Goal: Task Accomplishment & Management: Complete application form

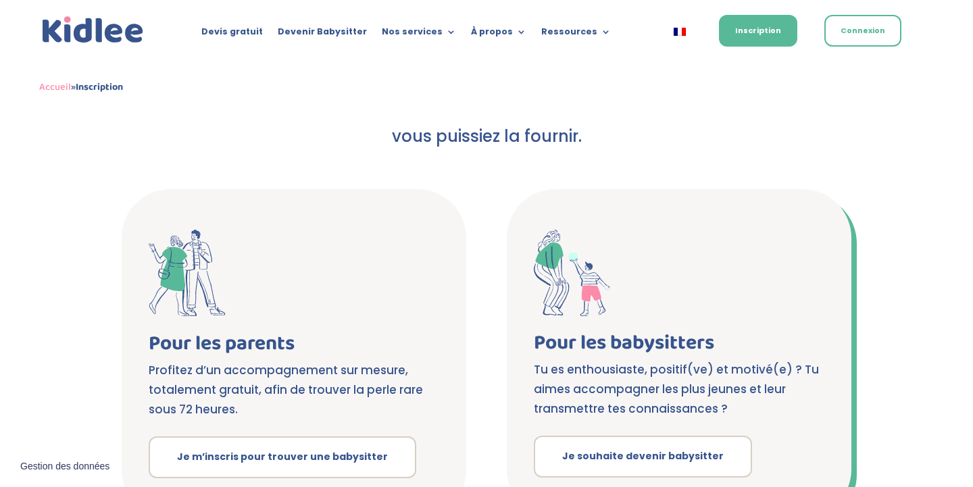
scroll to position [319, 0]
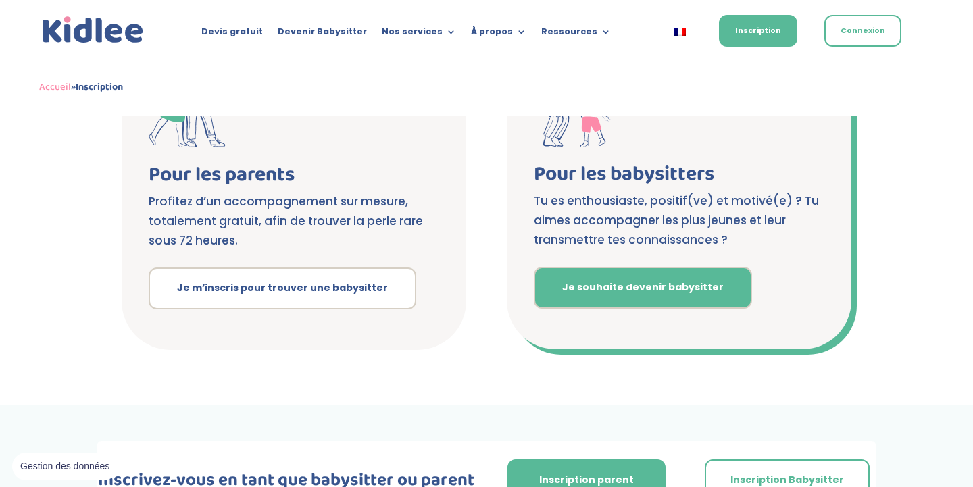
click at [662, 278] on link "Je souhaite devenir babysitter" at bounding box center [643, 288] width 218 height 42
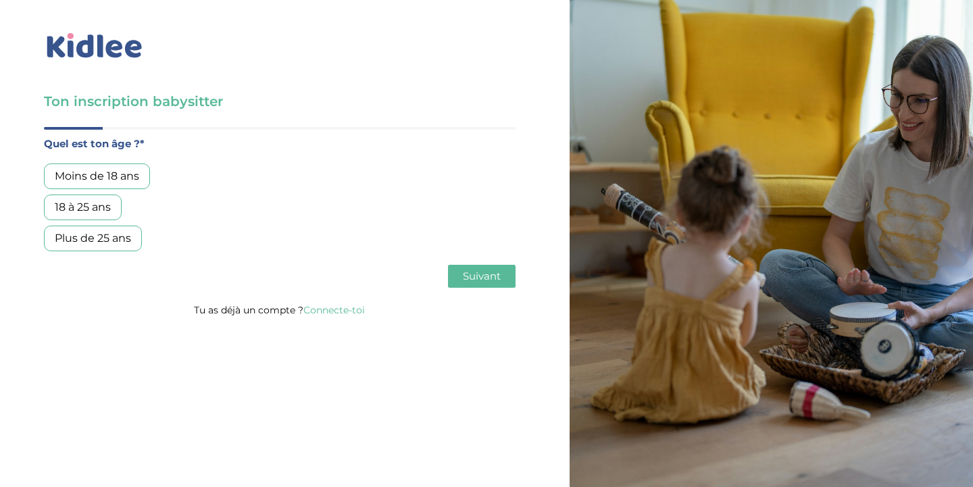
click at [103, 201] on div "18 à 25 ans" at bounding box center [83, 208] width 78 height 26
click at [477, 274] on span "Suivant" at bounding box center [482, 276] width 38 height 13
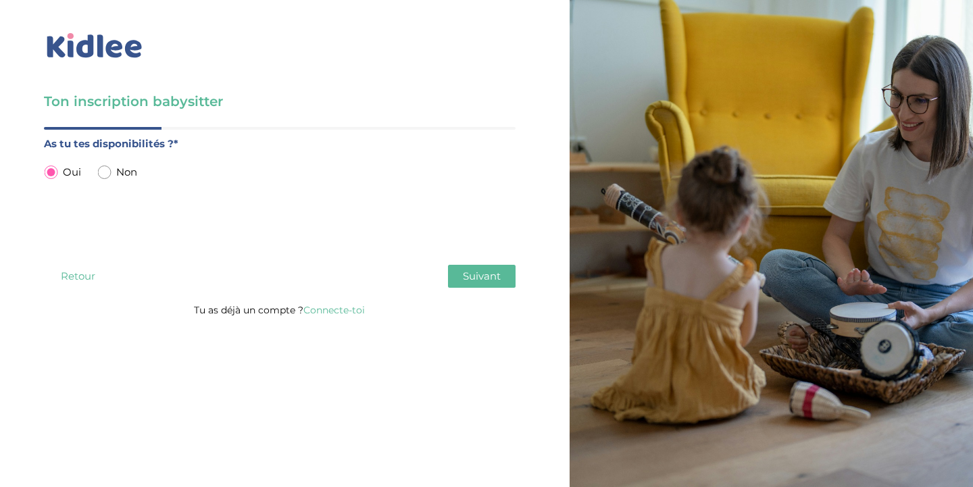
click at [122, 167] on span "Non" at bounding box center [126, 172] width 21 height 18
click at [108, 172] on input "radio" at bounding box center [104, 173] width 14 height 14
radio input "true"
radio input "false"
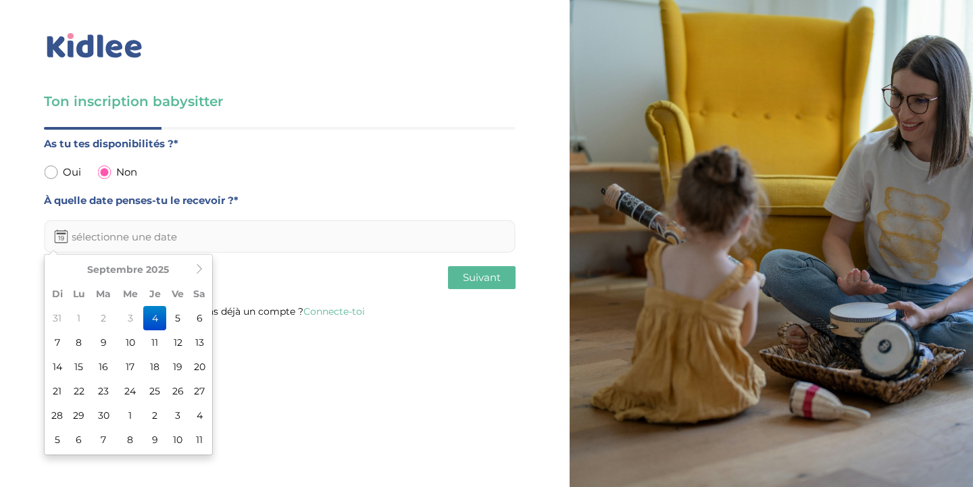
click at [127, 249] on input "text" at bounding box center [280, 236] width 472 height 32
click at [141, 340] on td "10" at bounding box center [130, 342] width 26 height 24
type input "10-09-2025"
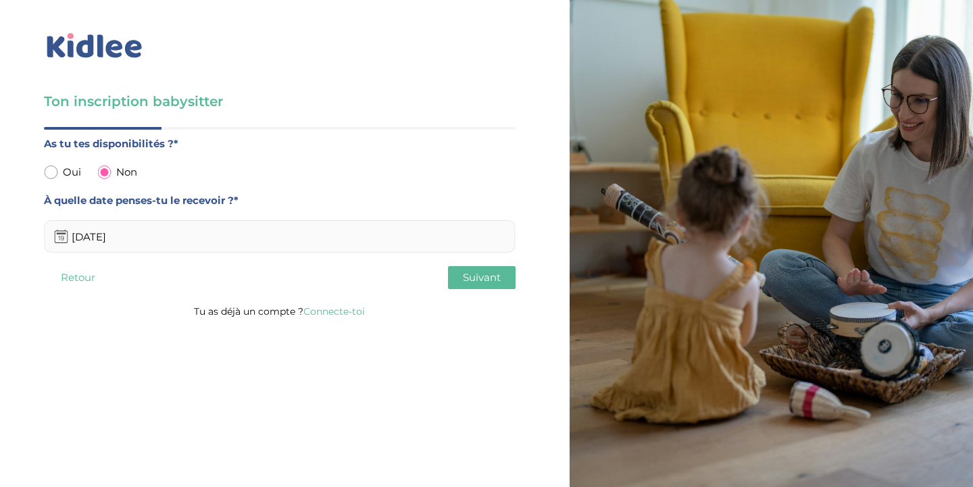
click at [499, 280] on span "Suivant" at bounding box center [482, 277] width 38 height 13
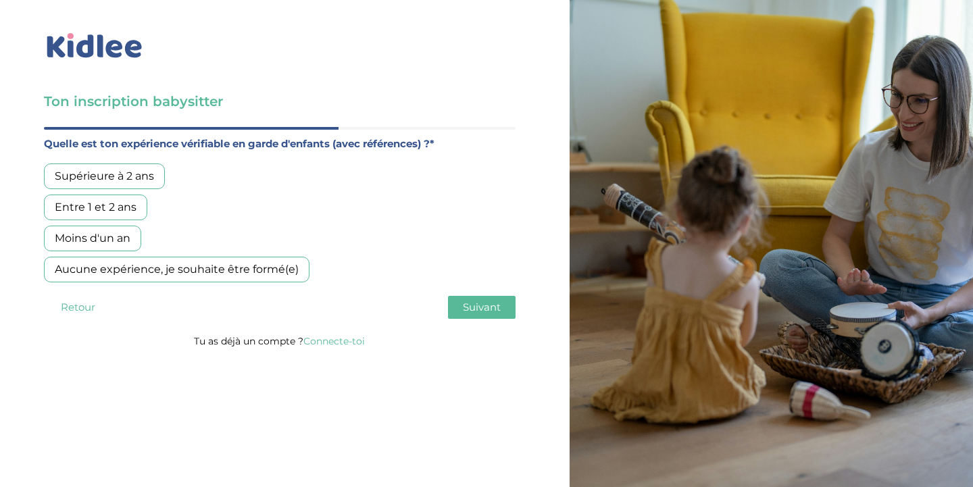
click at [282, 260] on div "Aucune expérience, je souhaite être formé(e)" at bounding box center [177, 270] width 266 height 26
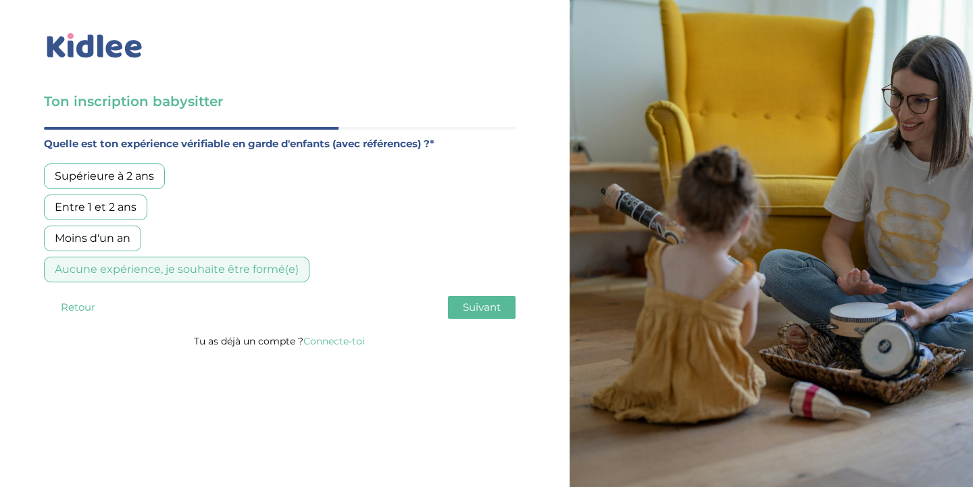
click at [490, 306] on span "Suivant" at bounding box center [482, 307] width 38 height 13
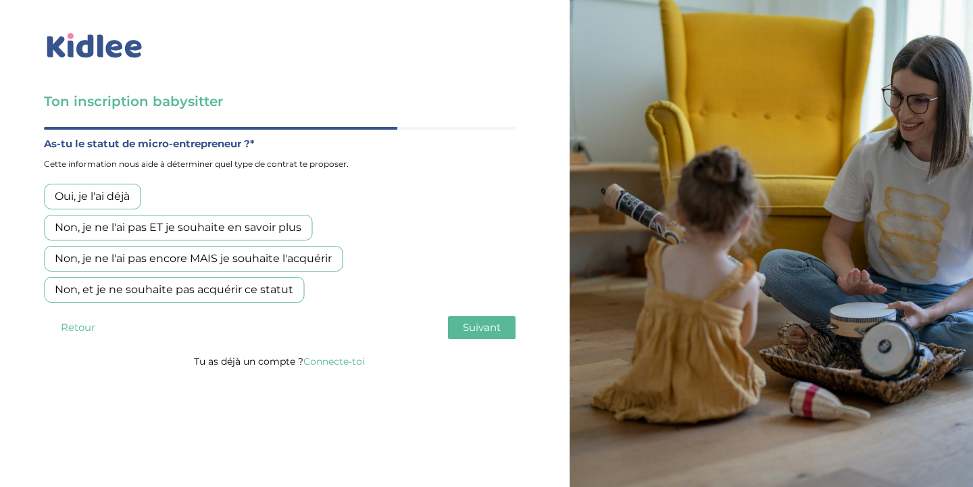
click at [278, 222] on div "Non, je ne l'ai pas ET je souhaite en savoir plus" at bounding box center [178, 228] width 268 height 26
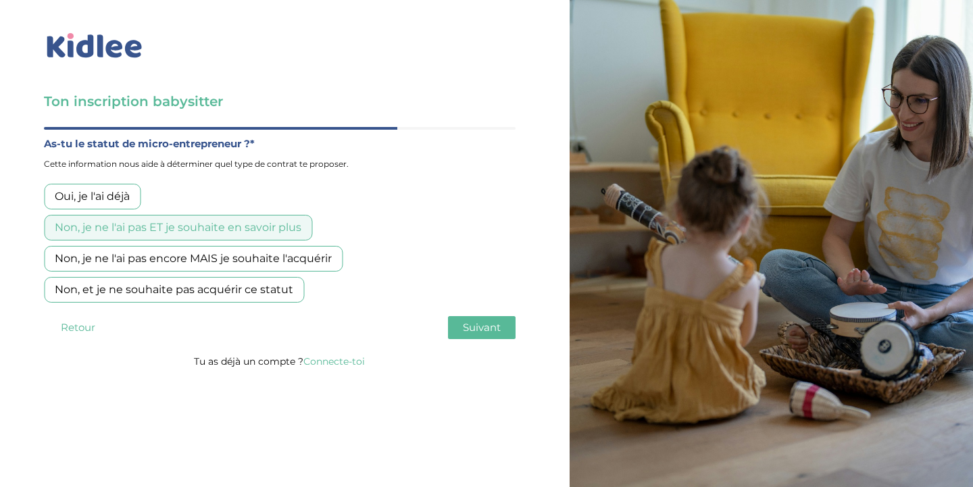
click at [495, 322] on span "Suivant" at bounding box center [482, 327] width 38 height 13
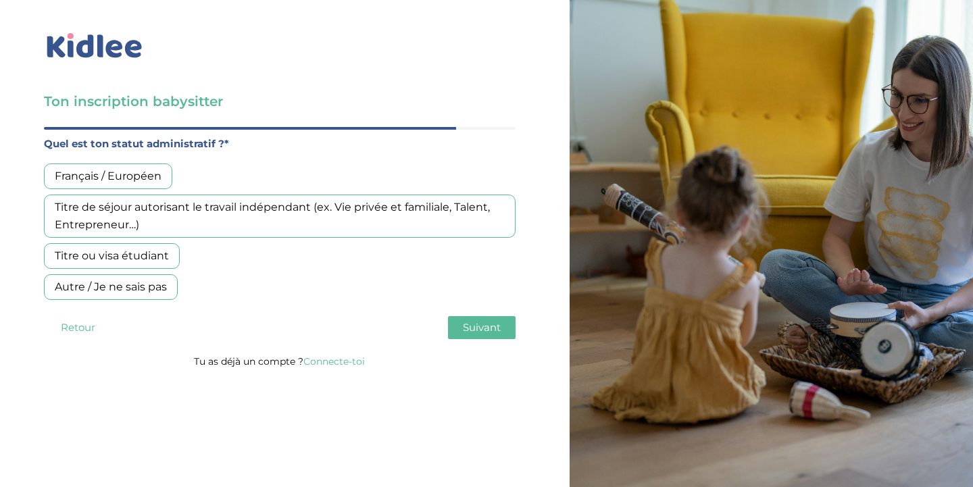
click at [139, 174] on div "Français / Européen" at bounding box center [108, 176] width 128 height 26
click at [491, 334] on button "Suivant" at bounding box center [482, 327] width 68 height 23
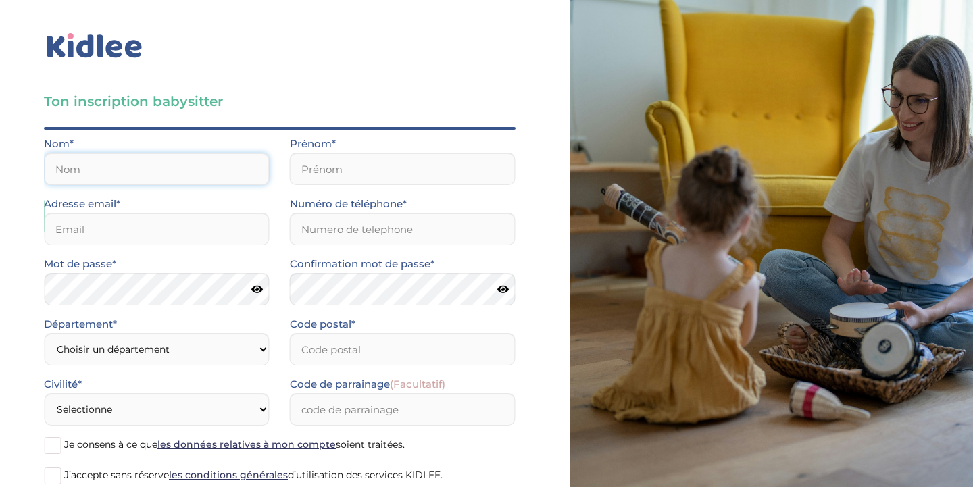
click at [125, 176] on input "text" at bounding box center [157, 169] width 226 height 32
type input "Massol"
type input "Paul"
type input "0616944703"
type input "75017"
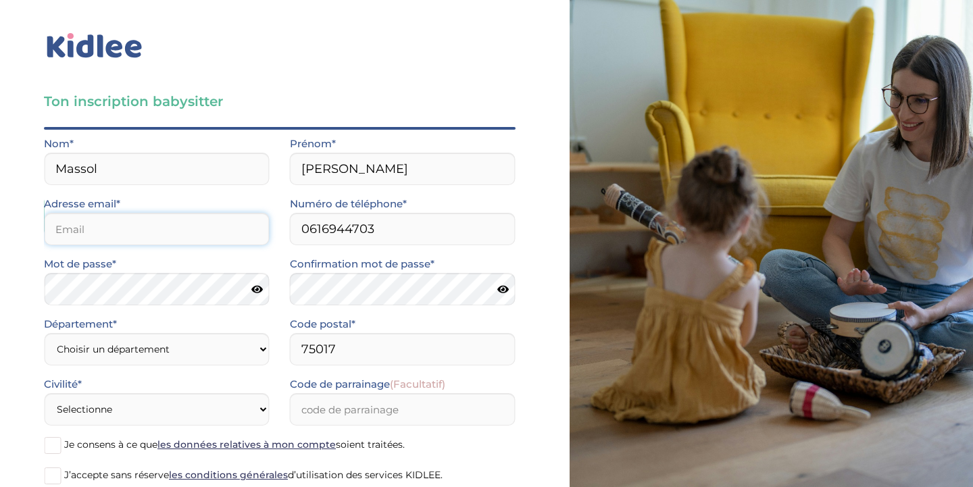
click at [140, 243] on input "email" at bounding box center [157, 229] width 226 height 32
type input "[EMAIL_ADDRESS][DOMAIN_NAME]"
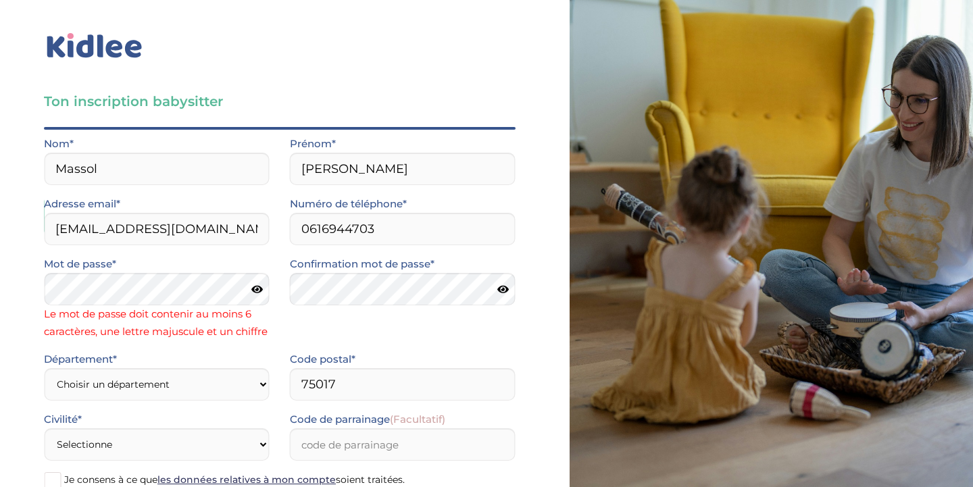
click at [28, 65] on div "Ton inscription babysitter Merci de vérifier que tous les champs sont remplis a…" at bounding box center [280, 303] width 580 height 606
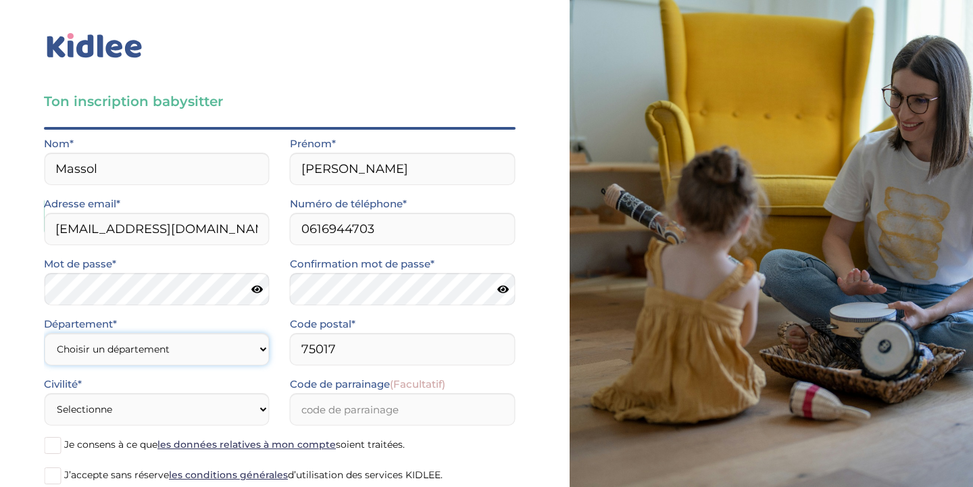
click at [204, 349] on select "Choisir un département Paris (75) Hauts-de-Seine (92) Yvelines (78) Val-de-Marn…" at bounding box center [157, 349] width 226 height 32
select select "75"
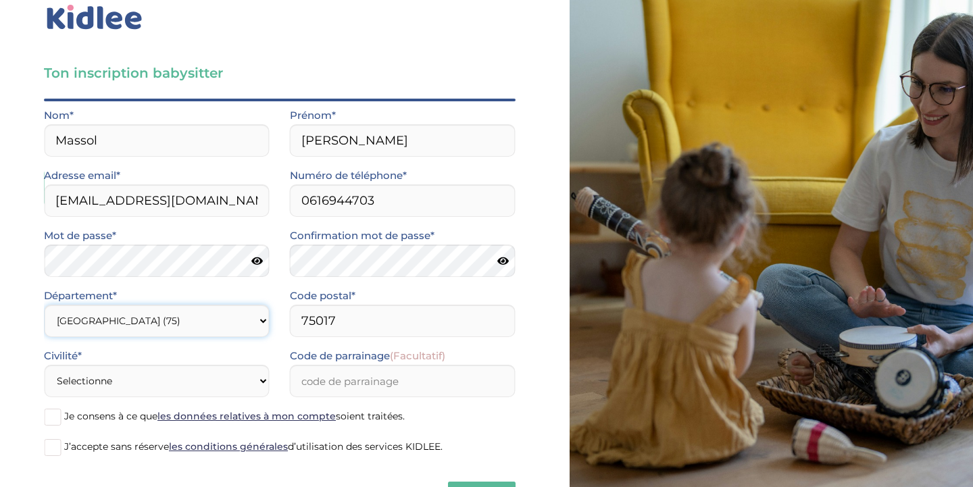
scroll to position [35, 0]
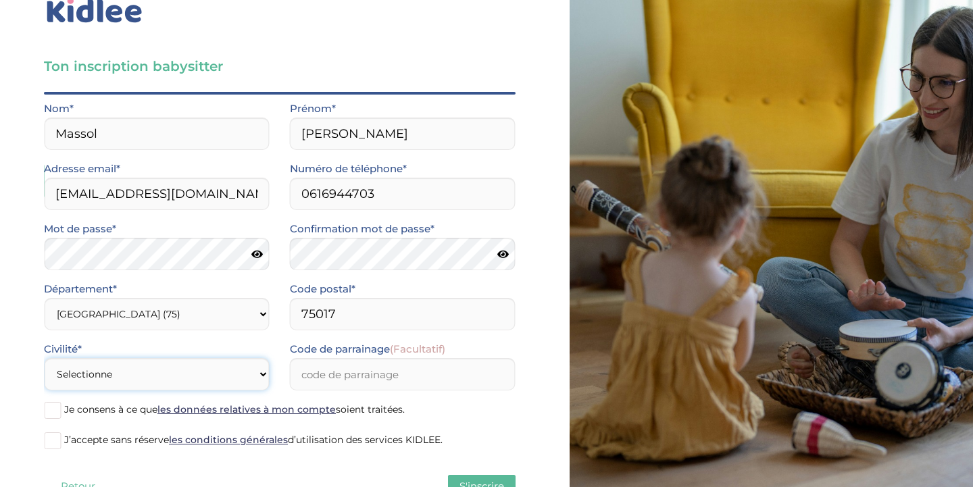
click at [229, 374] on select "Selectionne Mr Mme" at bounding box center [157, 374] width 226 height 32
select select "0"
click at [432, 374] on input "Code de parrainage (Facultatif)" at bounding box center [403, 374] width 226 height 32
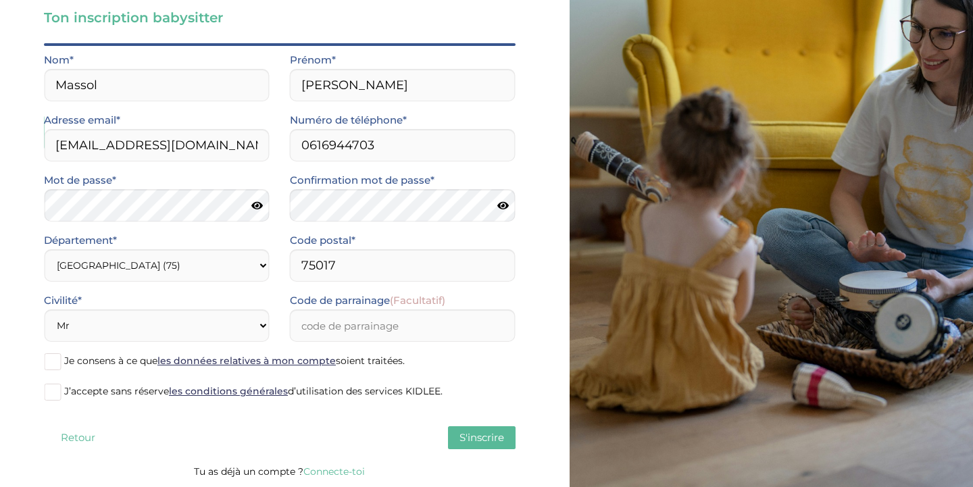
click at [68, 395] on span "J’accepte sans réserve les conditions générales d’utilisation des services KIDL…" at bounding box center [253, 391] width 378 height 12
click at [0, 0] on input "J’accepte sans réserve les conditions générales d’utilisation des services KIDL…" at bounding box center [0, 0] width 0 height 0
click at [43, 360] on div "Ton inscription babysitter Merci de vérifier que tous les champs sont remplis a…" at bounding box center [280, 201] width 580 height 571
click at [49, 359] on span at bounding box center [52, 361] width 17 height 17
click at [0, 0] on input "Je consens à ce que les données relatives à mon compte soient traitées." at bounding box center [0, 0] width 0 height 0
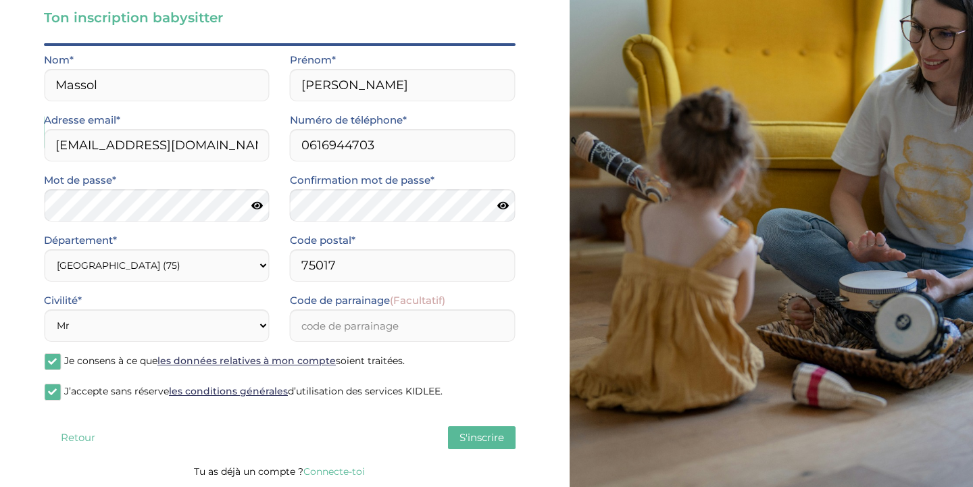
click at [472, 443] on span "S'inscrire" at bounding box center [481, 437] width 45 height 13
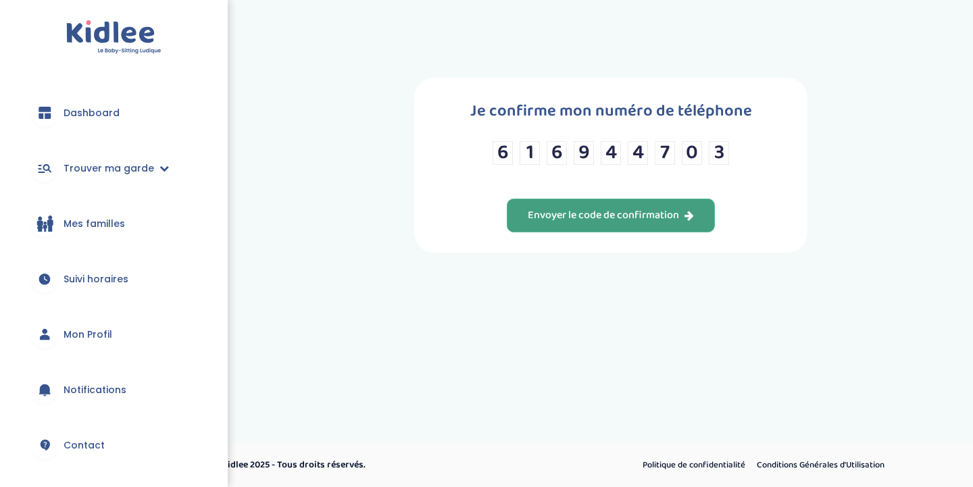
click at [628, 218] on div "Envoyer le code de confirmation" at bounding box center [611, 216] width 166 height 16
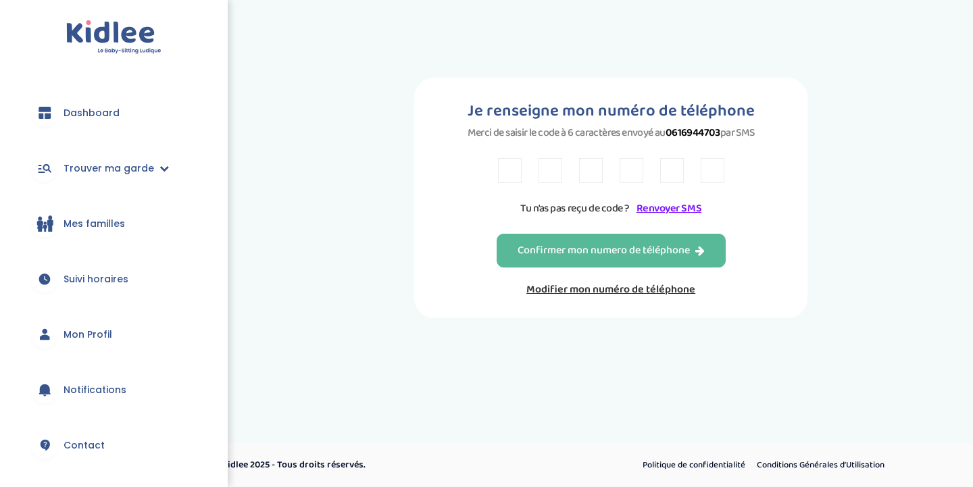
click at [507, 172] on input "text" at bounding box center [510, 170] width 24 height 25
type input "y"
type input "4"
type input "7"
type input "a"
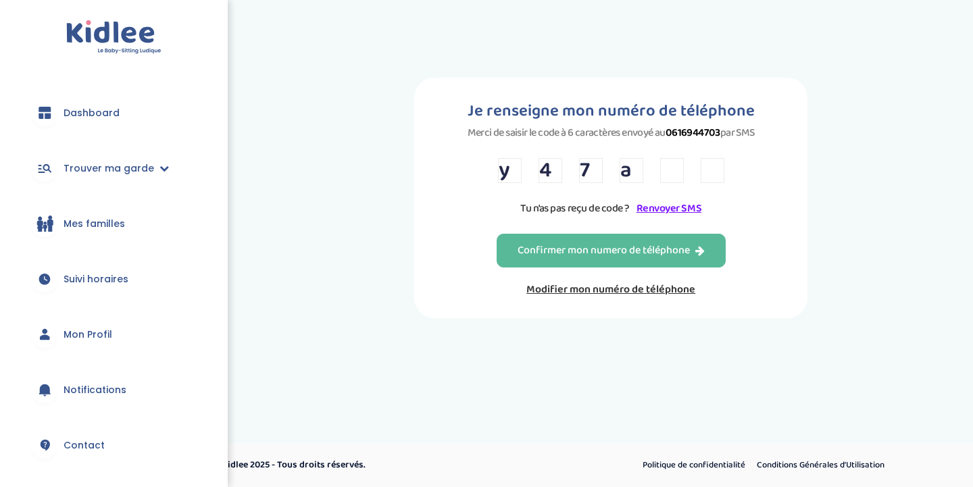
type input "w"
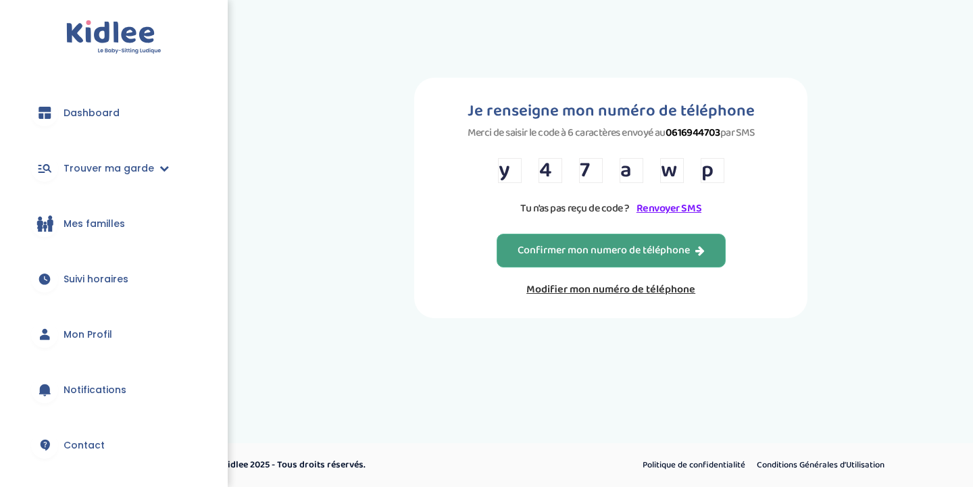
type input "p"
click at [557, 252] on div "Confirmer mon numero de téléphone" at bounding box center [610, 251] width 187 height 16
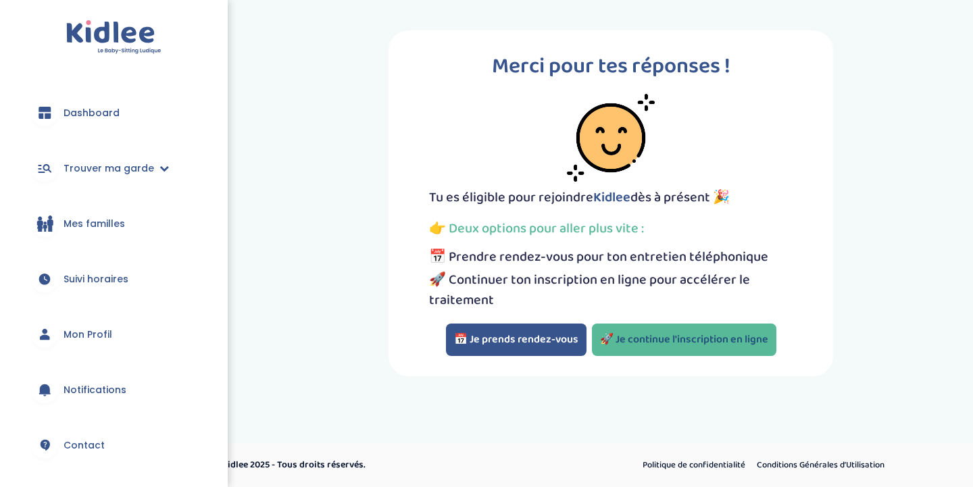
click at [638, 328] on link "🚀 Je continue l'inscription en ligne" at bounding box center [684, 340] width 184 height 32
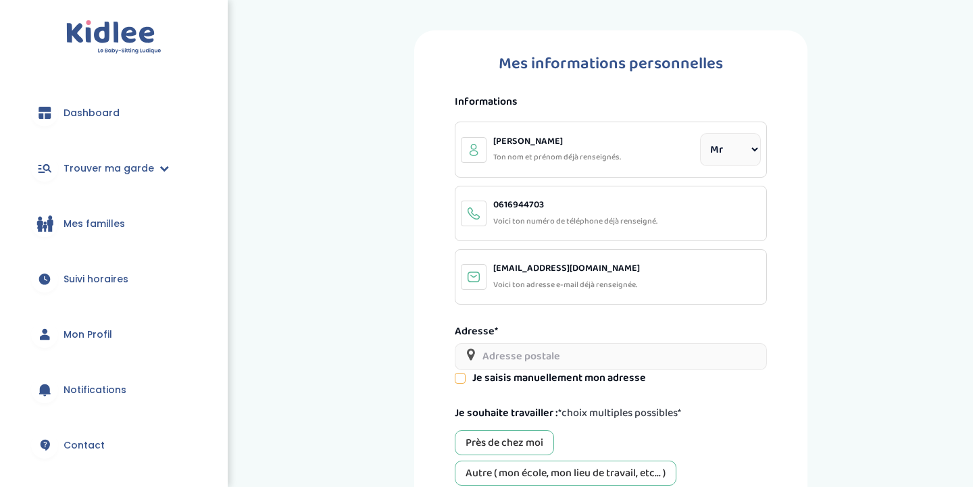
select select "0"
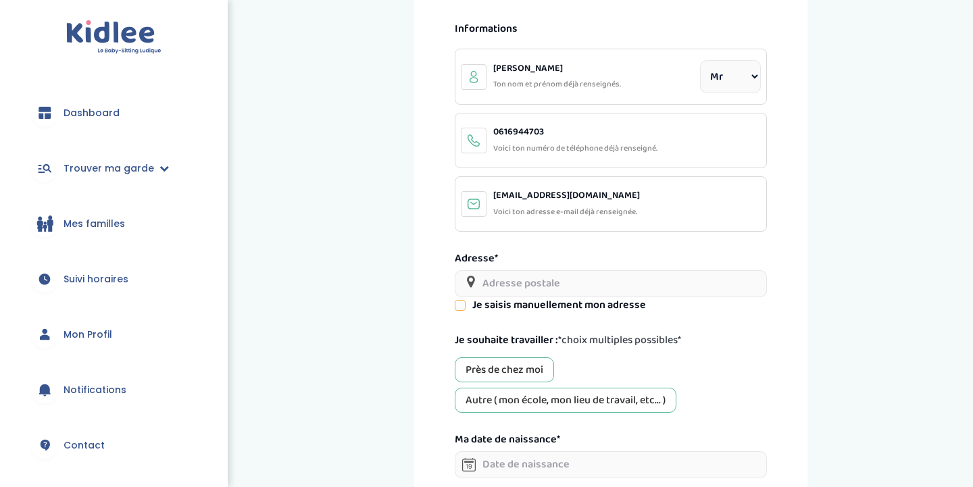
scroll to position [99, 0]
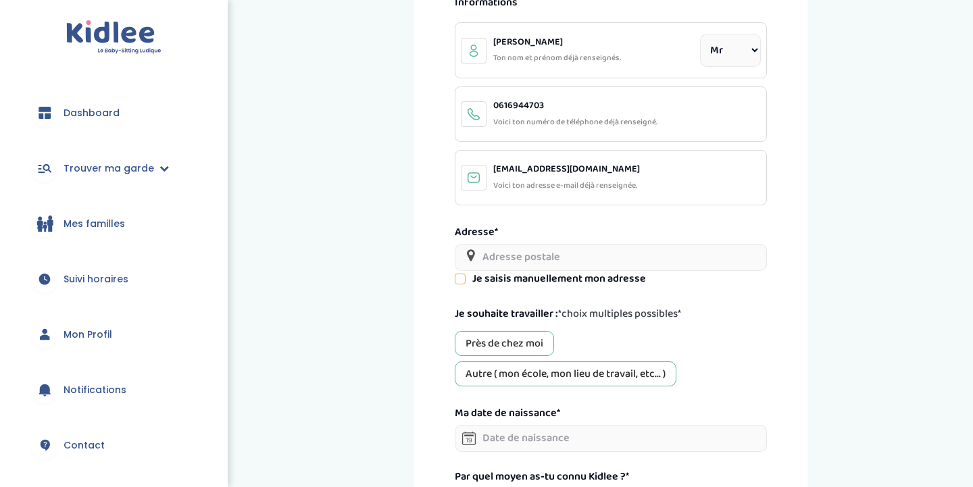
click at [584, 261] on input "text" at bounding box center [611, 257] width 312 height 27
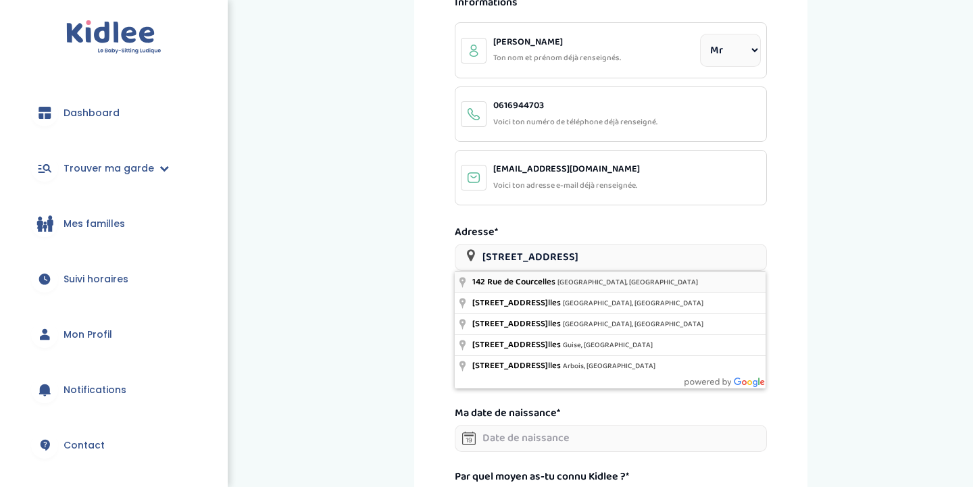
type input "[STREET_ADDRESS]"
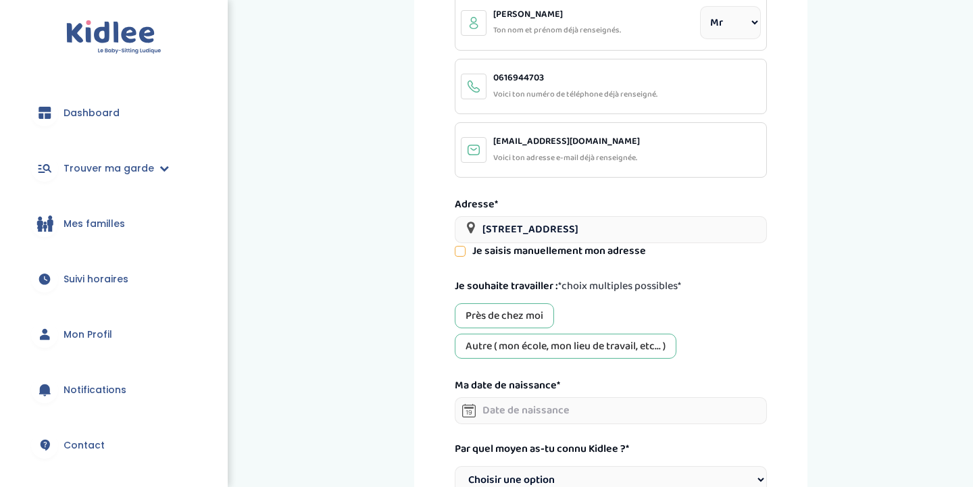
scroll to position [136, 0]
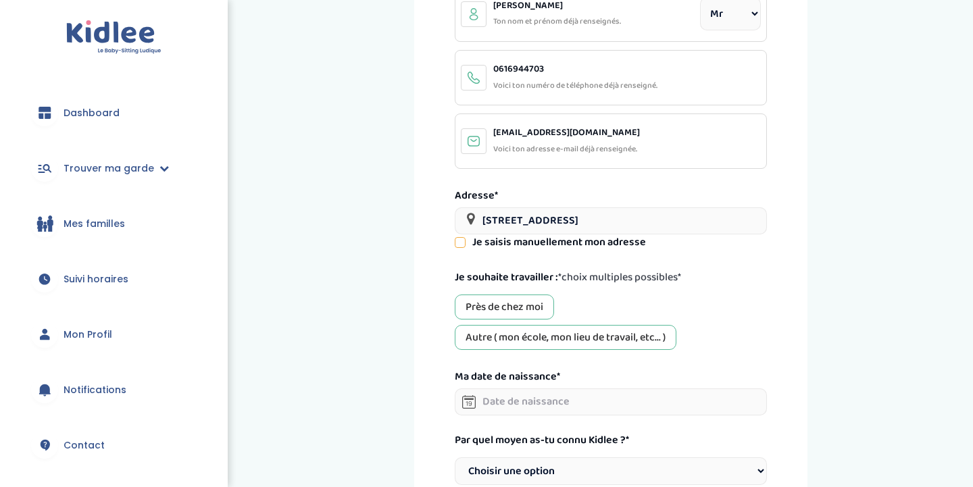
click at [532, 304] on div "Près de chez moi" at bounding box center [504, 307] width 99 height 25
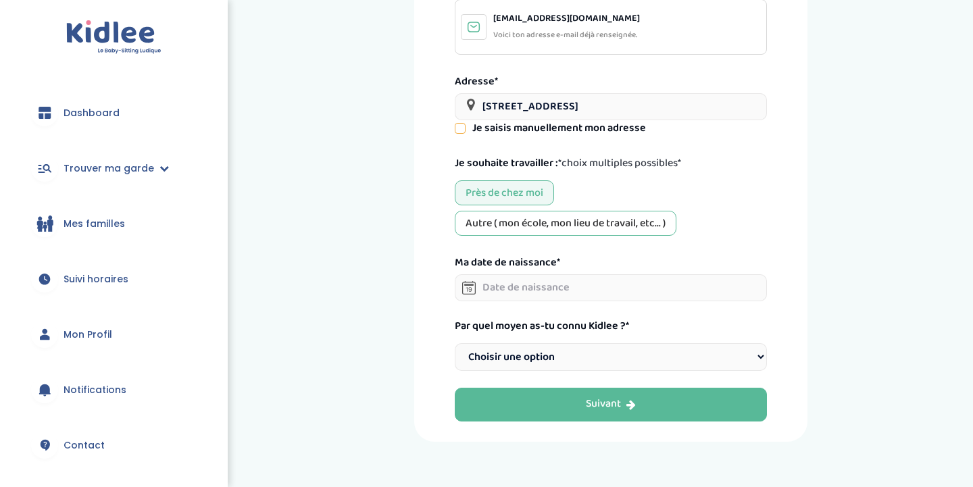
scroll to position [251, 0]
click at [563, 296] on input "text" at bounding box center [611, 287] width 312 height 27
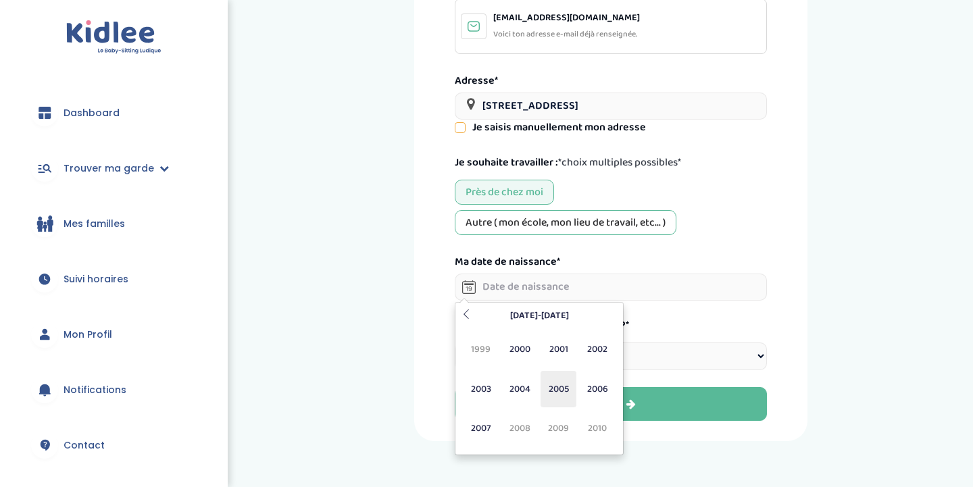
click at [551, 390] on span "2005" at bounding box center [558, 389] width 36 height 36
click at [553, 392] on span "[DATE]" at bounding box center [558, 389] width 36 height 36
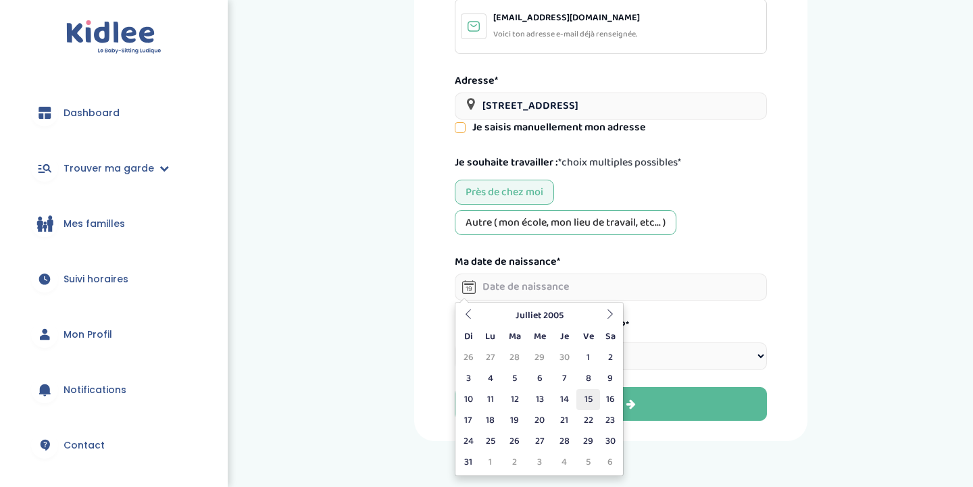
click at [584, 400] on td "15" at bounding box center [588, 399] width 24 height 21
type input "[DATE]"
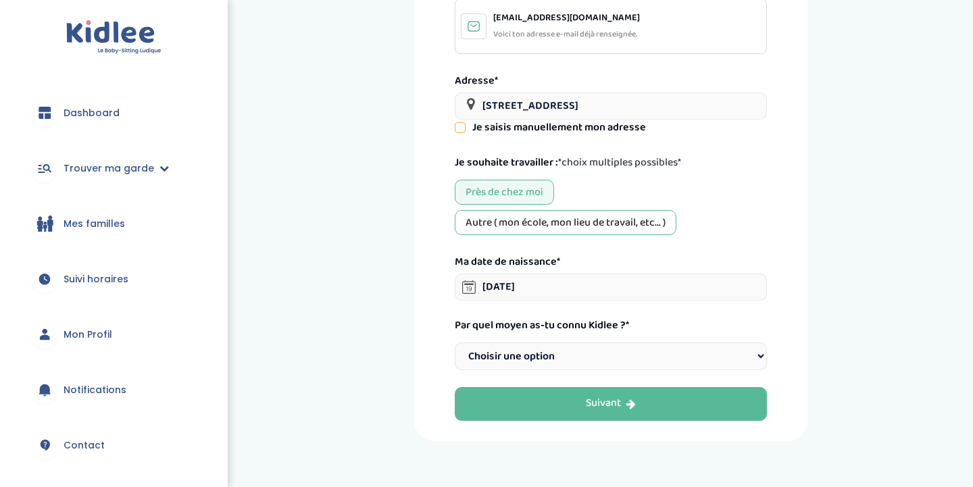
click at [603, 354] on select "Choisir une option Bouche à Oreille Google Plateforme Gens de confiance Faceboo…" at bounding box center [611, 357] width 312 height 28
select select "6"
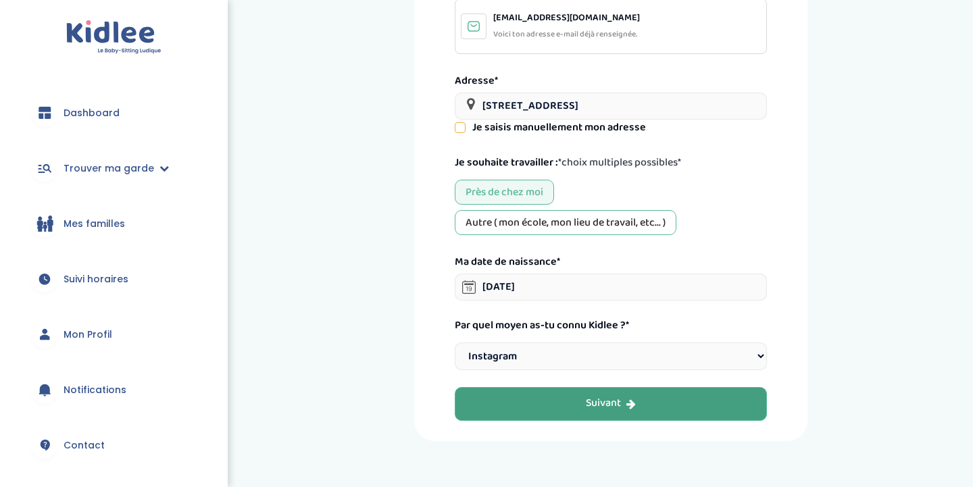
click at [607, 398] on div "Suivant" at bounding box center [611, 404] width 50 height 16
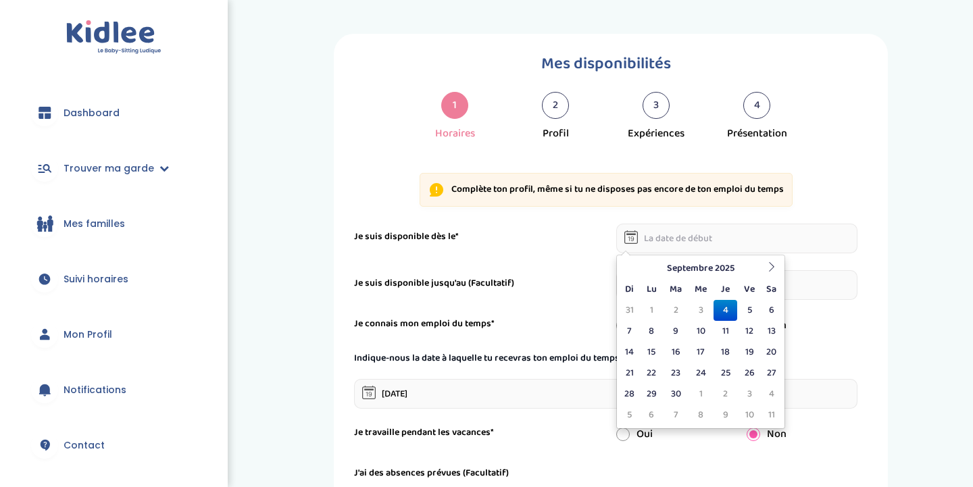
click at [697, 244] on input "text" at bounding box center [737, 239] width 242 height 30
click at [655, 338] on td "8" at bounding box center [651, 331] width 24 height 21
type input "[DATE]"
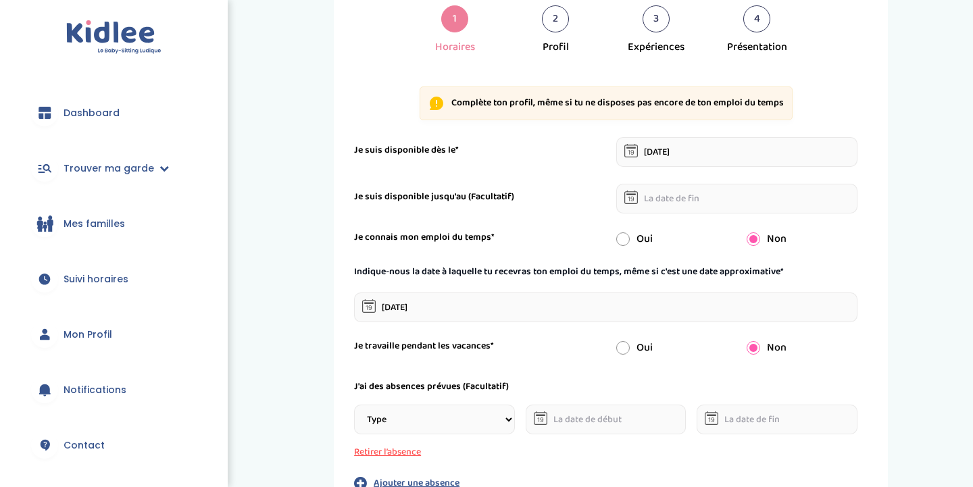
scroll to position [92, 0]
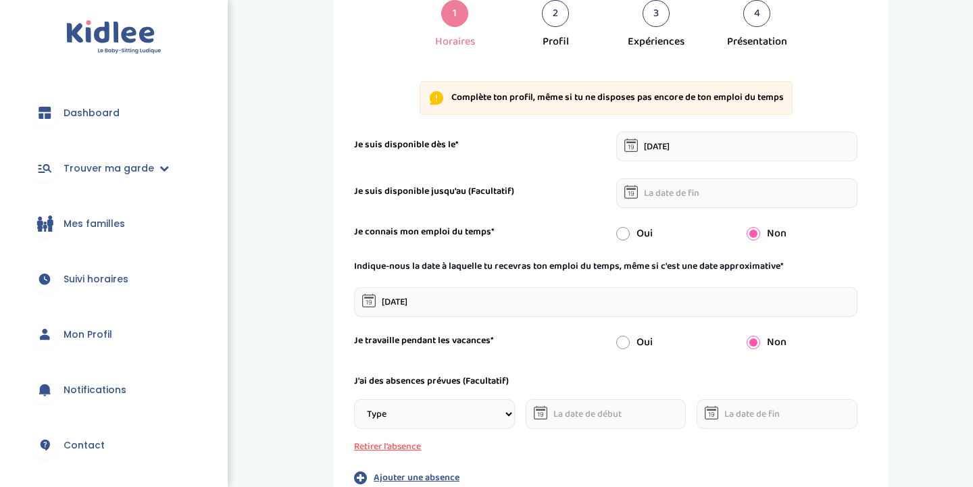
click at [626, 345] on input "radio" at bounding box center [623, 343] width 14 height 14
radio input "true"
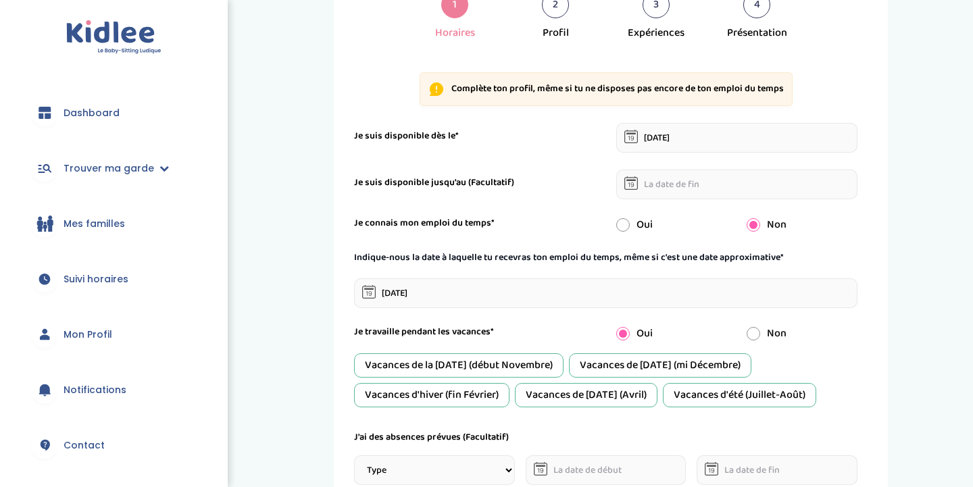
scroll to position [102, 0]
click at [754, 331] on input "radio" at bounding box center [754, 333] width 14 height 14
radio input "true"
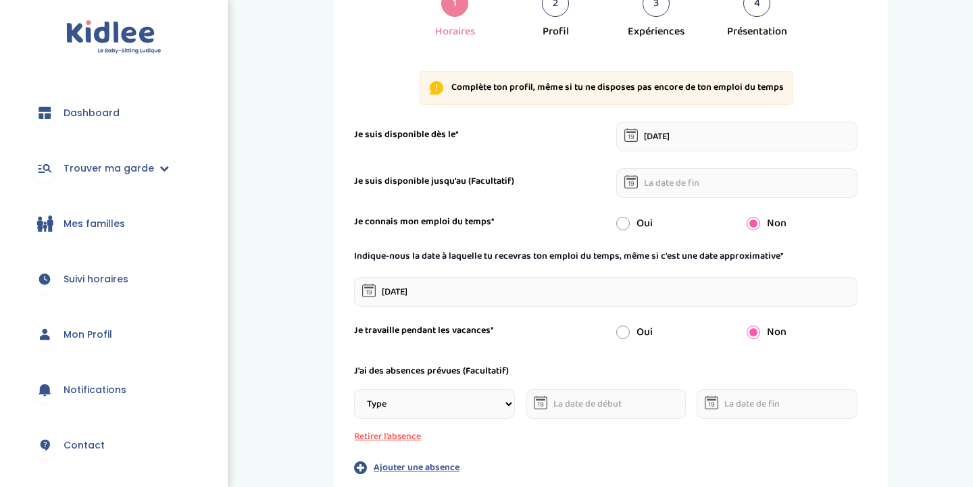
click at [630, 333] on div "Oui" at bounding box center [671, 332] width 131 height 16
click at [626, 333] on input "radio" at bounding box center [623, 333] width 14 height 14
radio input "true"
radio input "false"
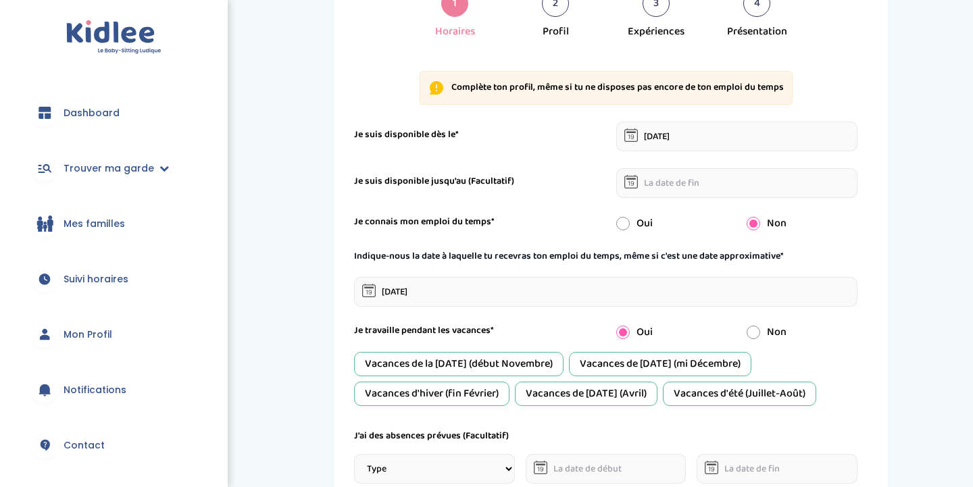
click at [560, 366] on div "Vacances de la [DATE] (début Novembre)" at bounding box center [458, 364] width 209 height 24
click at [484, 388] on div "Vacances d'hiver (fin Février)" at bounding box center [431, 394] width 155 height 24
click at [588, 390] on div "Vacances de [DATE] (Avril)" at bounding box center [586, 394] width 143 height 24
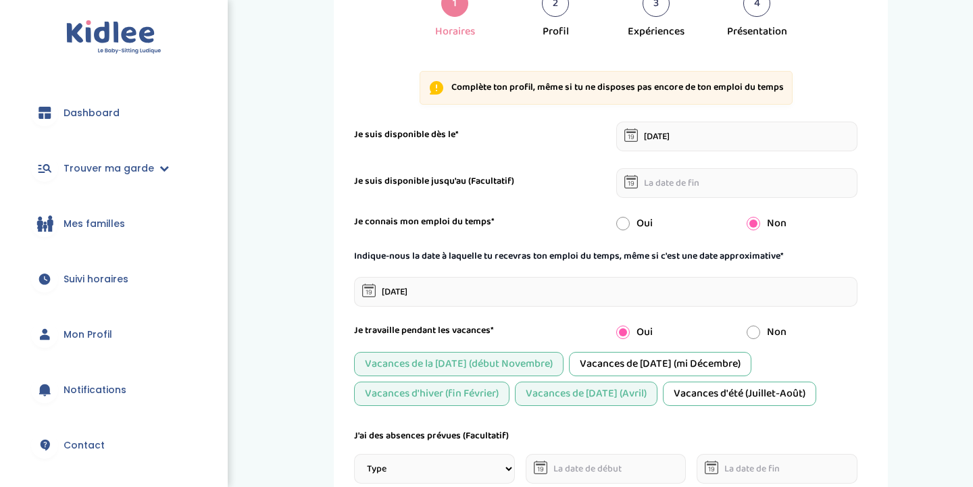
click at [773, 399] on div "Vacances d'été (Juillet-Août)" at bounding box center [739, 394] width 153 height 24
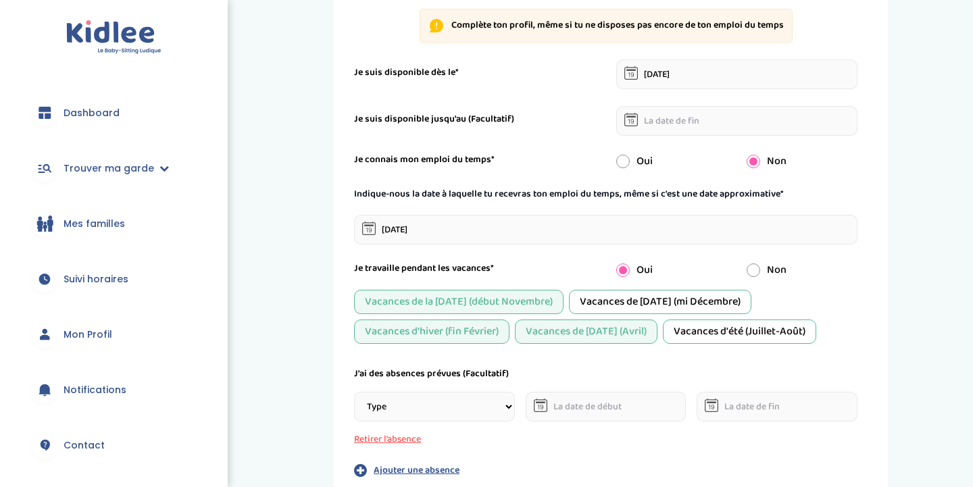
click at [632, 334] on div "Vacances de [DATE] (Avril)" at bounding box center [586, 332] width 143 height 24
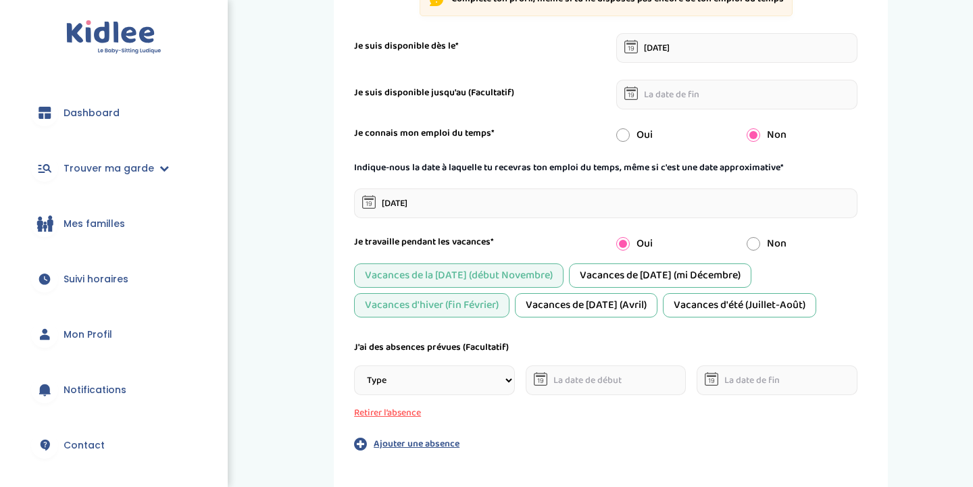
scroll to position [197, 0]
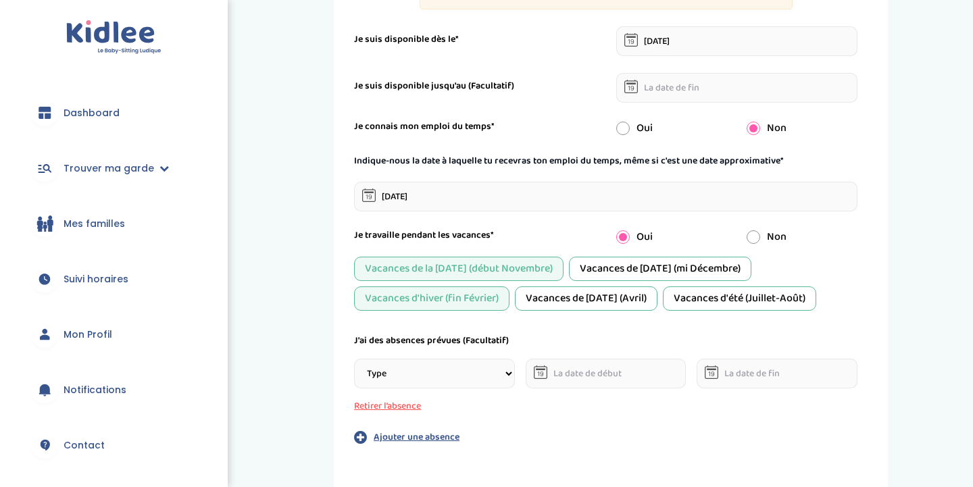
click at [492, 378] on select "Type Stages Alternances Vacances Partiels Autre" at bounding box center [434, 374] width 161 height 30
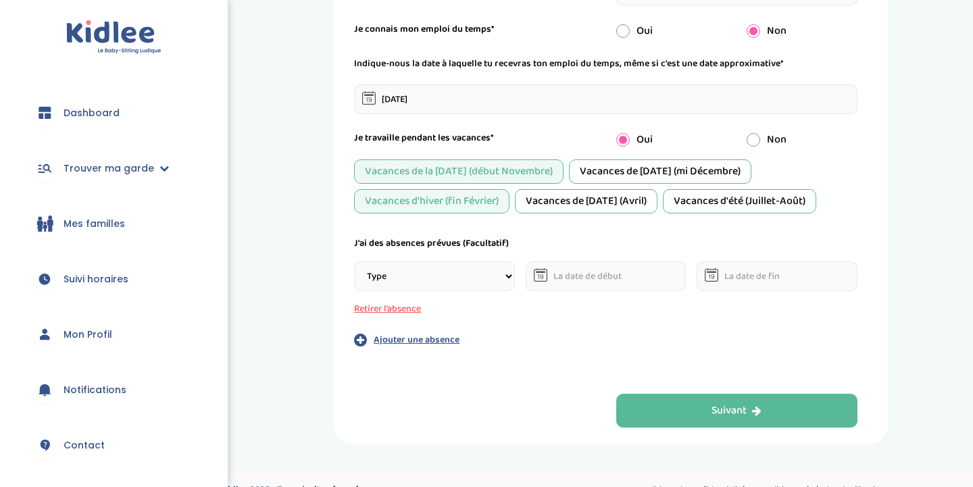
scroll to position [295, 0]
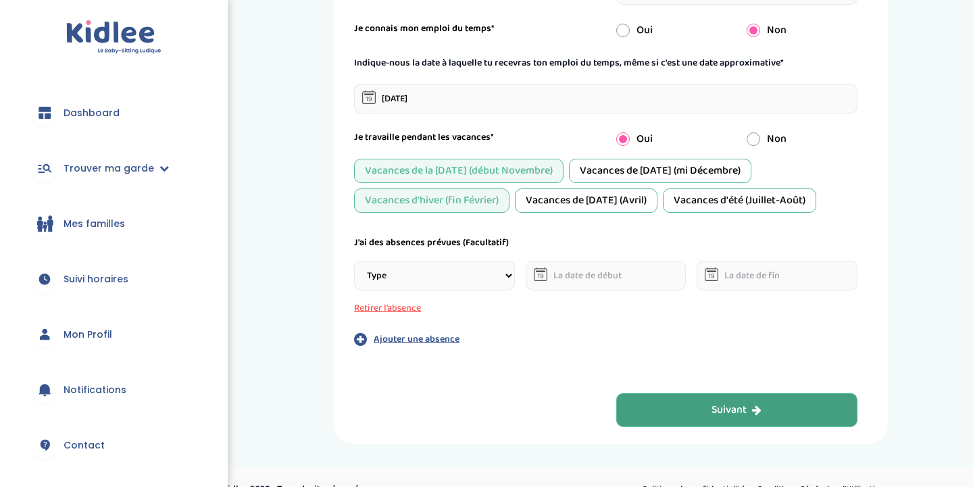
click at [749, 411] on div "Suivant" at bounding box center [736, 411] width 50 height 16
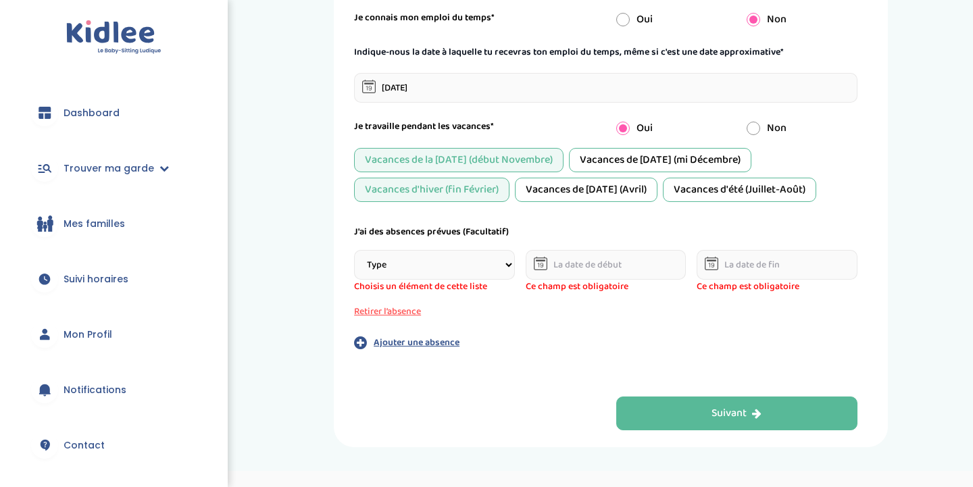
scroll to position [307, 0]
click at [480, 264] on select "Type Stages Alternances Vacances Partiels Autre" at bounding box center [434, 264] width 161 height 30
click at [438, 263] on select "Type Stages Alternances Vacances Partiels Autre" at bounding box center [434, 264] width 161 height 30
click at [412, 309] on button "Retirer l’absence" at bounding box center [434, 311] width 161 height 14
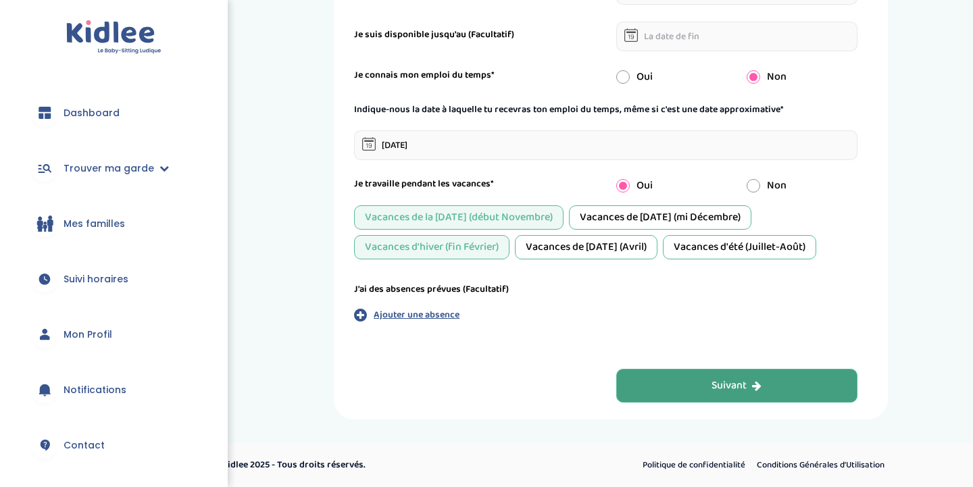
click at [740, 384] on div "Suivant" at bounding box center [736, 386] width 50 height 16
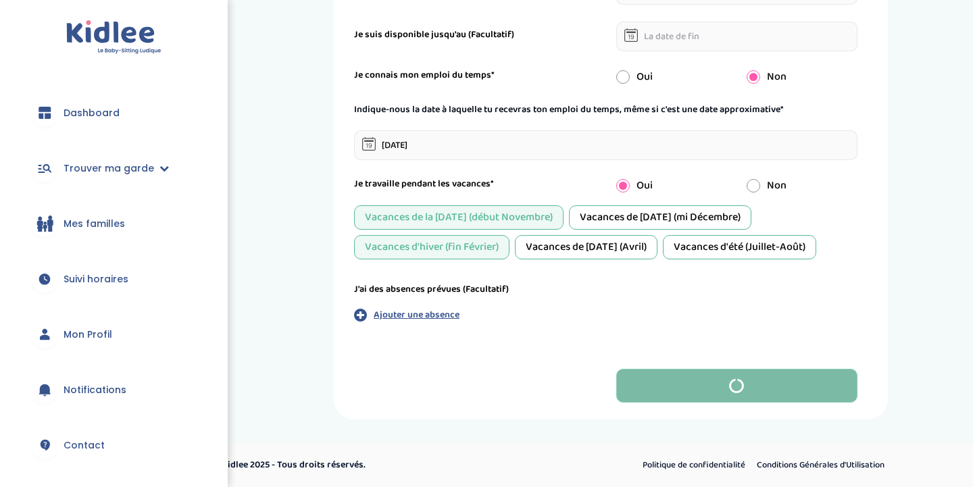
scroll to position [0, 0]
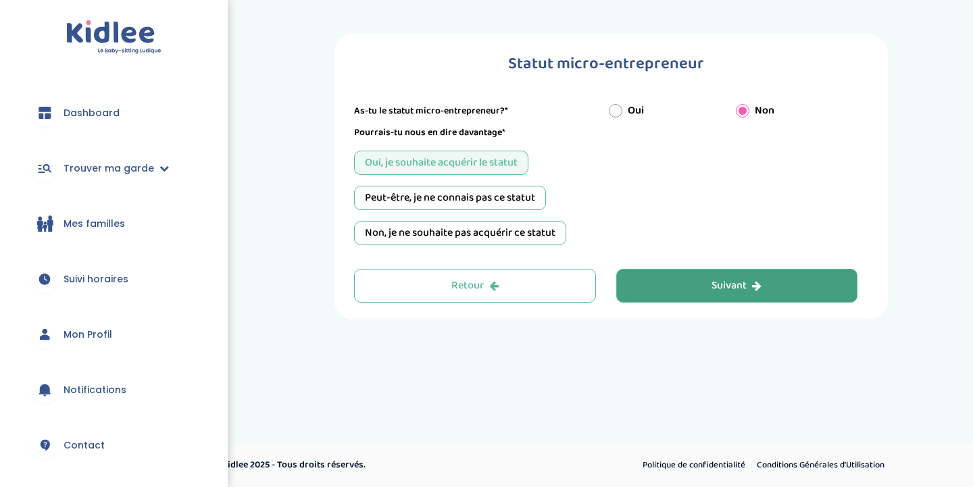
click at [531, 201] on div "Peut-être, je ne connais pas ce statut" at bounding box center [450, 198] width 192 height 24
click at [769, 291] on button "Suivant" at bounding box center [737, 286] width 242 height 34
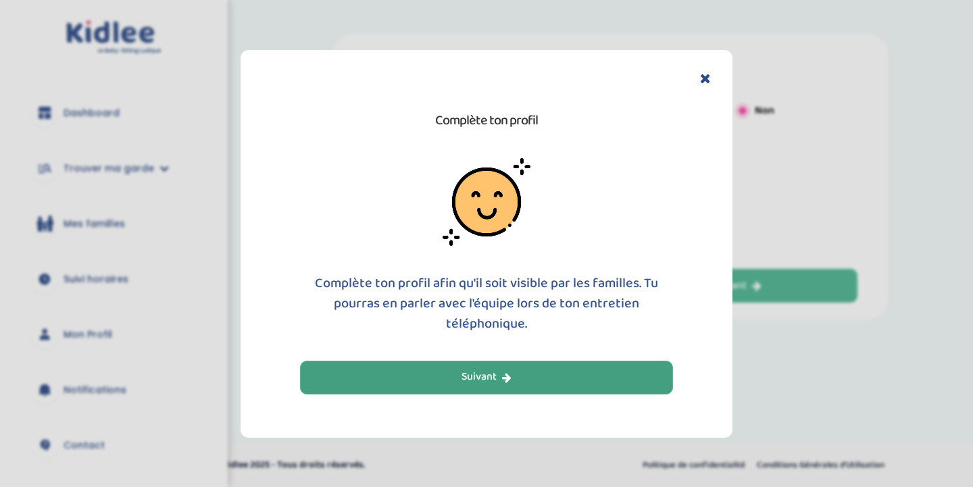
click at [557, 381] on button "Suivant" at bounding box center [486, 378] width 373 height 34
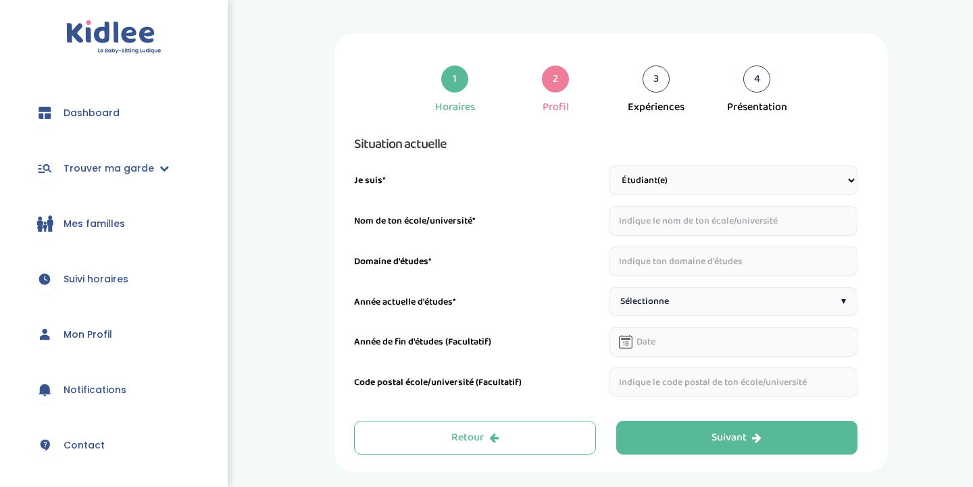
click at [692, 173] on select "Étudiant(e) Salarié Professionnel(le) de la petite enfance Retraité(e) En reche…" at bounding box center [733, 181] width 249 height 30
click at [678, 230] on input "text" at bounding box center [733, 221] width 249 height 30
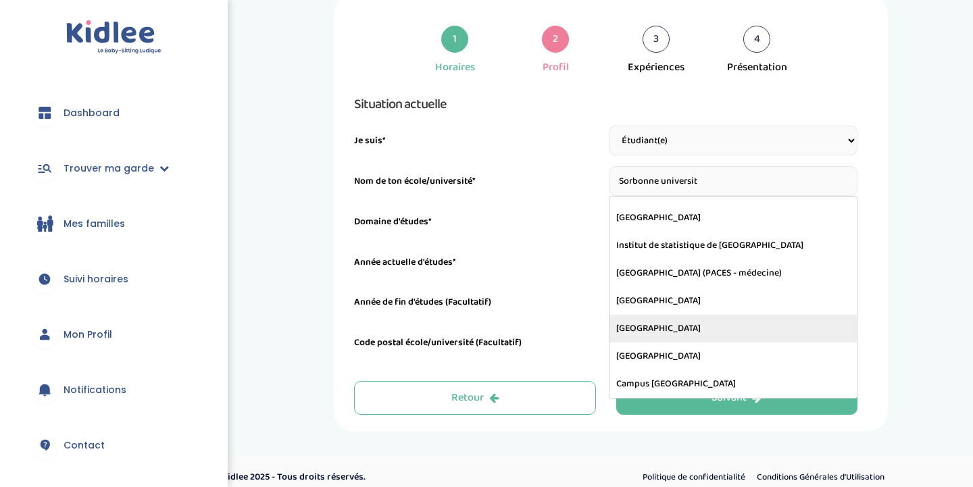
scroll to position [41, 0]
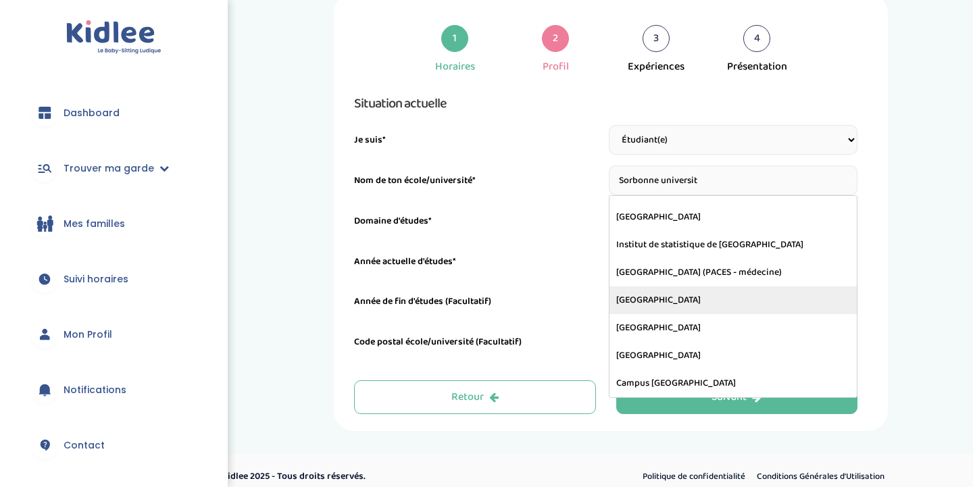
type input "[GEOGRAPHIC_DATA]"
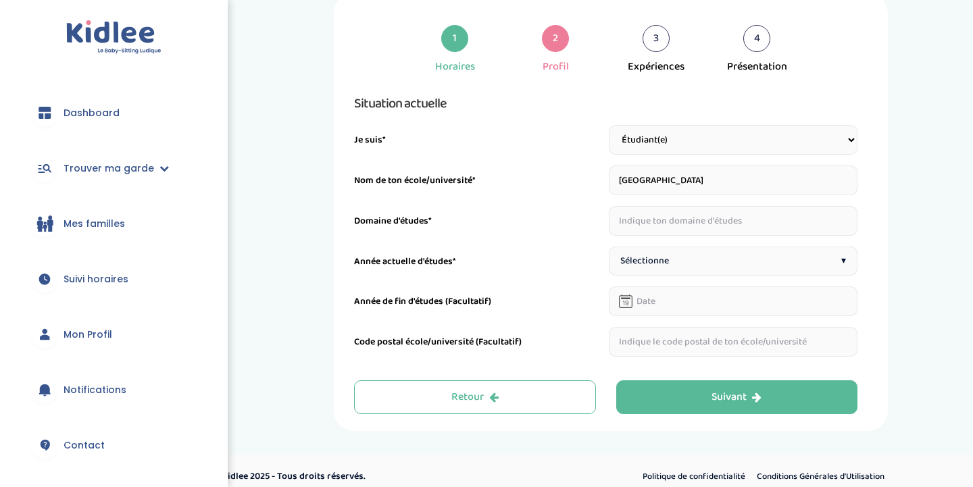
click at [705, 222] on input "text" at bounding box center [733, 221] width 249 height 30
type input "Lettres"
click at [765, 250] on div "Sélectionne ▾" at bounding box center [733, 261] width 249 height 29
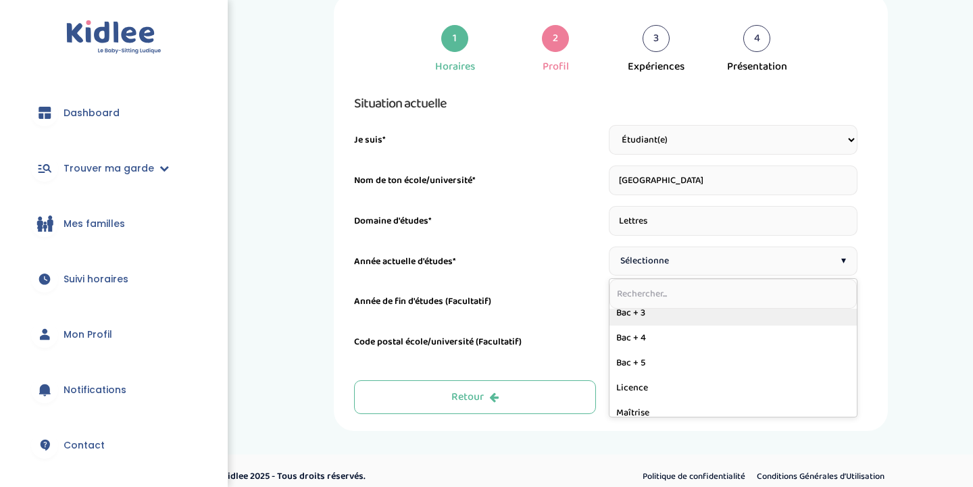
scroll to position [245, 0]
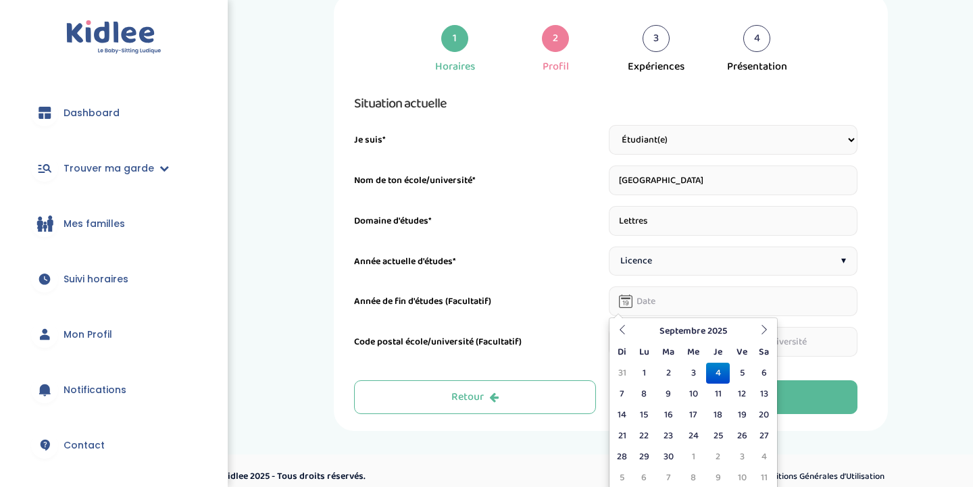
click at [659, 307] on input "text" at bounding box center [733, 301] width 249 height 30
click at [715, 336] on th "Septembre 2025" at bounding box center [693, 331] width 122 height 21
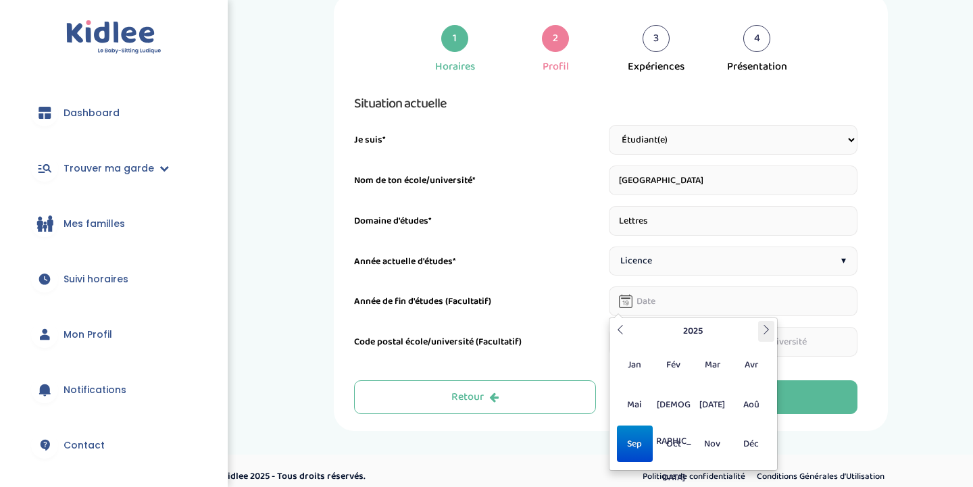
click at [763, 326] on icon at bounding box center [765, 329] width 9 height 9
click at [674, 400] on span "[DEMOGRAPHIC_DATA]" at bounding box center [673, 404] width 36 height 36
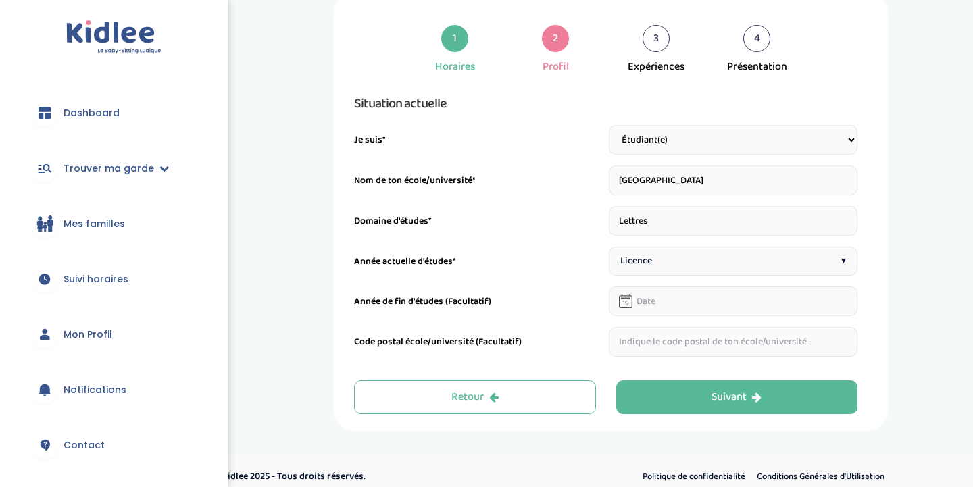
click at [915, 384] on div "1 Horaires 2 Profil 3 Expériences 4 Présentation Indique nous ta situation admi…" at bounding box center [611, 212] width 704 height 438
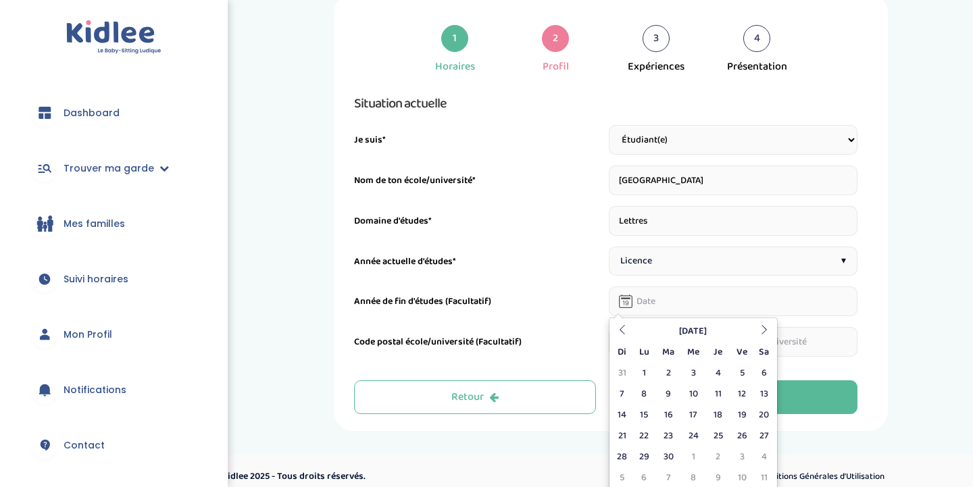
click at [681, 307] on input "text" at bounding box center [733, 301] width 249 height 30
click at [649, 419] on td "15" at bounding box center [644, 415] width 24 height 21
type input "[DATE]"
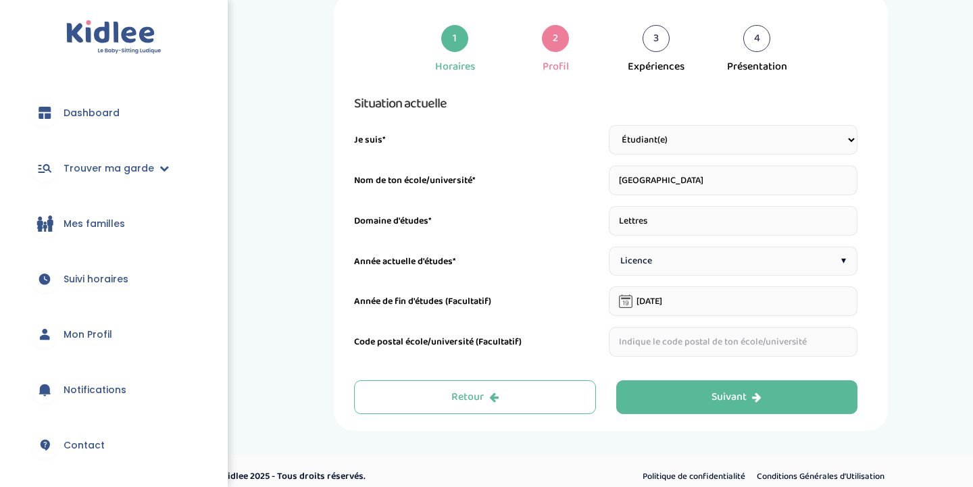
click at [697, 309] on input "[DATE]" at bounding box center [733, 301] width 249 height 30
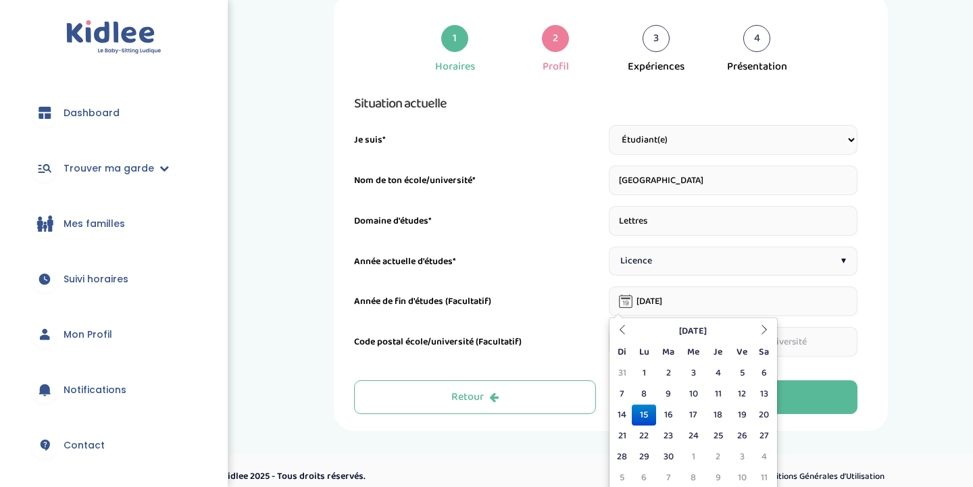
click at [697, 309] on input "[DATE]" at bounding box center [733, 301] width 249 height 30
click at [972, 288] on div "1 Horaires 2 Profil 3 Expériences 4 Présentation Indique nous ta situation admi…" at bounding box center [611, 212] width 724 height 438
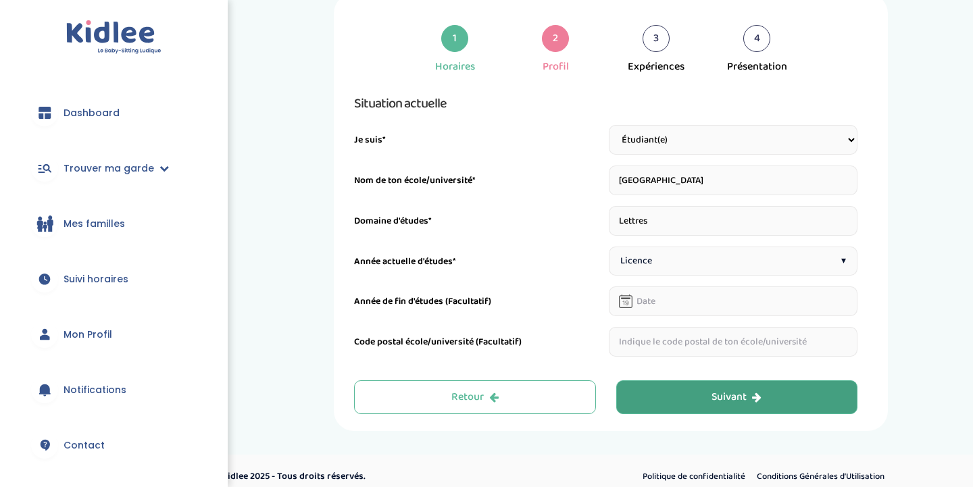
click at [799, 395] on button "Suivant" at bounding box center [737, 397] width 242 height 34
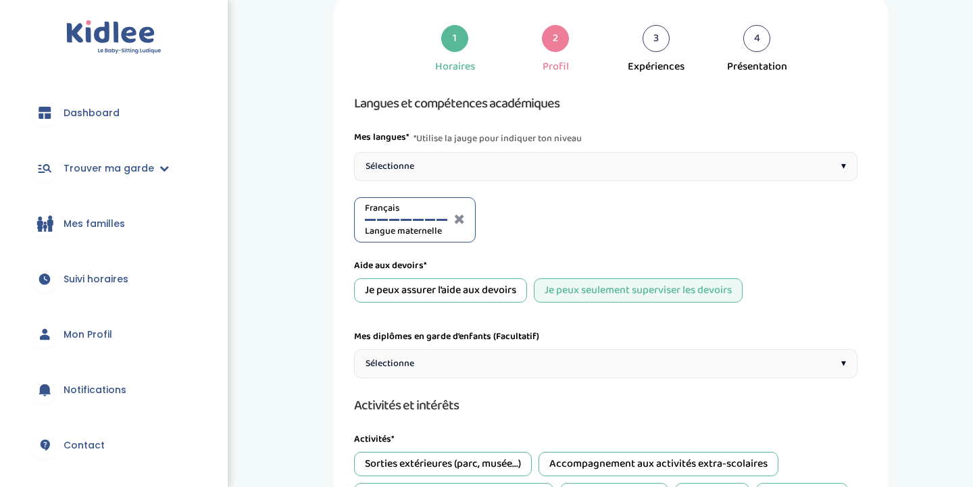
scroll to position [51, 0]
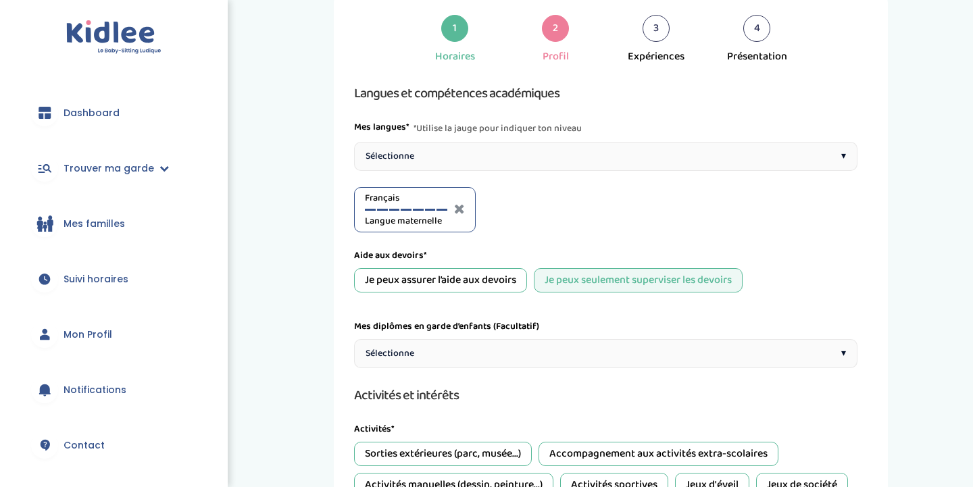
click at [573, 164] on div "Sélectionne ▾" at bounding box center [605, 156] width 503 height 29
click at [589, 163] on div "Sélectionne ▾" at bounding box center [605, 156] width 503 height 29
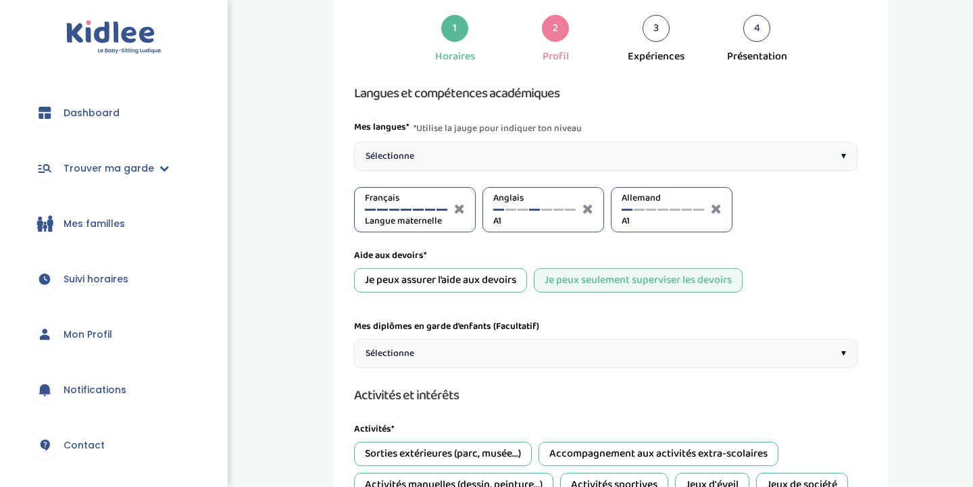
click at [536, 209] on div at bounding box center [534, 210] width 11 height 2
click at [546, 209] on div at bounding box center [546, 210] width 11 height 2
click at [651, 209] on div at bounding box center [651, 210] width 11 height 2
click at [507, 280] on div "Je peux assurer l’aide aux devoirs" at bounding box center [440, 280] width 173 height 24
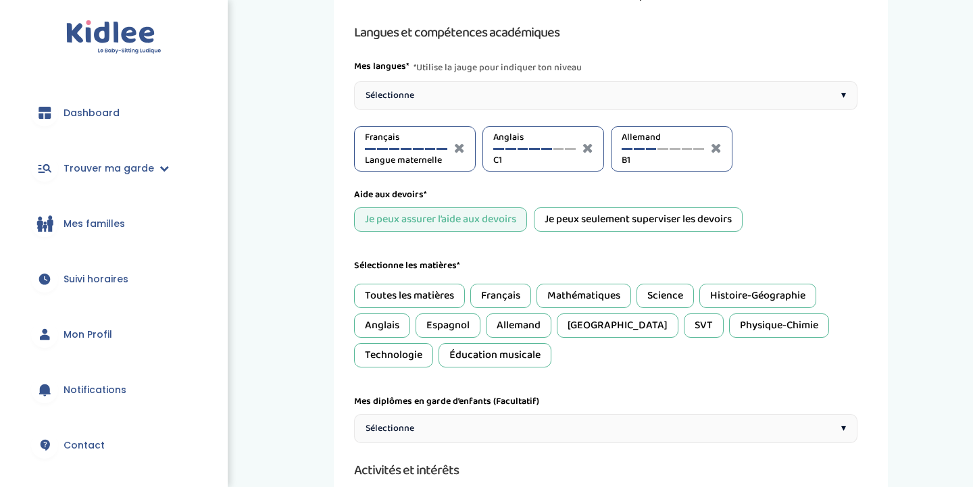
scroll to position [113, 0]
click at [503, 290] on div "Français" at bounding box center [500, 294] width 61 height 24
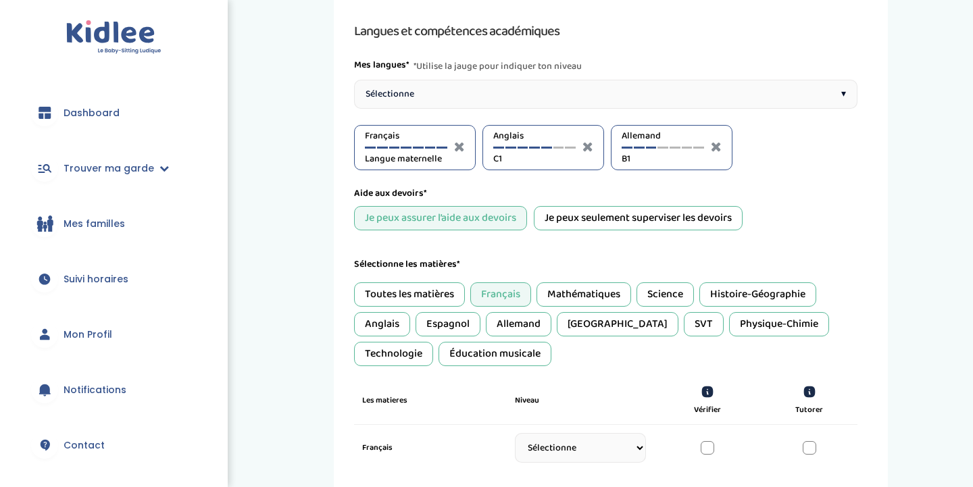
click at [500, 297] on div "Français" at bounding box center [500, 294] width 61 height 24
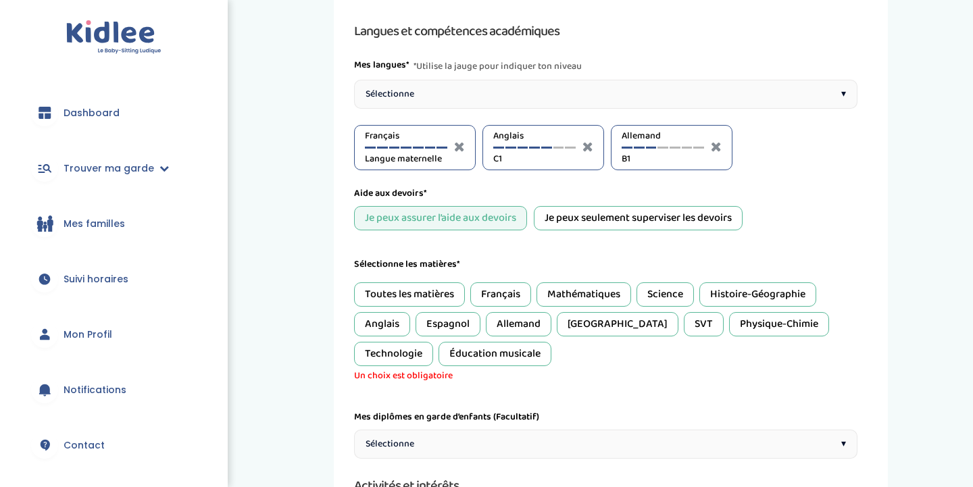
click at [426, 288] on div "Toutes les matières" at bounding box center [409, 294] width 111 height 24
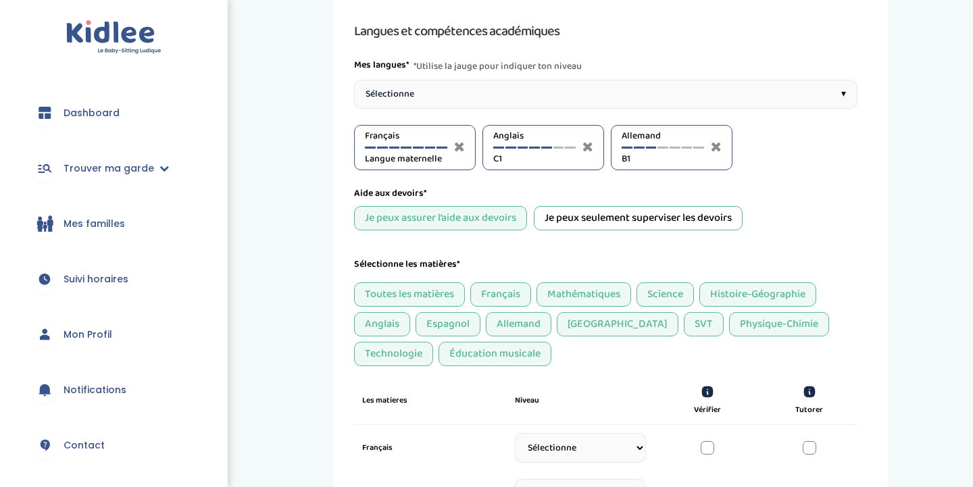
click at [426, 288] on div "Toutes les matières" at bounding box center [409, 294] width 111 height 24
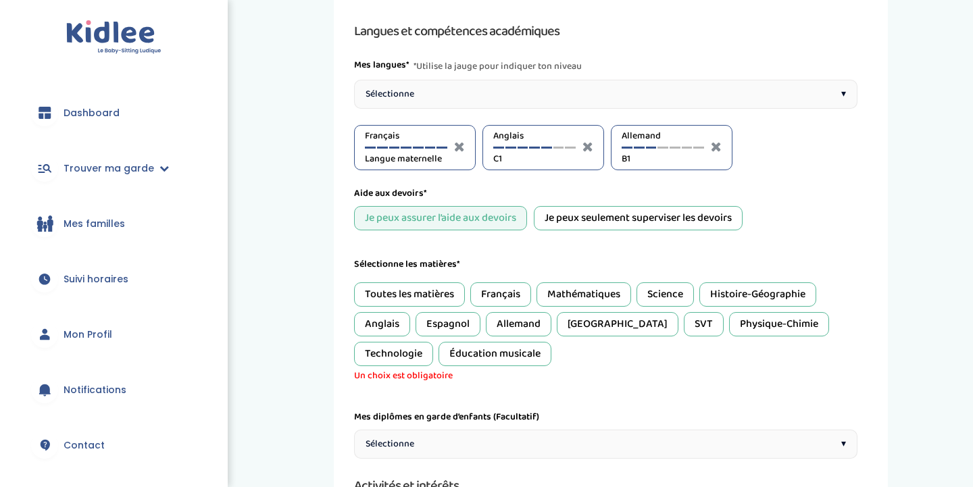
click at [522, 298] on div "Français" at bounding box center [500, 294] width 61 height 24
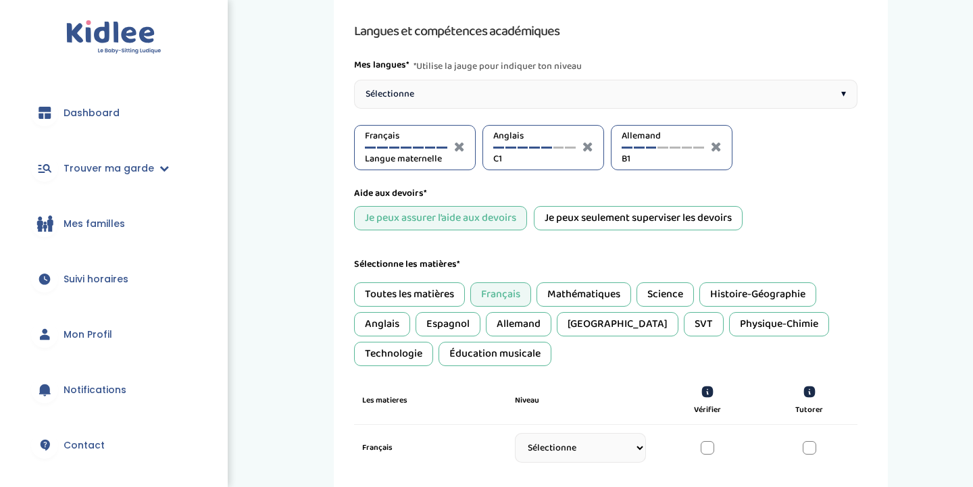
click at [578, 298] on div "Mathématiques" at bounding box center [583, 294] width 95 height 24
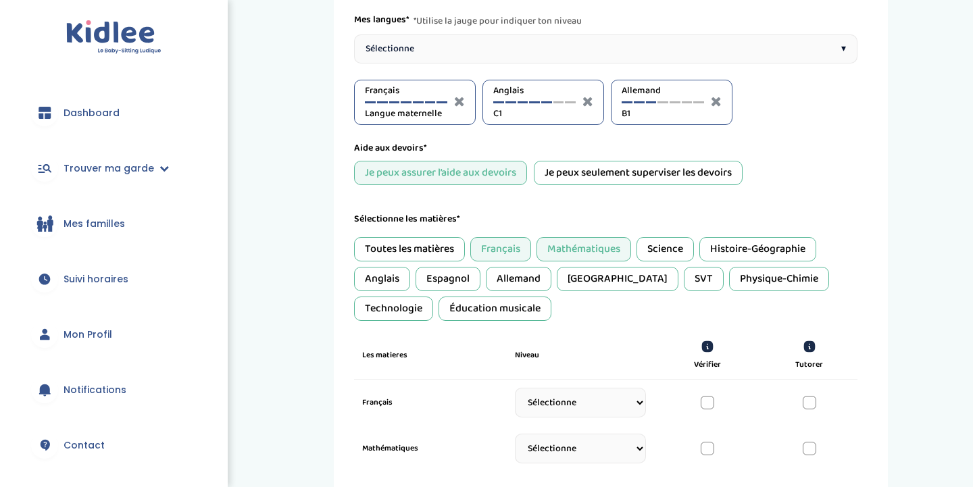
scroll to position [193, 0]
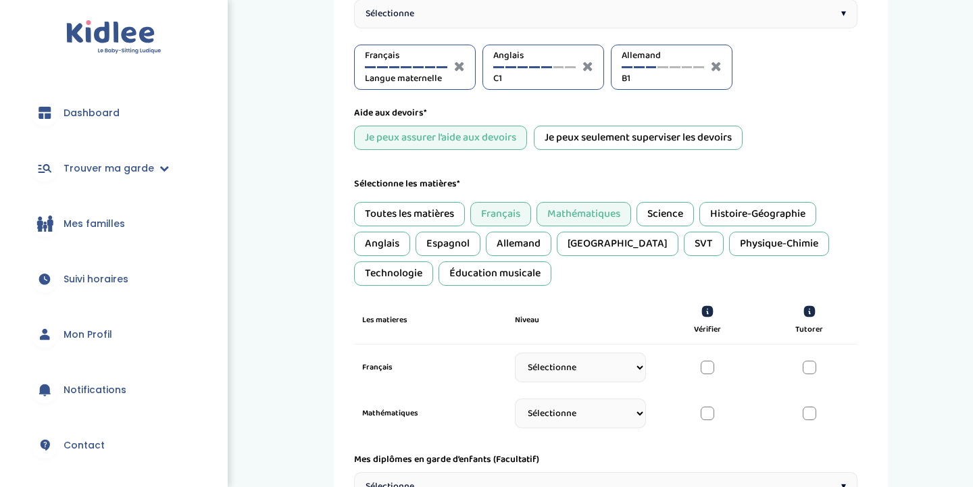
click at [721, 224] on div "Histoire-Géographie" at bounding box center [757, 214] width 117 height 24
click at [392, 245] on div "Anglais" at bounding box center [382, 244] width 56 height 24
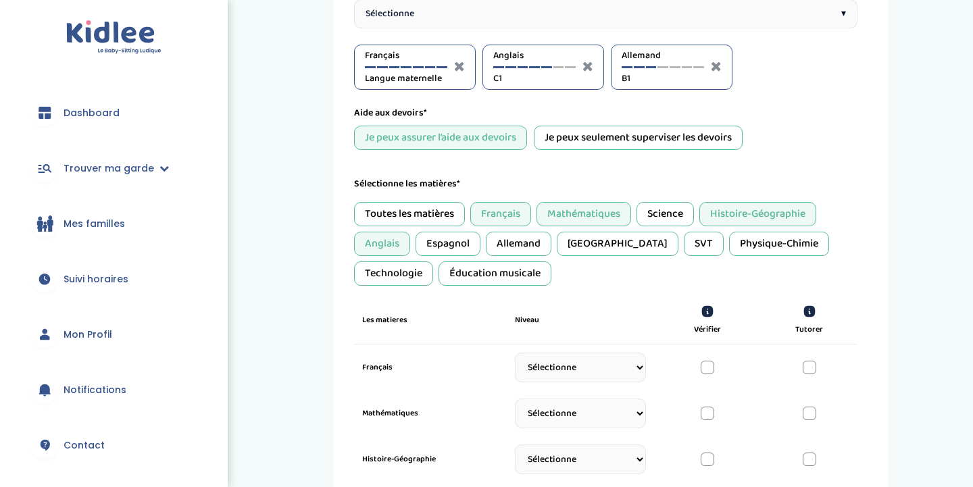
click at [528, 243] on div "Allemand" at bounding box center [519, 244] width 66 height 24
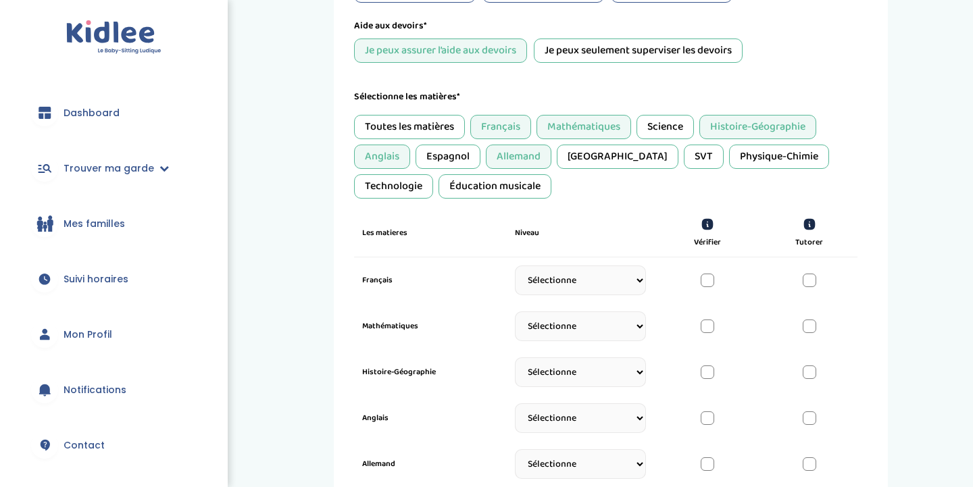
scroll to position [289, 0]
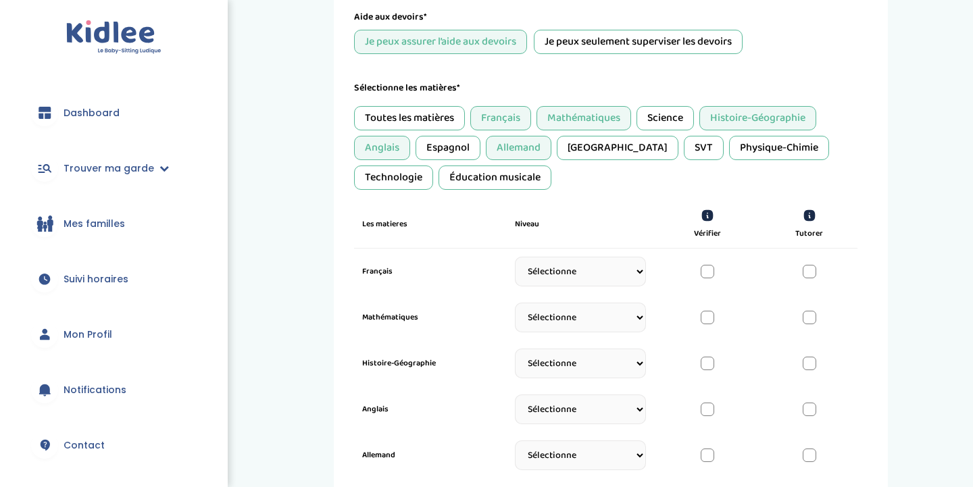
click at [601, 274] on select "Sélectionne CP [DATE] [DATE] CM1 CM2 6eme 5eme 4eme 3eme Seconde [GEOGRAPHIC_DA…" at bounding box center [580, 272] width 131 height 30
click at [586, 280] on select "Sélectionne CP [DATE] [DATE] CM1 CM2 6eme 5eme 4eme 3eme Seconde [GEOGRAPHIC_DA…" at bounding box center [580, 272] width 131 height 30
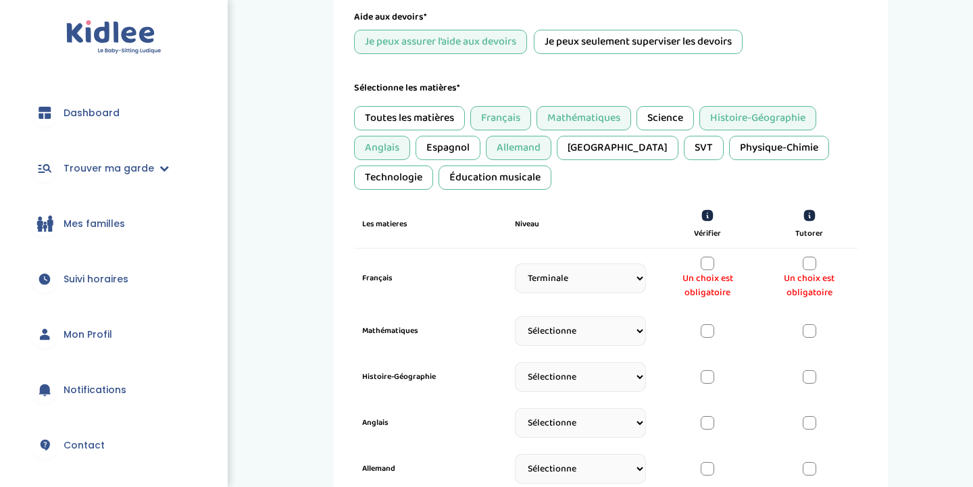
click at [584, 274] on select "Sélectionne CP [DATE] [DATE] CM1 CM2 6eme 5eme 4eme 3eme Seconde [GEOGRAPHIC_DA…" at bounding box center [580, 278] width 131 height 30
select select "CP"
click at [615, 280] on select "Sélectionne CP [DATE] [DATE] CM1 CM2 6eme 5eme 4eme 3eme Seconde [GEOGRAPHIC_DA…" at bounding box center [580, 278] width 131 height 30
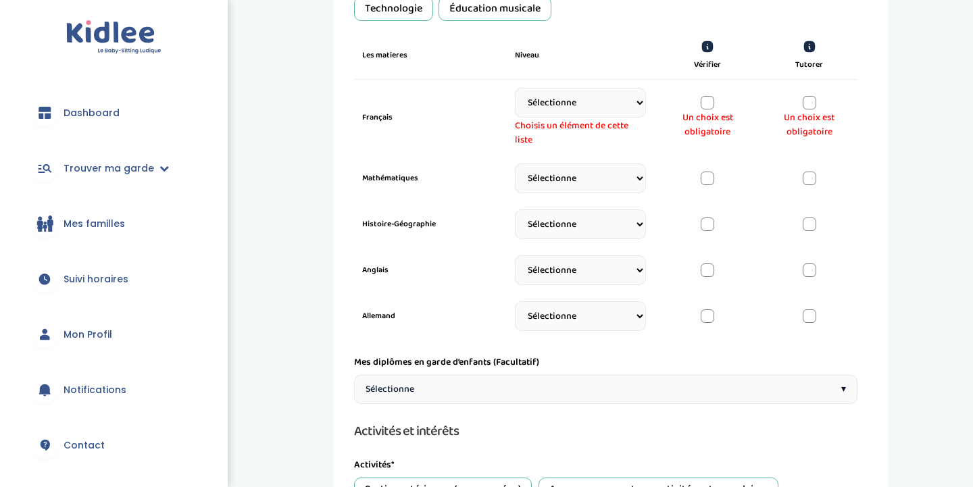
scroll to position [459, 0]
click at [608, 378] on div "Sélectionne ▾" at bounding box center [605, 388] width 503 height 29
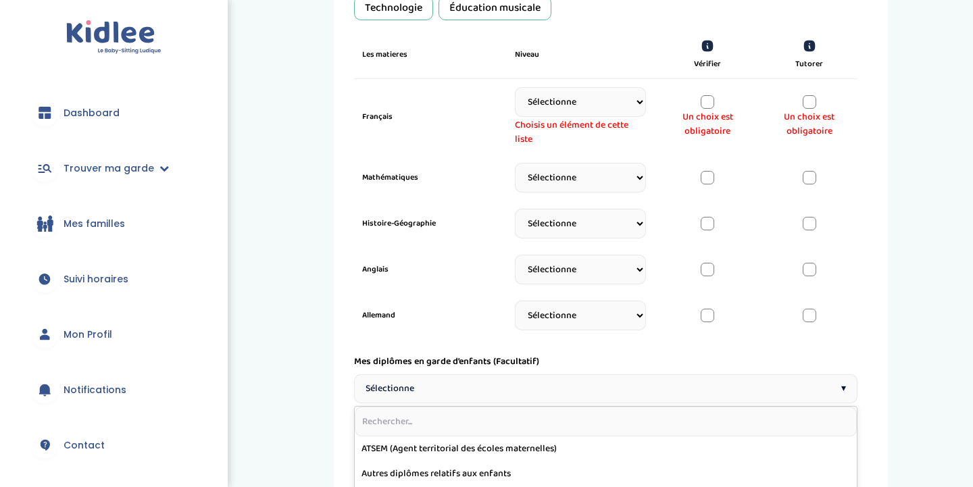
scroll to position [599, 0]
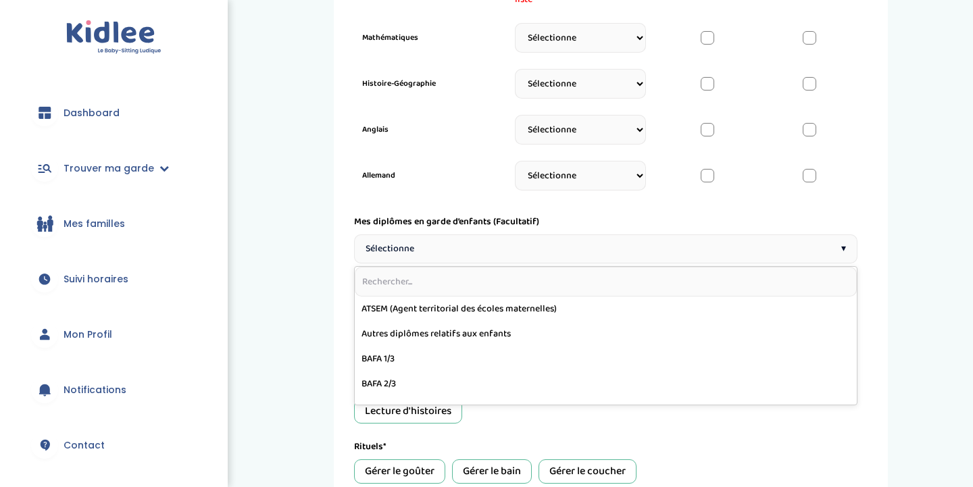
click at [911, 282] on div "1 Horaires 2 Profil 3 Expériences 4 Présentation Indique nous ta situation admi…" at bounding box center [611, 93] width 704 height 1317
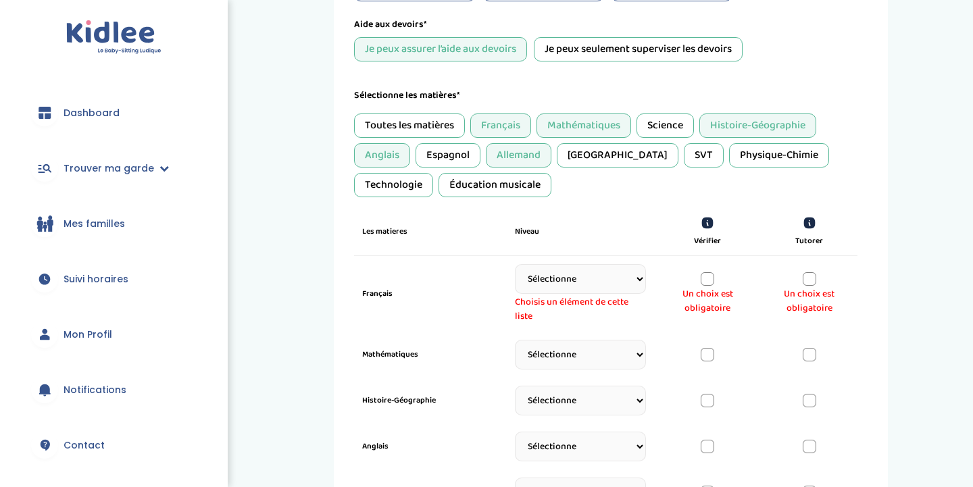
scroll to position [283, 0]
click at [611, 287] on select "Sélectionne CP [DATE] [DATE] CM1 CM2 6eme 5eme 4eme 3eme Seconde [GEOGRAPHIC_DA…" at bounding box center [580, 278] width 131 height 30
select select "Terminale"
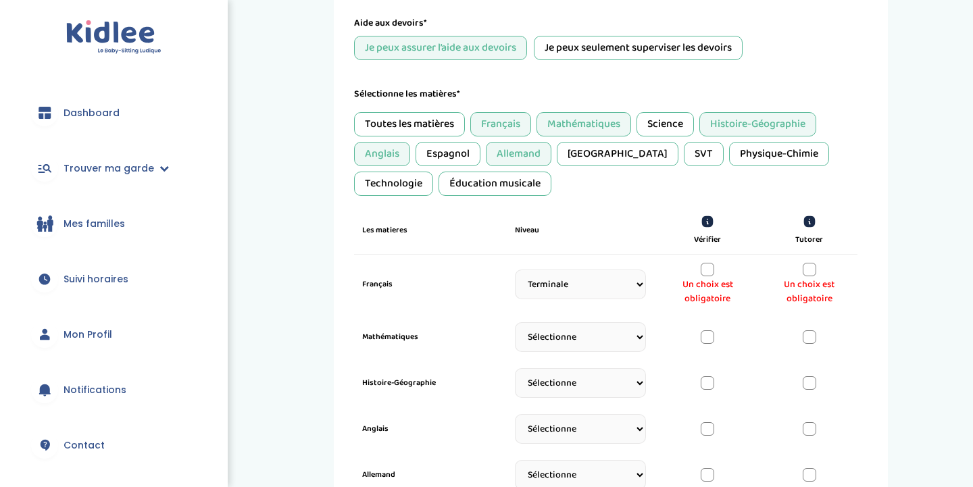
click at [559, 334] on select "Sélectionne CP [DATE] [DATE] CM1 CM2 6eme 5eme 4eme 3eme Seconde [GEOGRAPHIC_DA…" at bounding box center [580, 337] width 131 height 30
select select "Seconde"
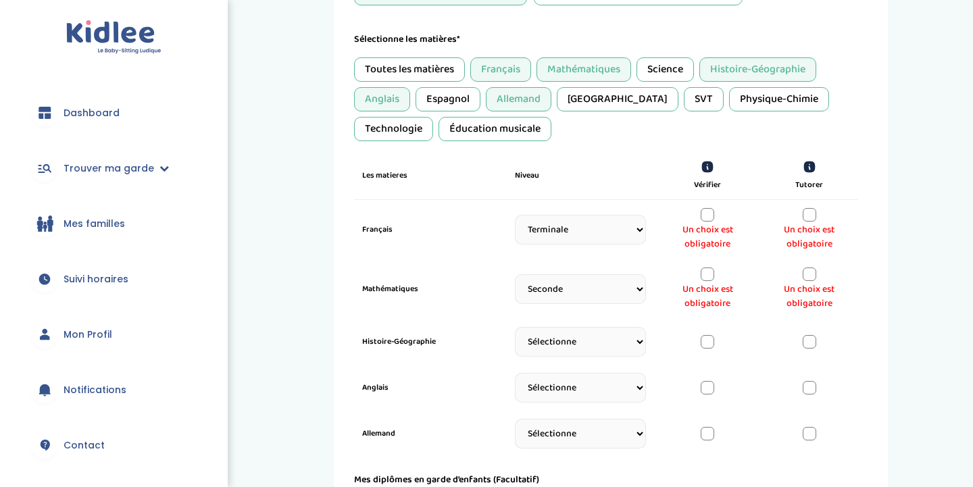
scroll to position [340, 0]
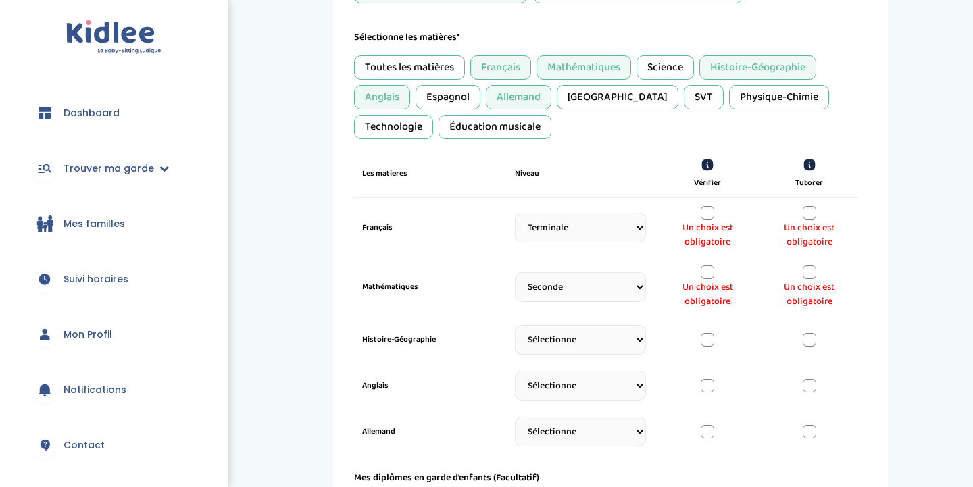
click at [807, 211] on div at bounding box center [810, 213] width 14 height 14
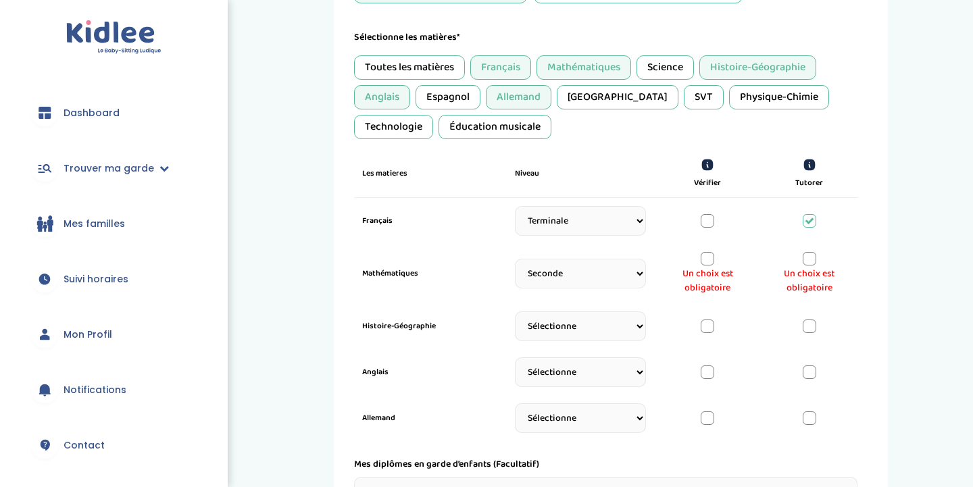
click at [812, 263] on div at bounding box center [810, 259] width 14 height 14
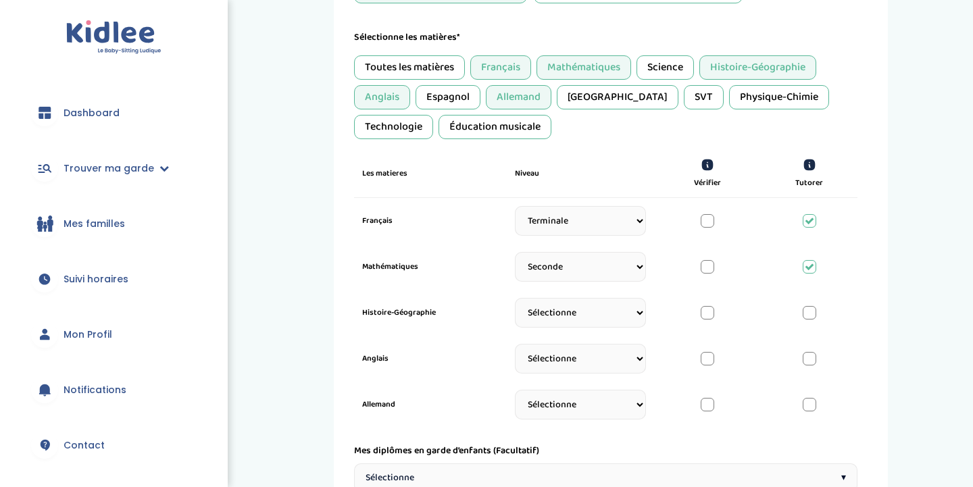
click at [631, 305] on select "Sélectionne CP [DATE] [DATE] CM1 CM2 6eme 5eme 4eme 3eme Seconde [GEOGRAPHIC_DA…" at bounding box center [580, 313] width 131 height 30
select select "Terminale"
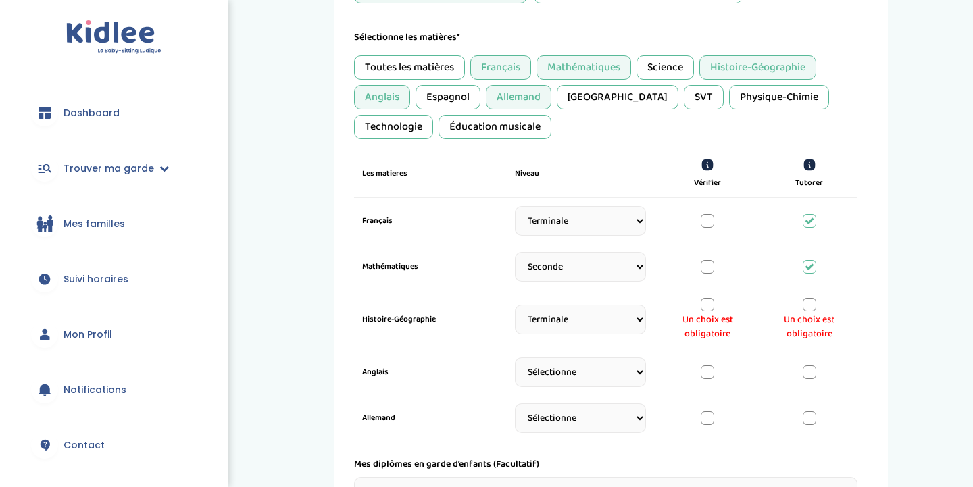
click at [807, 308] on div at bounding box center [810, 305] width 14 height 14
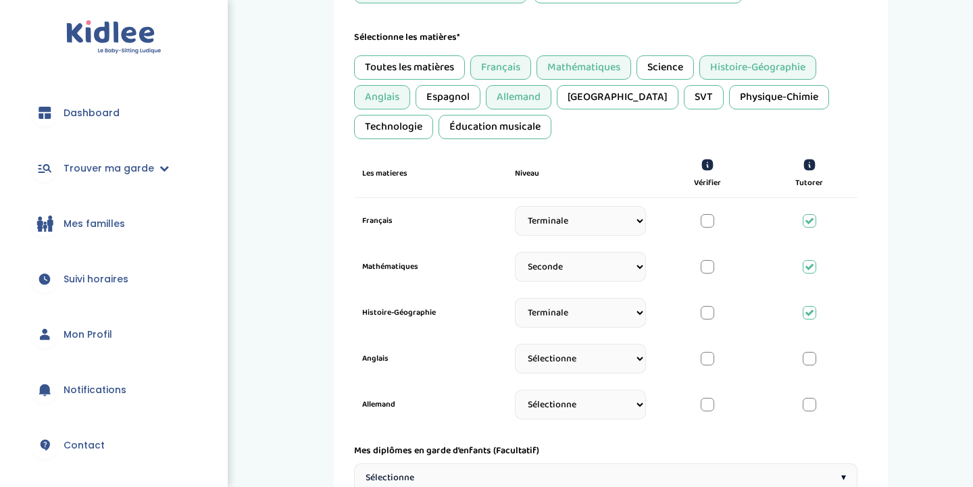
click at [587, 353] on select "Sélectionne CP [DATE] [DATE] CM1 CM2 6eme 5eme 4eme 3eme Seconde [GEOGRAPHIC_DA…" at bounding box center [580, 359] width 131 height 30
select select "Terminale"
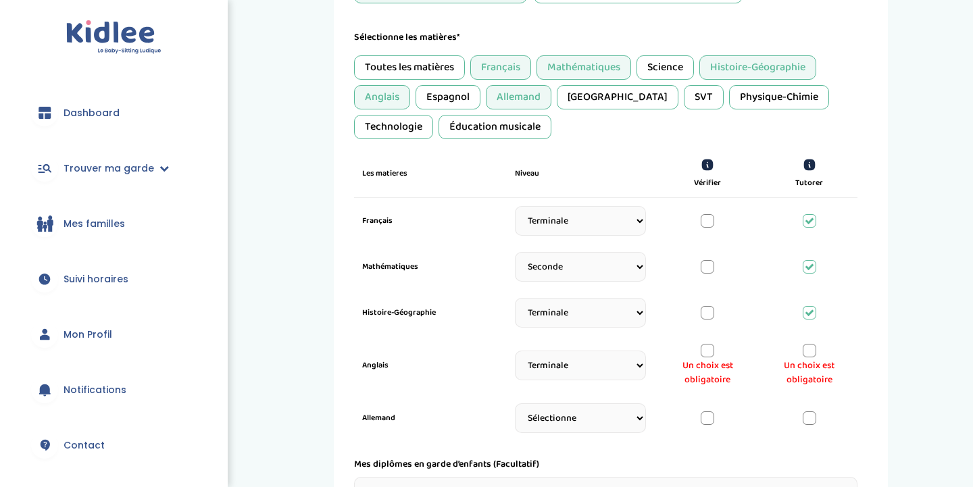
click at [809, 353] on div at bounding box center [810, 351] width 14 height 14
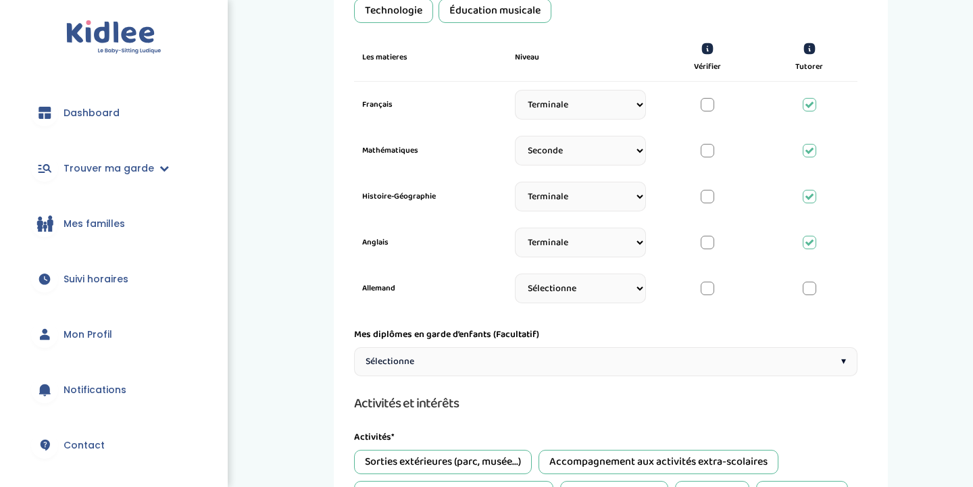
scroll to position [458, 0]
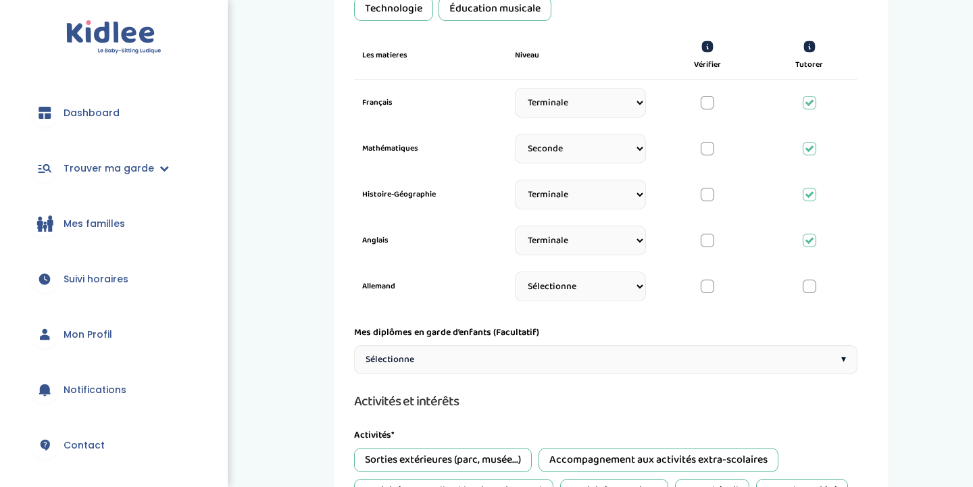
click at [633, 277] on select "Sélectionne CP [DATE] [DATE] CM1 CM2 6eme 5eme 4eme 3eme Seconde [GEOGRAPHIC_DA…" at bounding box center [580, 287] width 131 height 30
select select "Terminale"
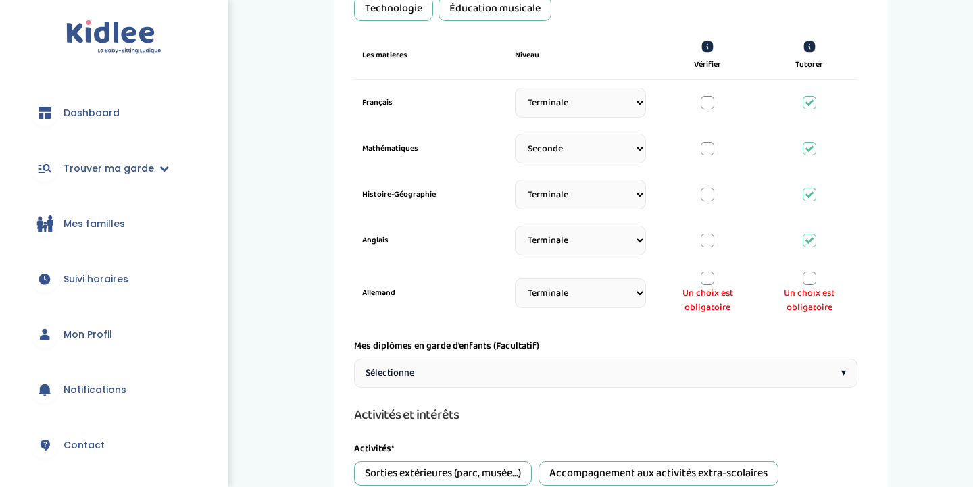
click at [817, 287] on span "Un choix est obligatoire" at bounding box center [809, 300] width 80 height 28
click at [811, 282] on div at bounding box center [810, 279] width 14 height 14
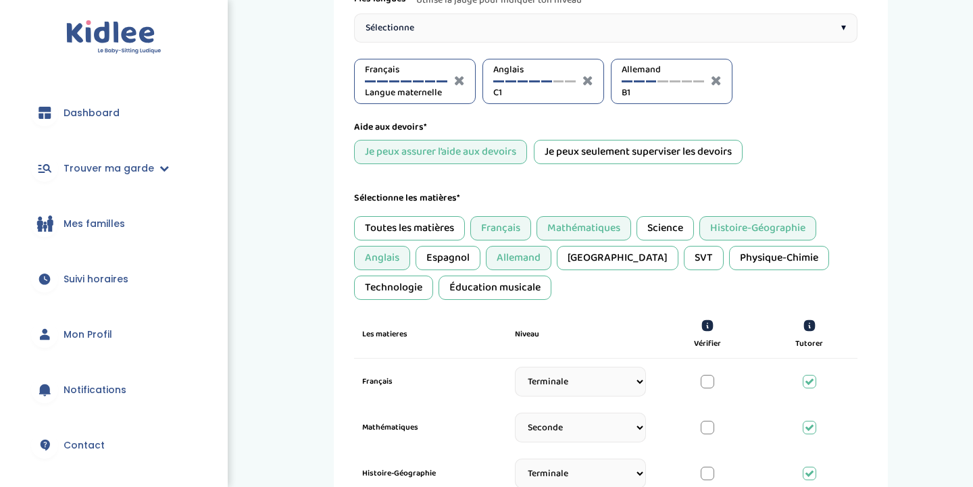
scroll to position [157, 0]
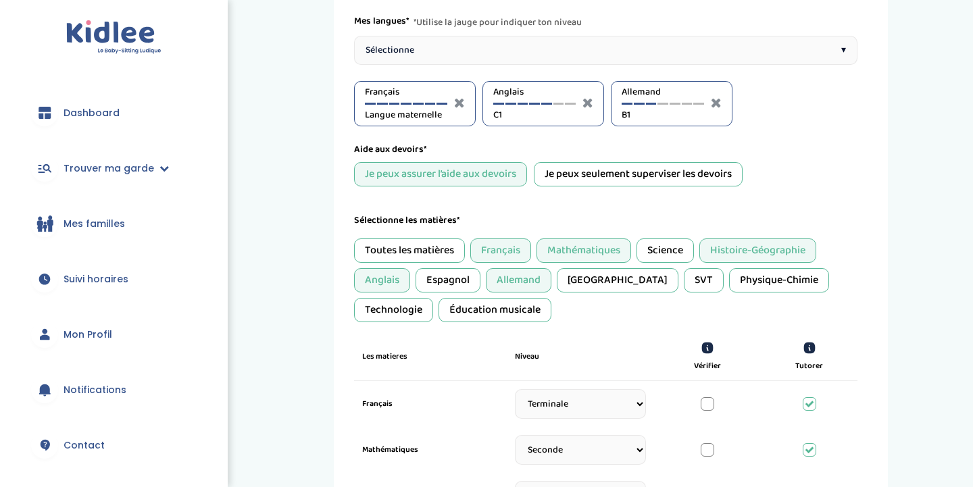
click at [684, 284] on div "SVT" at bounding box center [704, 280] width 40 height 24
click at [729, 273] on div "Physique-Chimie" at bounding box center [779, 280] width 100 height 24
click at [433, 298] on div "Technologie" at bounding box center [393, 310] width 79 height 24
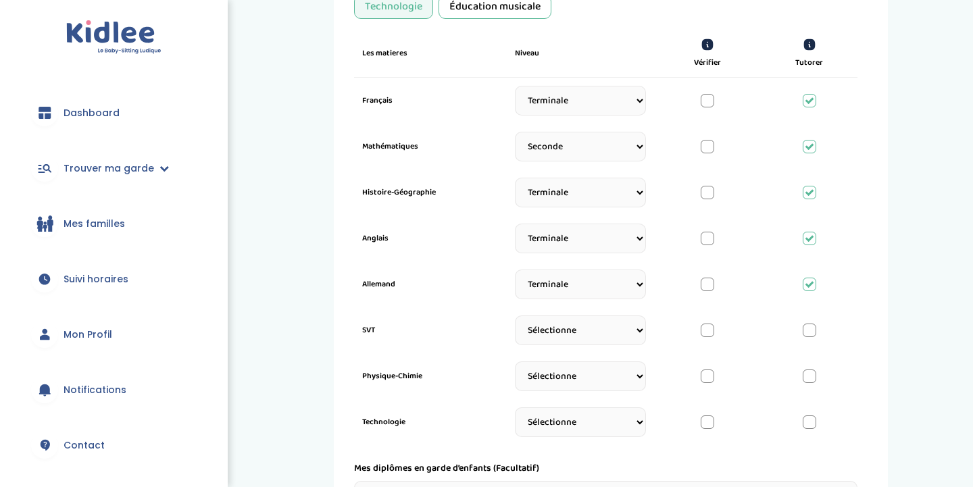
scroll to position [466, 0]
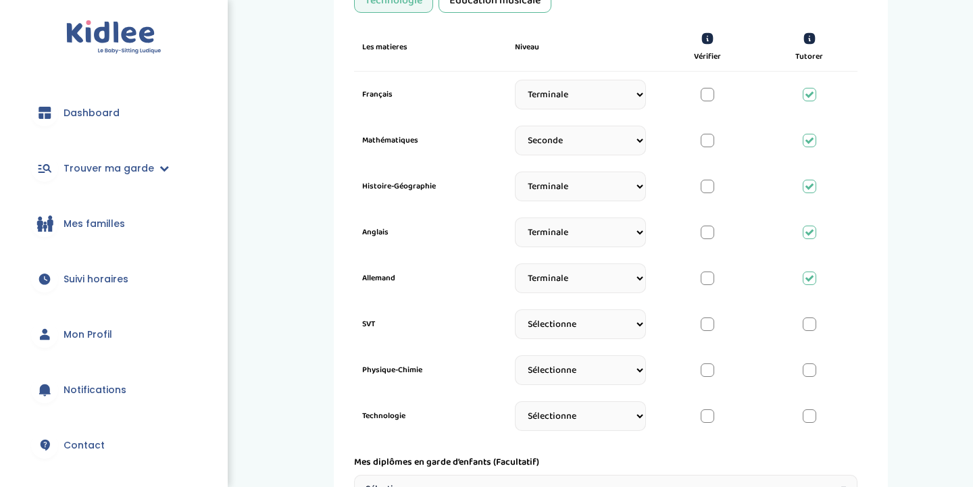
click at [624, 327] on select "Sélectionne CP [DATE] [DATE] CM1 CM2 6eme 5eme 4eme 3eme Seconde [GEOGRAPHIC_DA…" at bounding box center [580, 324] width 131 height 30
select select "3eme"
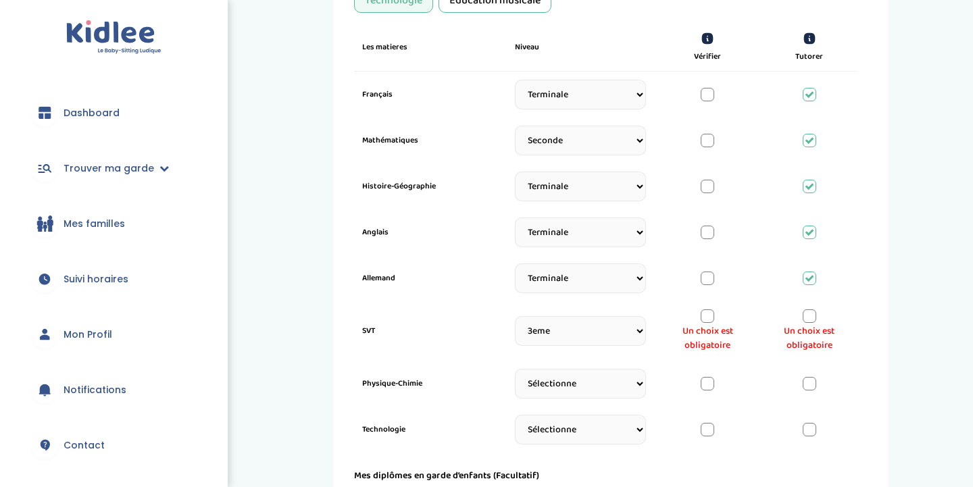
click at [705, 315] on div at bounding box center [708, 316] width 14 height 14
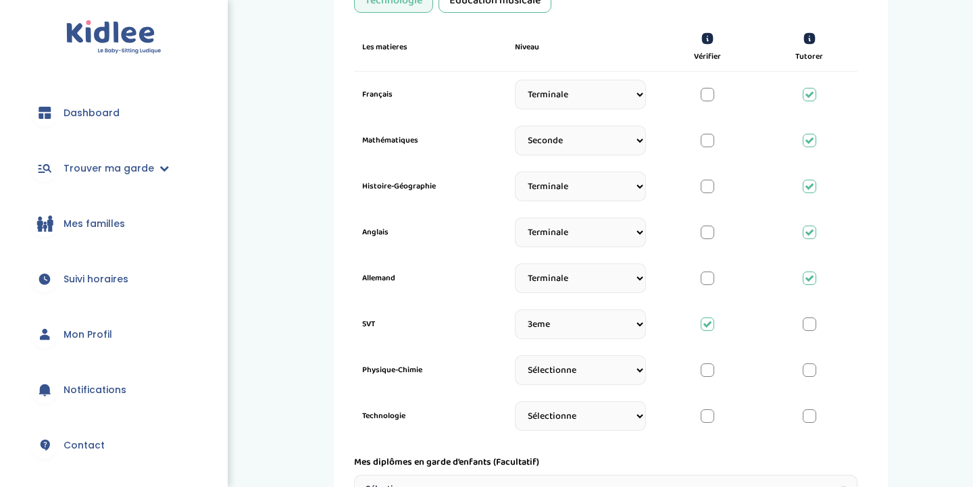
click at [704, 373] on div at bounding box center [708, 370] width 14 height 14
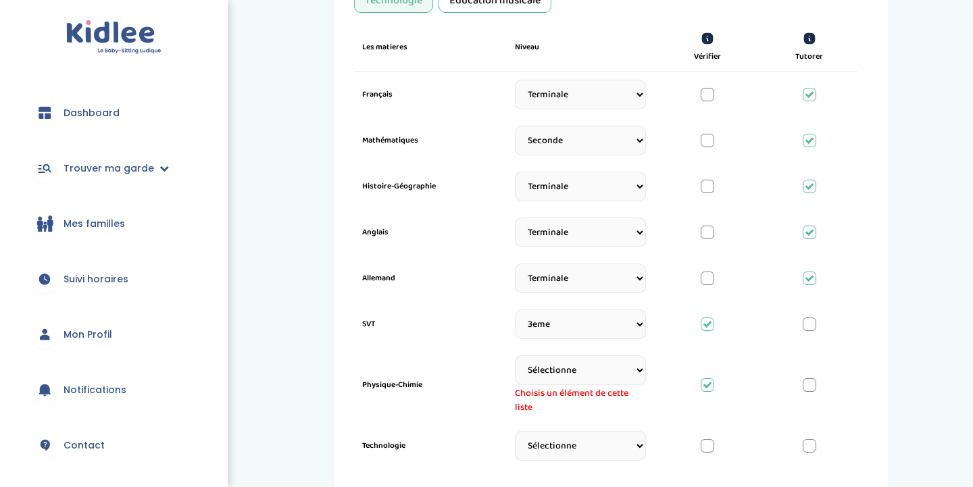
click at [708, 447] on div at bounding box center [708, 446] width 14 height 14
click at [605, 370] on select "Sélectionne CP [DATE] [DATE] CM1 CM2 6eme 5eme 4eme 3eme Seconde [GEOGRAPHIC_DA…" at bounding box center [580, 370] width 131 height 30
select select "Seconde"
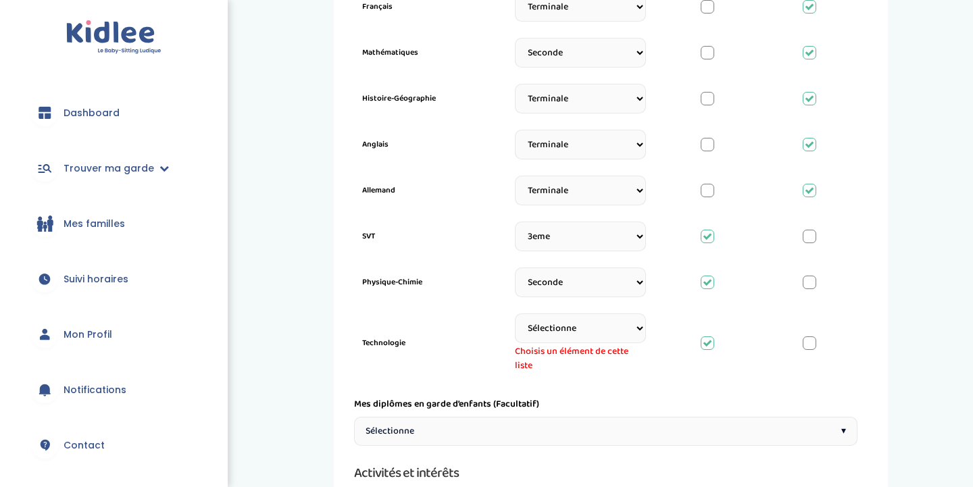
scroll to position [564, 0]
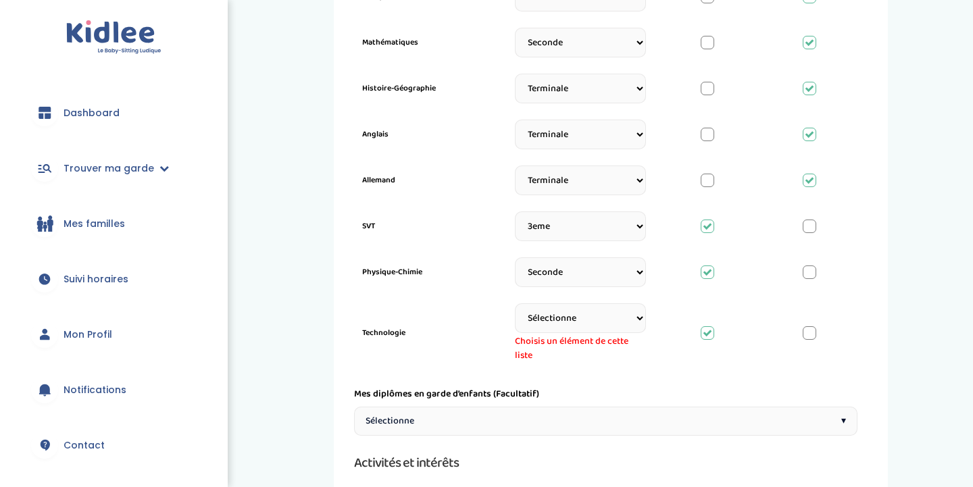
click at [595, 326] on select "Sélectionne CP [DATE] [DATE] CM1 CM2 6eme 5eme 4eme 3eme Seconde [GEOGRAPHIC_DA…" at bounding box center [580, 318] width 131 height 30
select select "3eme"
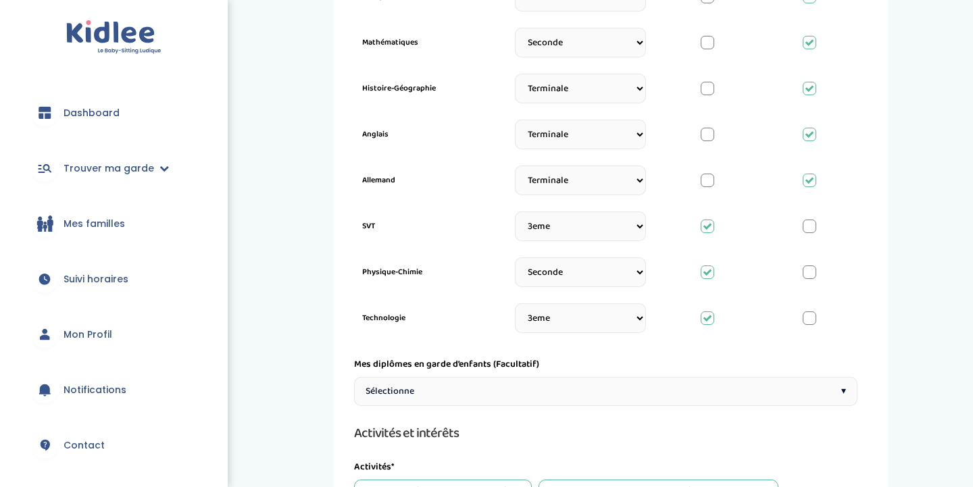
click at [928, 341] on div "1 Horaires 2 Profil 3 Expériences 4 Présentation Indique nous ta situation admi…" at bounding box center [611, 182] width 704 height 1425
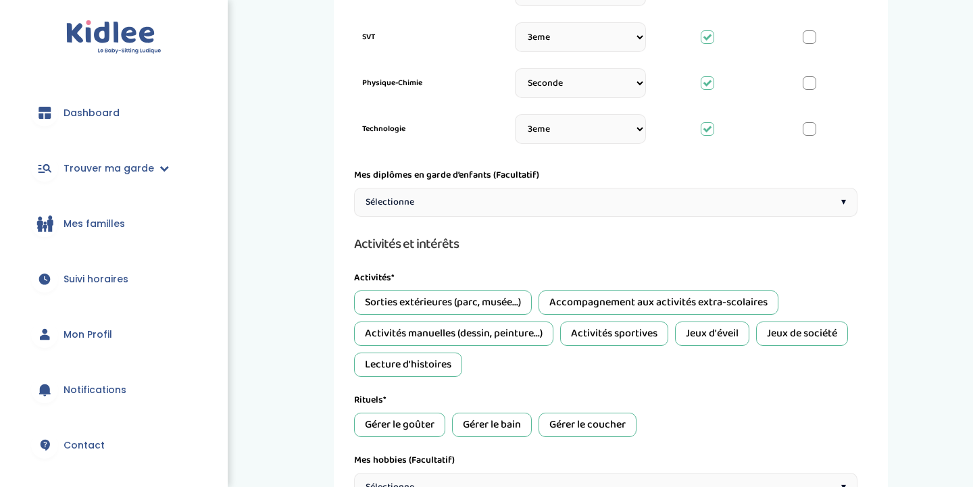
scroll to position [755, 0]
click at [605, 330] on div "Activités sportives" at bounding box center [614, 332] width 108 height 24
click at [695, 336] on div "Jeux d'éveil" at bounding box center [712, 332] width 74 height 24
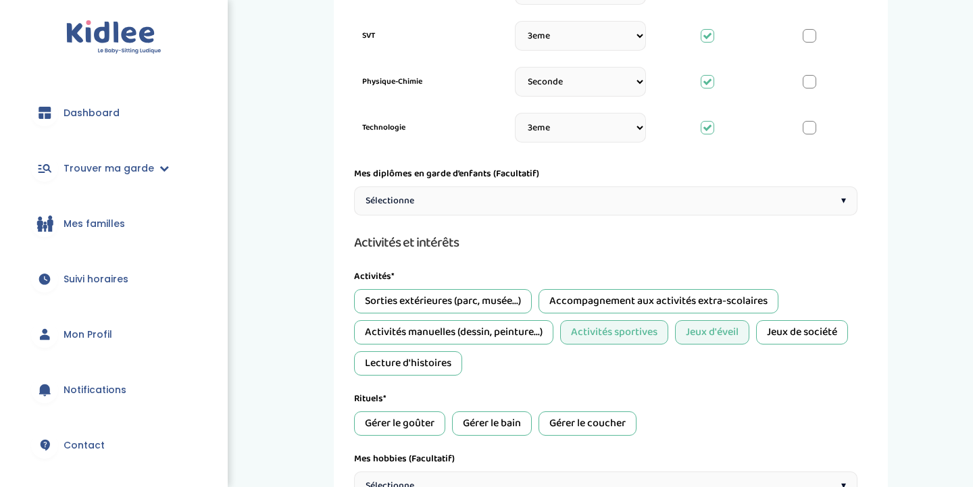
click at [826, 328] on div "Jeux de société" at bounding box center [802, 332] width 92 height 24
click at [527, 334] on div "Activités manuelles (dessin, peinture...)" at bounding box center [453, 332] width 199 height 24
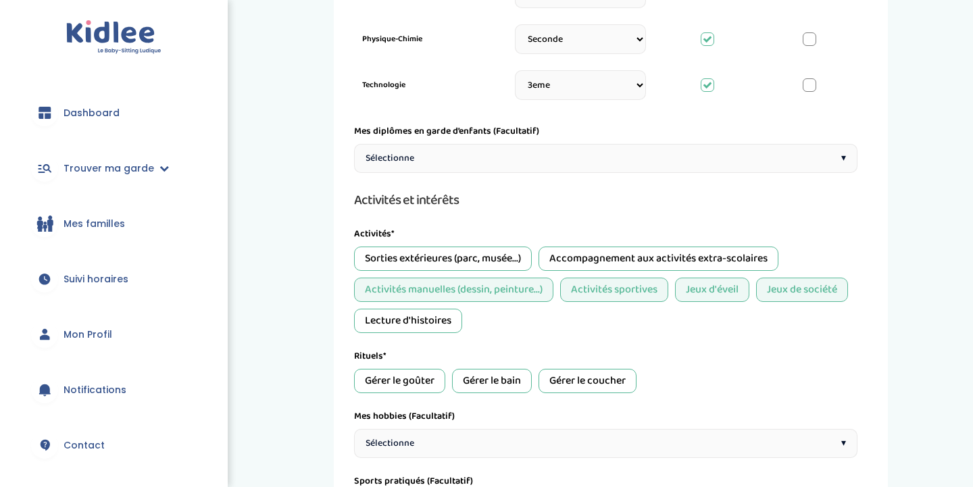
scroll to position [801, 0]
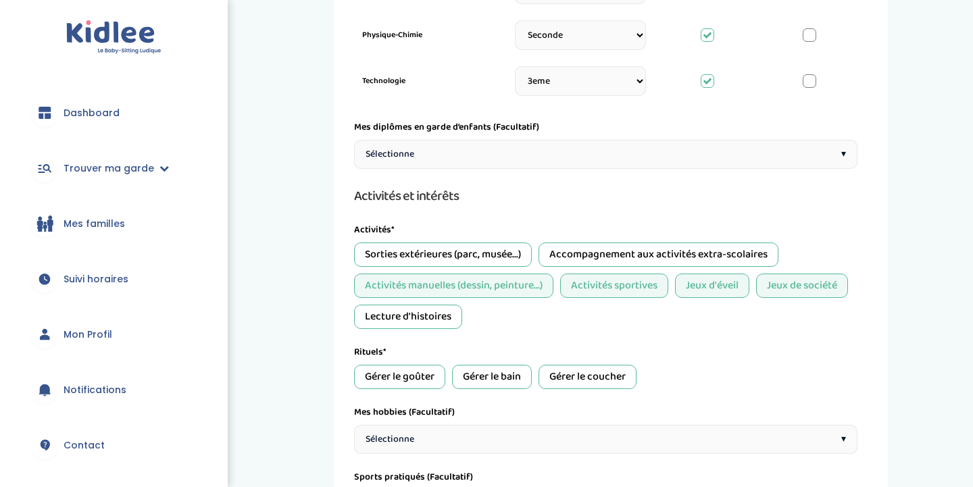
click at [447, 315] on div "Lecture d'histoires" at bounding box center [408, 317] width 108 height 24
click at [493, 261] on div "Sorties extérieures (parc, musée...)" at bounding box center [443, 255] width 178 height 24
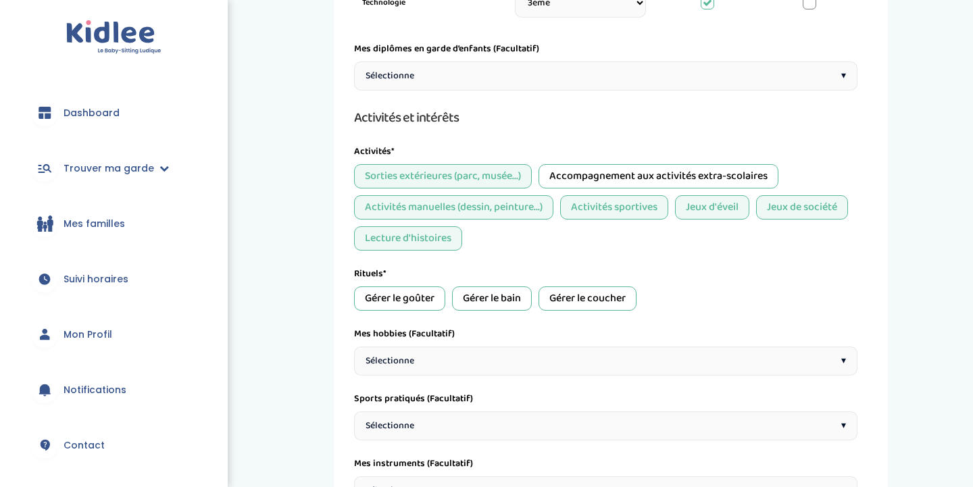
scroll to position [880, 0]
click at [434, 302] on div "Gérer le goûter" at bounding box center [399, 298] width 91 height 24
click at [606, 297] on div "Gérer le coucher" at bounding box center [587, 298] width 98 height 24
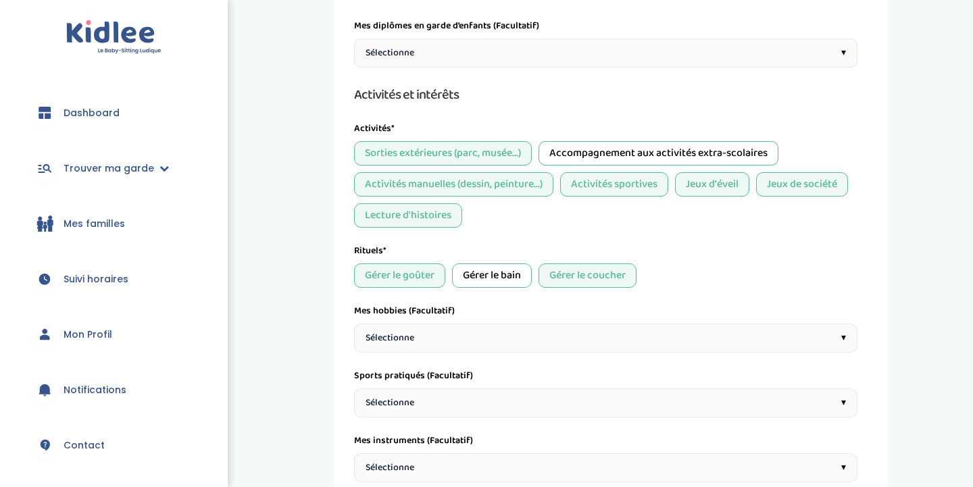
scroll to position [903, 0]
click at [583, 332] on div "Sélectionne ▾" at bounding box center [605, 337] width 503 height 29
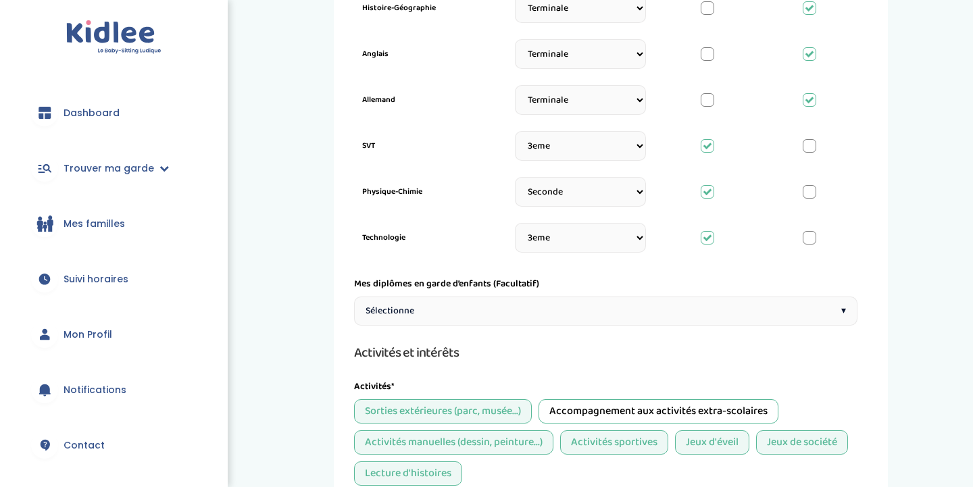
scroll to position [1040, 0]
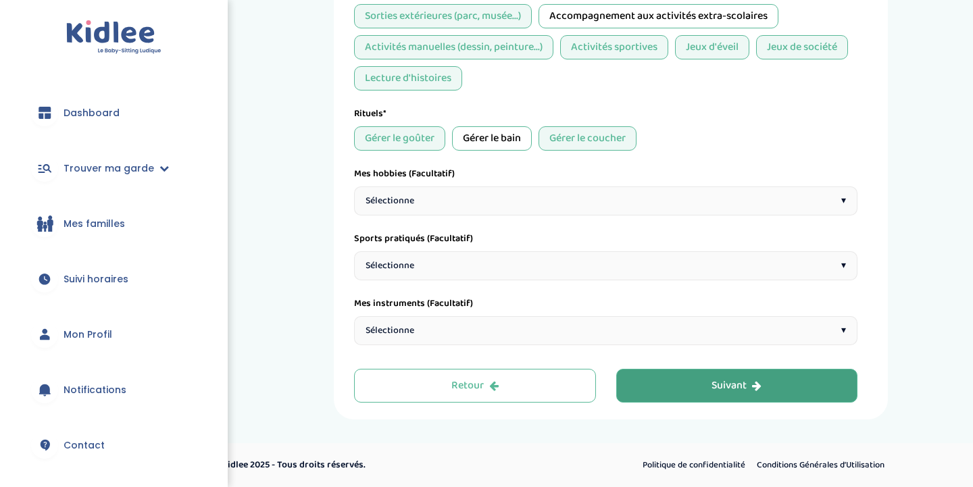
click at [721, 384] on div "Suivant" at bounding box center [736, 386] width 50 height 16
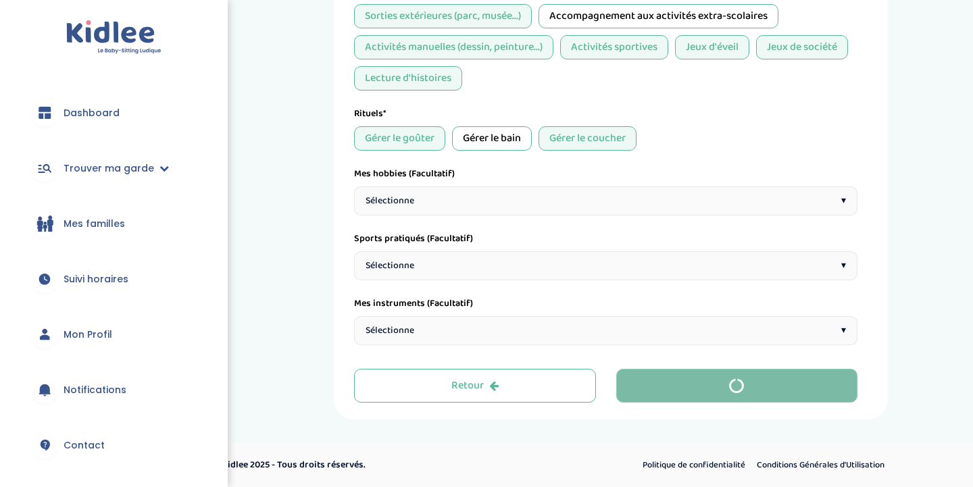
scroll to position [0, 0]
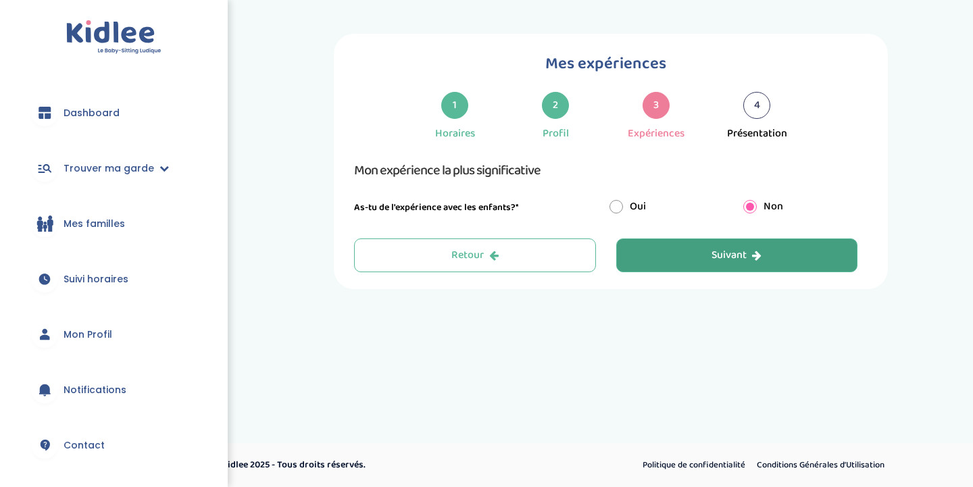
click at [609, 207] on input "radio" at bounding box center [616, 207] width 14 height 14
radio input "true"
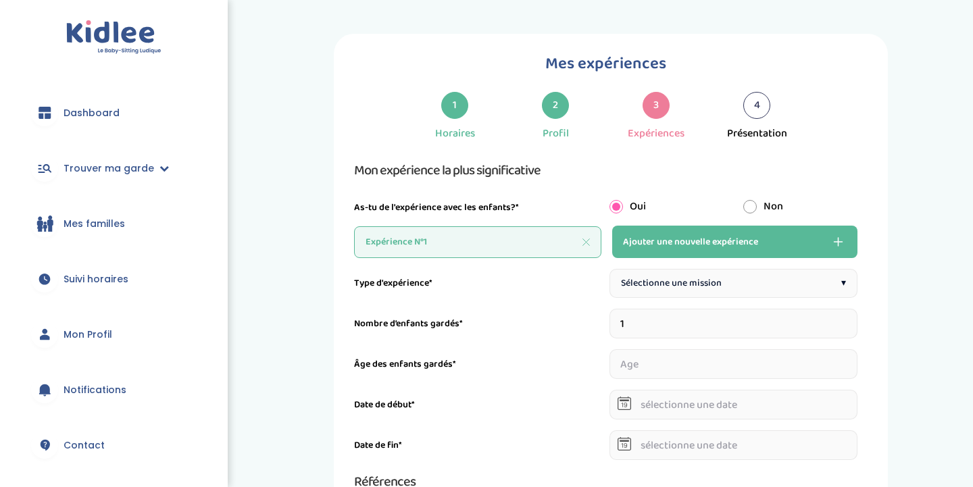
click at [749, 289] on div "Sélectionne une mission ▾" at bounding box center [733, 283] width 249 height 29
click at [749, 205] on input "radio" at bounding box center [750, 207] width 14 height 14
radio input "true"
radio input "false"
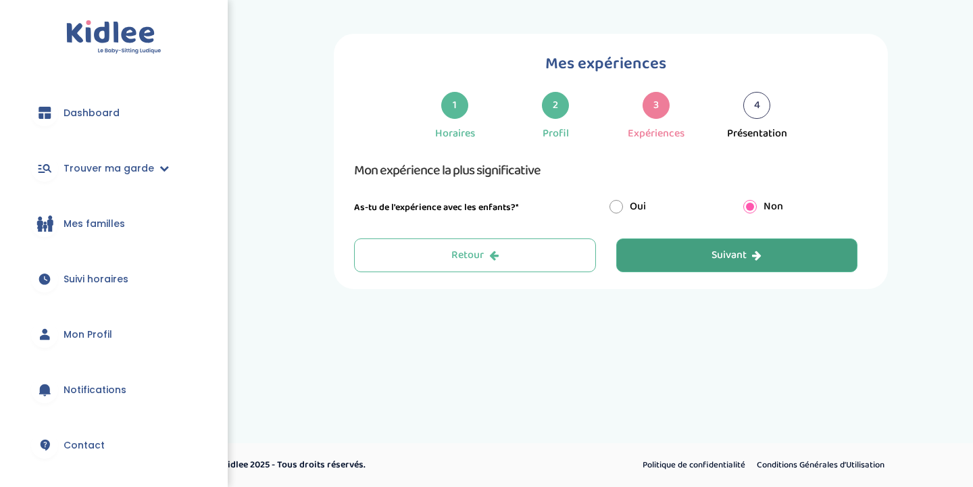
click at [704, 254] on button "Suivant" at bounding box center [737, 255] width 242 height 34
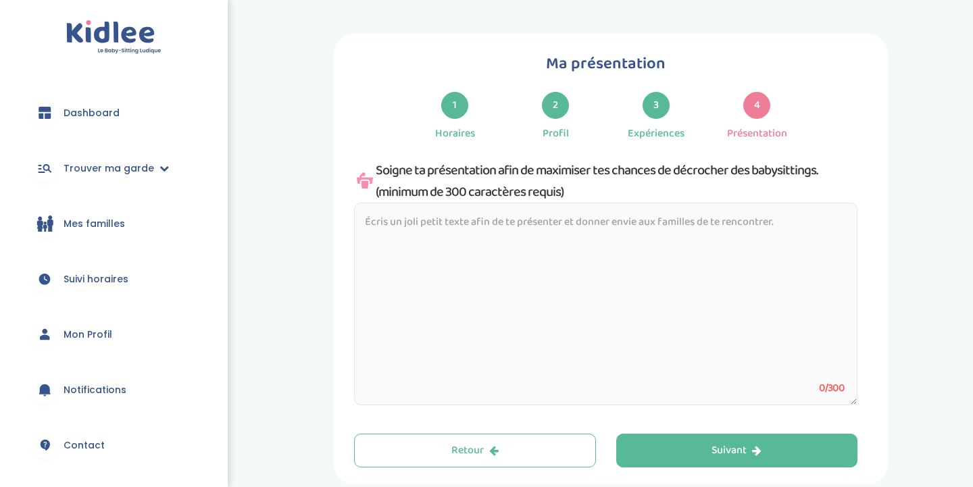
click at [704, 226] on textarea at bounding box center [605, 304] width 503 height 203
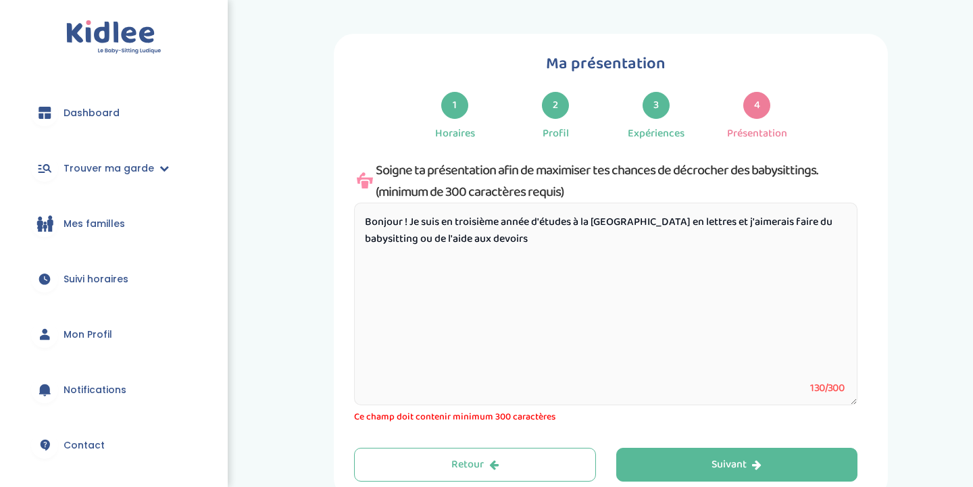
click at [363, 240] on textarea "Bonjour ! Je suis en troisième année d'études à la [GEOGRAPHIC_DATA] en lettres…" at bounding box center [605, 304] width 503 height 203
click at [508, 236] on textarea "Bonjour ! Je suis en troisième année d'études à la [GEOGRAPHIC_DATA] en lettres…" at bounding box center [605, 304] width 503 height 203
click at [476, 238] on textarea "Bonjour ! Je suis en troisième année d'études à la [GEOGRAPHIC_DATA] en lettres…" at bounding box center [605, 304] width 503 height 203
drag, startPoint x: 465, startPoint y: 243, endPoint x: 652, endPoint y: 243, distance: 186.5
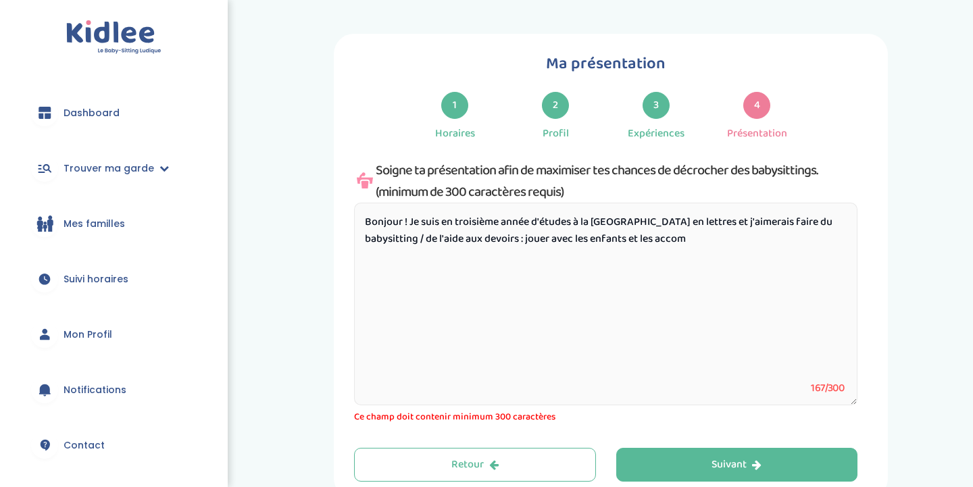
click at [652, 243] on textarea "Bonjour ! Je suis en troisième année d'études à la [GEOGRAPHIC_DATA] en lettres…" at bounding box center [605, 304] width 503 height 203
drag, startPoint x: 650, startPoint y: 235, endPoint x: 471, endPoint y: 237, distance: 179.0
click at [471, 237] on textarea "Bonjour ! Je suis en troisième année d'études à la [GEOGRAPHIC_DATA] en lettres…" at bounding box center [605, 304] width 503 height 203
drag, startPoint x: 534, startPoint y: 239, endPoint x: 495, endPoint y: 238, distance: 39.9
click at [495, 238] on textarea "Bonjour ! Je suis en troisième année d'études à la [GEOGRAPHIC_DATA] en lettres…" at bounding box center [605, 304] width 503 height 203
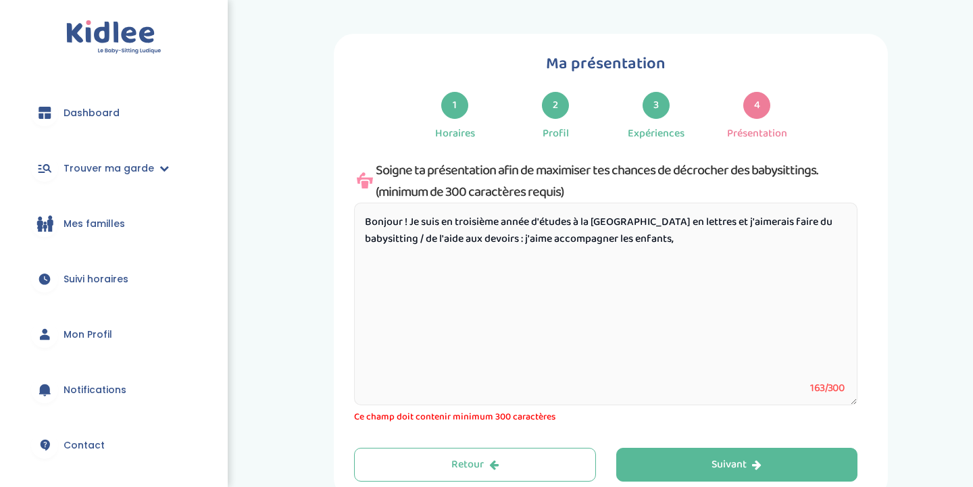
click at [630, 242] on textarea "Bonjour ! Je suis en troisième année d'études à la [GEOGRAPHIC_DATA] en lettres…" at bounding box center [605, 304] width 503 height 203
click at [757, 238] on textarea "Bonjour ! Je suis en troisième année d'études à la [GEOGRAPHIC_DATA] en lettres…" at bounding box center [605, 304] width 503 height 203
click at [843, 242] on textarea "Bonjour ! Je suis en troisième année d'études à la [GEOGRAPHIC_DATA] en lettres…" at bounding box center [605, 304] width 503 height 203
click at [767, 245] on textarea "Bonjour ! Je suis en troisième année d'études à la [GEOGRAPHIC_DATA] en lettres…" at bounding box center [605, 304] width 503 height 203
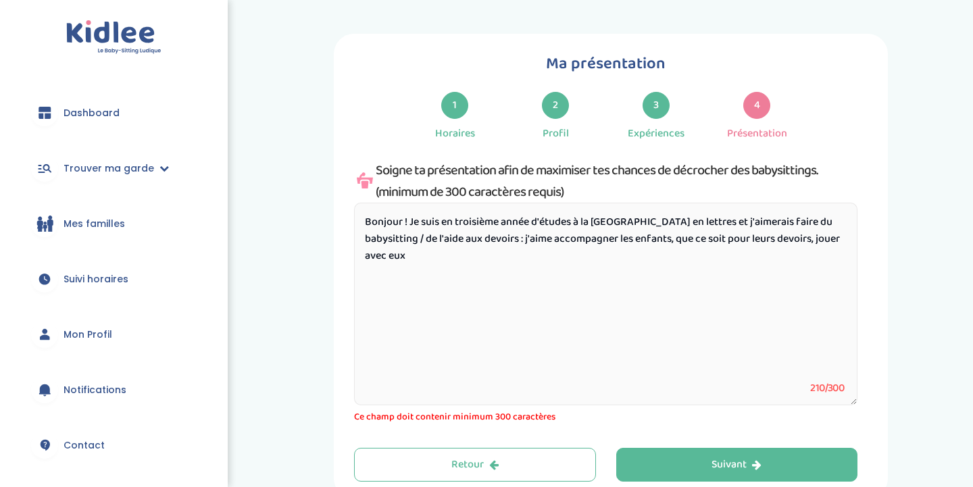
click at [836, 244] on textarea "Bonjour ! Je suis en troisième année d'études à la [GEOGRAPHIC_DATA] en lettres…" at bounding box center [605, 304] width 503 height 203
click at [538, 237] on textarea "Bonjour ! Je suis en troisième année d'études à la [GEOGRAPHIC_DATA] en lettres…" at bounding box center [605, 304] width 503 height 203
click at [563, 249] on textarea "Bonjour ! Je suis en troisième année d'études à la [GEOGRAPHIC_DATA] en lettres…" at bounding box center [605, 304] width 503 height 203
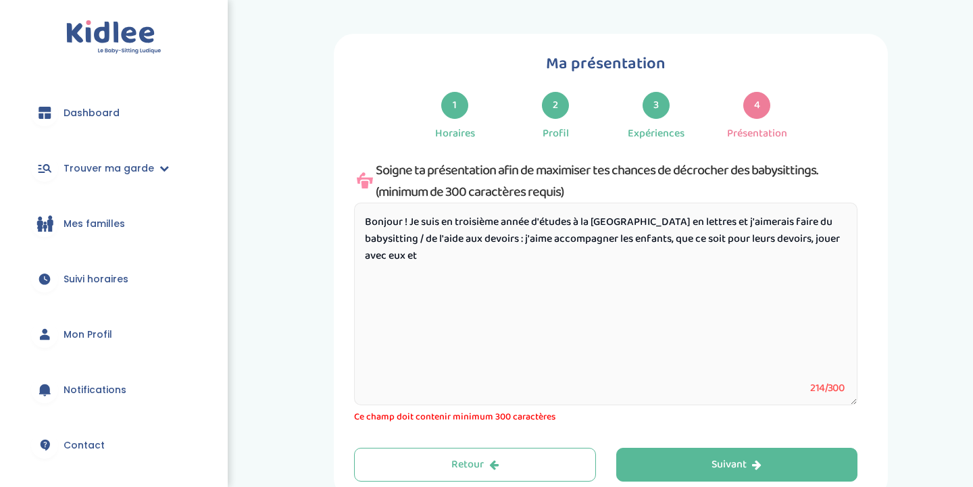
drag, startPoint x: 670, startPoint y: 242, endPoint x: 619, endPoint y: 243, distance: 51.3
click at [619, 243] on textarea "Bonjour ! Je suis en troisième année d'études à la [GEOGRAPHIC_DATA] en lettres…" at bounding box center [605, 304] width 503 height 203
click at [803, 238] on textarea "Bonjour ! Je suis en troisième année d'études à la [GEOGRAPHIC_DATA] en lettres…" at bounding box center [605, 304] width 503 height 203
click at [819, 243] on textarea "Bonjour ! Je suis en troisième année d'études à la [GEOGRAPHIC_DATA] en lettres…" at bounding box center [605, 304] width 503 height 203
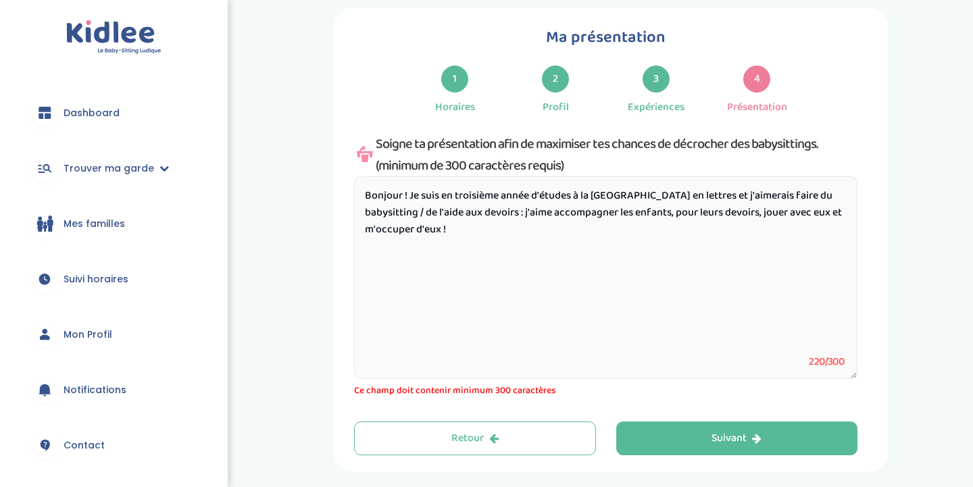
click at [720, 198] on textarea "Bonjour ! Je suis en troisième année d'études à la [GEOGRAPHIC_DATA] en lettres…" at bounding box center [605, 277] width 503 height 203
click at [567, 233] on textarea "Bonjour ! Je suis en troisième année d'études à la [GEOGRAPHIC_DATA] en lettres…" at bounding box center [605, 277] width 503 height 203
click at [367, 230] on textarea "Bonjour ! Je suis en troisième année d'études à la [GEOGRAPHIC_DATA] en lettres…" at bounding box center [605, 277] width 503 height 203
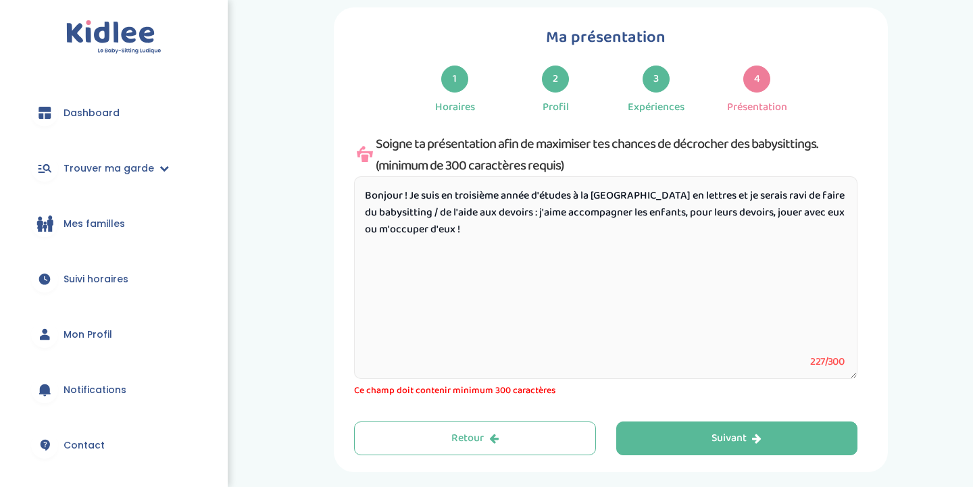
click at [472, 232] on textarea "Bonjour ! Je suis en troisième année d'études à la [GEOGRAPHIC_DATA] en lettres…" at bounding box center [605, 277] width 503 height 203
type textarea "Bonjour ! Je suis en troisième année d'études à la [GEOGRAPHIC_DATA] en lettres…"
click at [664, 72] on div "3" at bounding box center [655, 79] width 27 height 27
click at [567, 228] on textarea "Bonjour ! Je suis en troisième année d'études à la [GEOGRAPHIC_DATA] en lettres…" at bounding box center [605, 277] width 503 height 203
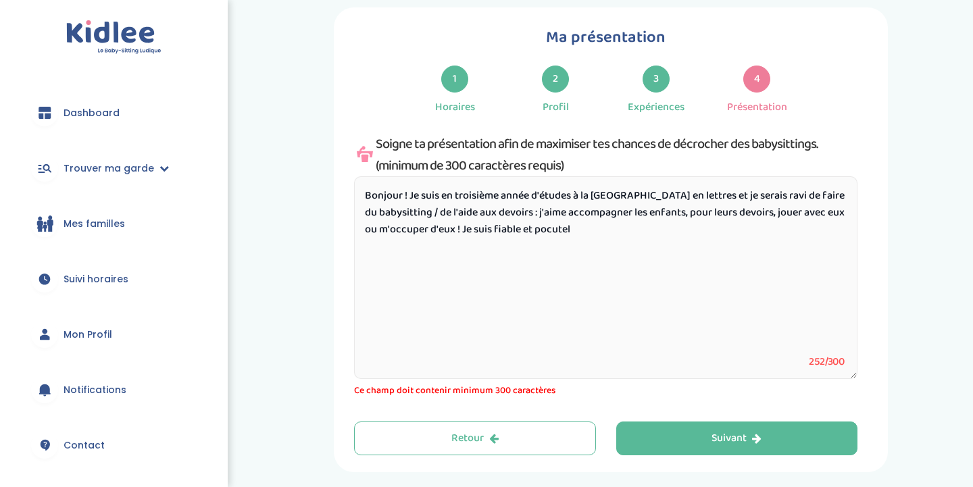
click at [567, 228] on textarea "Bonjour ! Je suis en troisième année d'études à la [GEOGRAPHIC_DATA] en lettres…" at bounding box center [605, 277] width 503 height 203
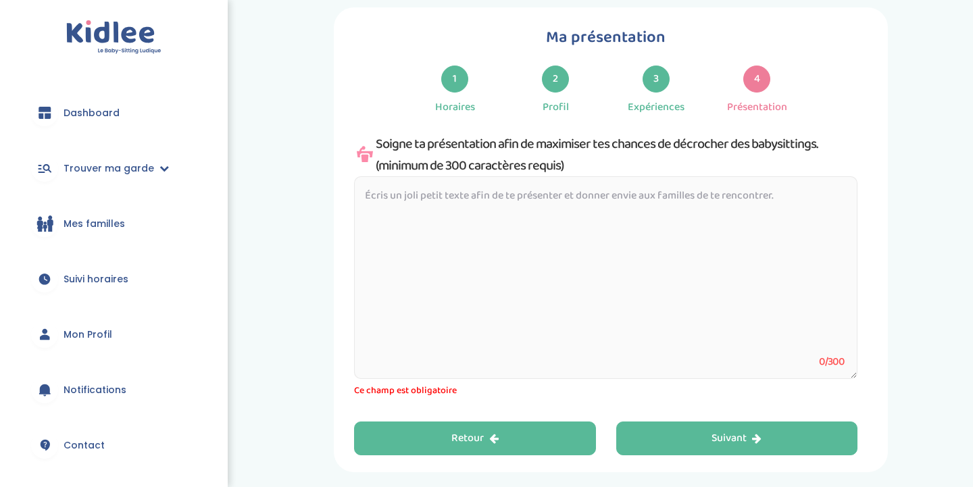
click at [449, 430] on button "Retour" at bounding box center [475, 439] width 242 height 34
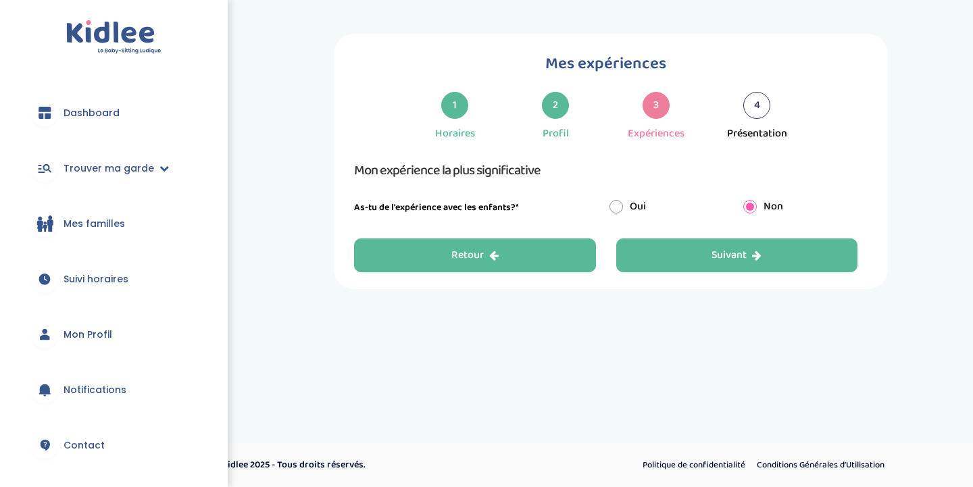
scroll to position [0, 0]
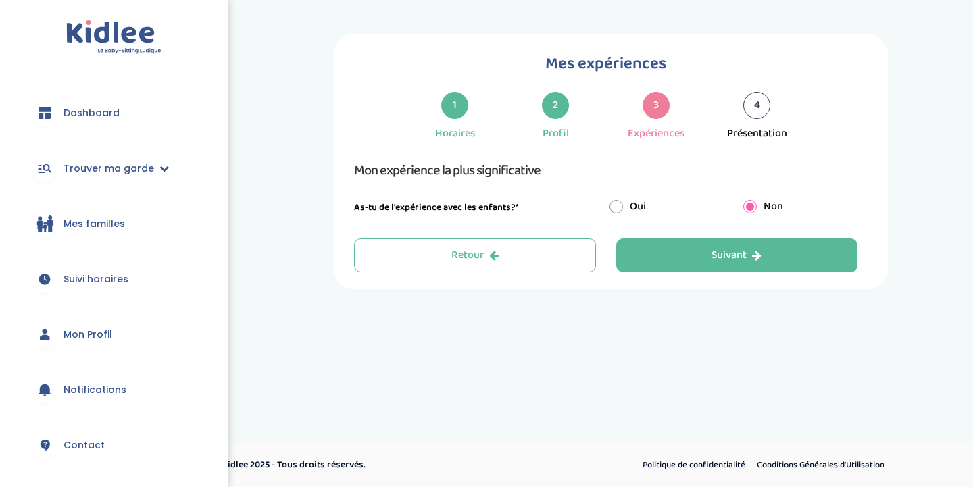
click at [616, 211] on input "radio" at bounding box center [616, 207] width 14 height 14
radio input "true"
radio input "false"
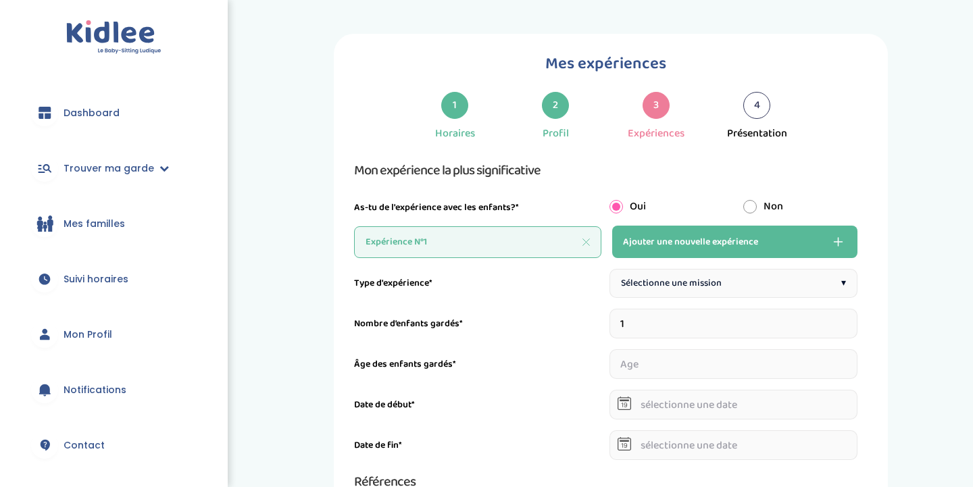
click at [649, 278] on span "Sélectionne une mission" at bounding box center [671, 283] width 101 height 14
click at [711, 315] on input "1" at bounding box center [733, 324] width 249 height 30
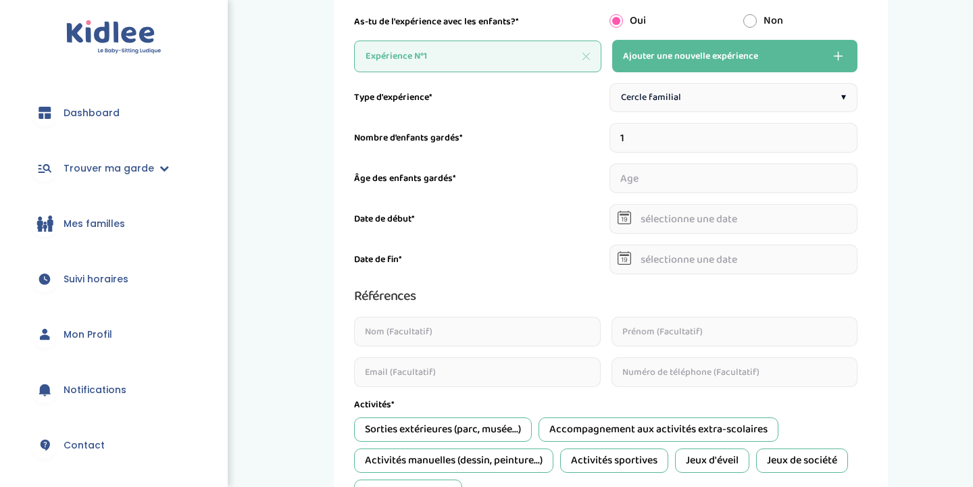
scroll to position [185, 0]
click at [692, 141] on input "1" at bounding box center [733, 139] width 249 height 30
type input "3"
click at [722, 195] on div "Type d'expérience* Cercle familial ▾ Nombre d’enfants gardés* 3 Âge des enfants…" at bounding box center [605, 403] width 503 height 639
click at [663, 180] on input "number" at bounding box center [647, 179] width 76 height 30
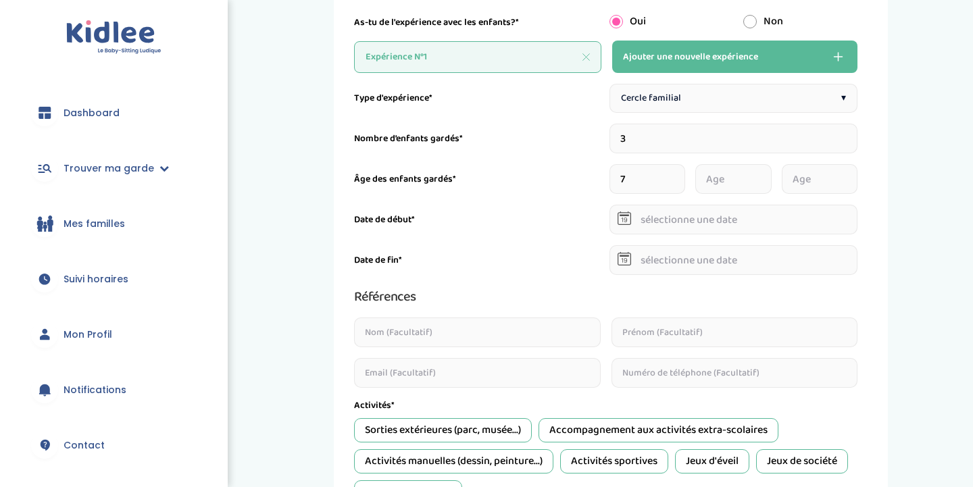
type input "7"
click at [719, 189] on input "number" at bounding box center [733, 179] width 76 height 30
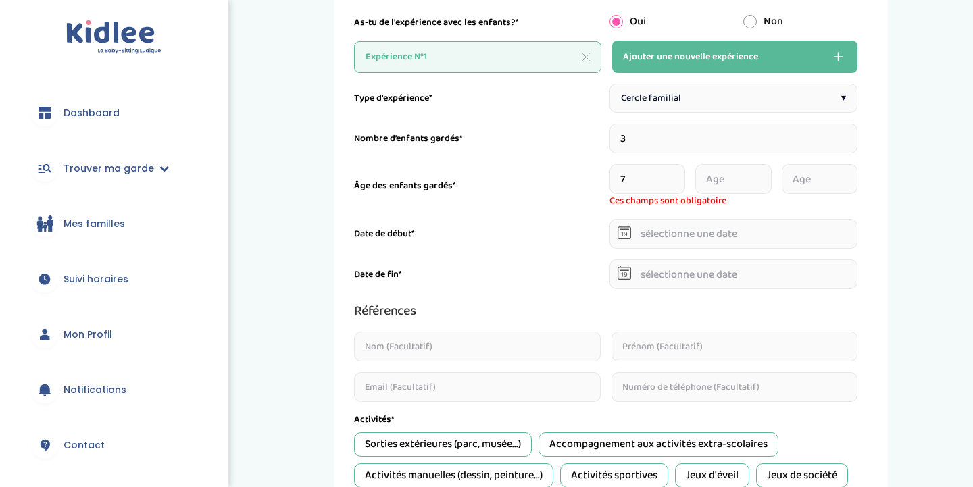
type input "0"
type input "9"
click at [809, 178] on input "number" at bounding box center [820, 179] width 76 height 30
type input "10"
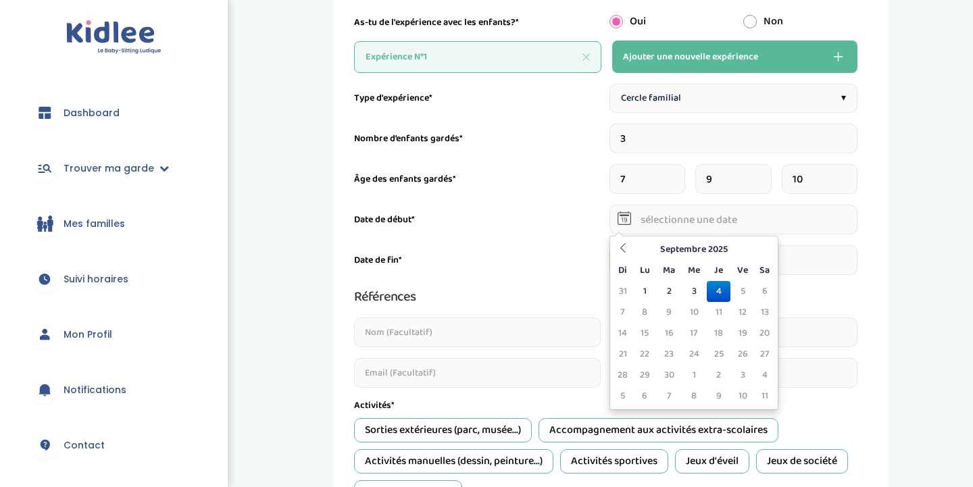
click at [735, 238] on body "trouver ma garde Dashboard Mon profil Mes famille Mes documents Dashboard Trouv…" at bounding box center [486, 340] width 973 height 1050
click at [561, 251] on div "Date de fin*" at bounding box center [605, 260] width 503 height 30
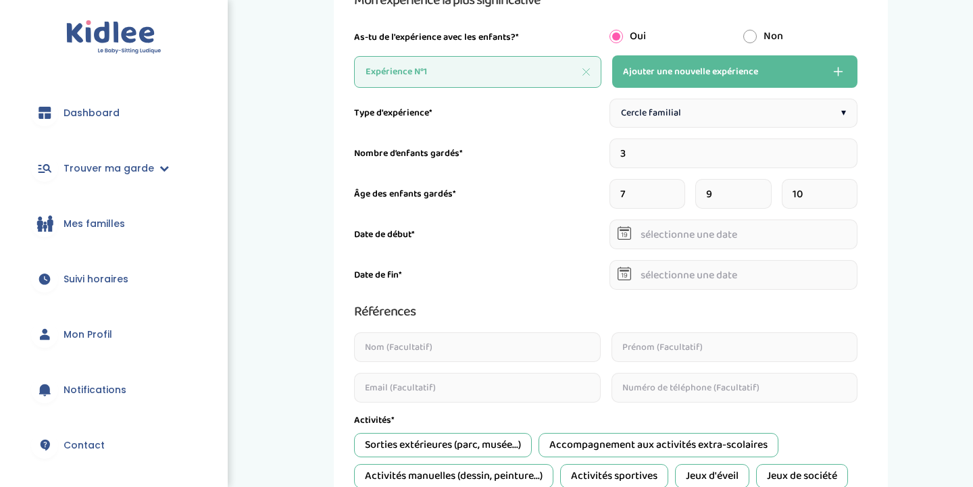
scroll to position [166, 0]
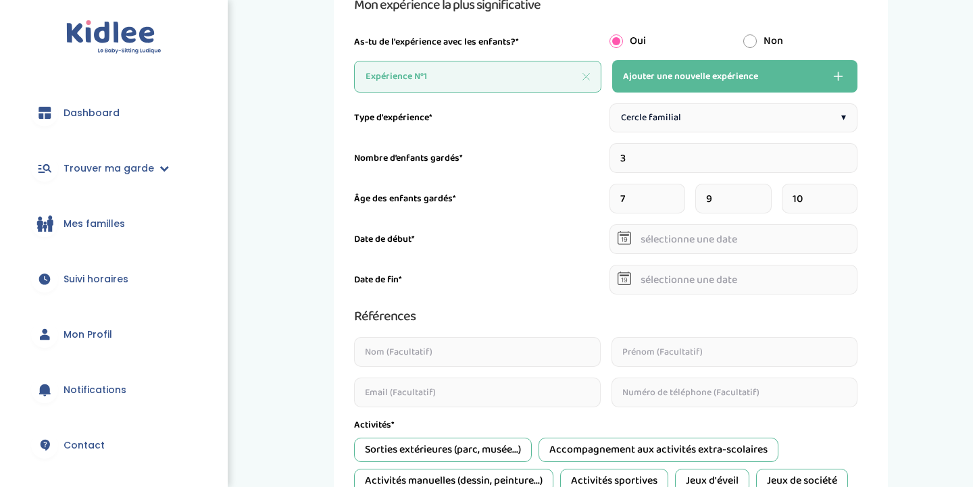
click at [750, 45] on input "radio" at bounding box center [750, 41] width 14 height 14
radio input "true"
radio input "false"
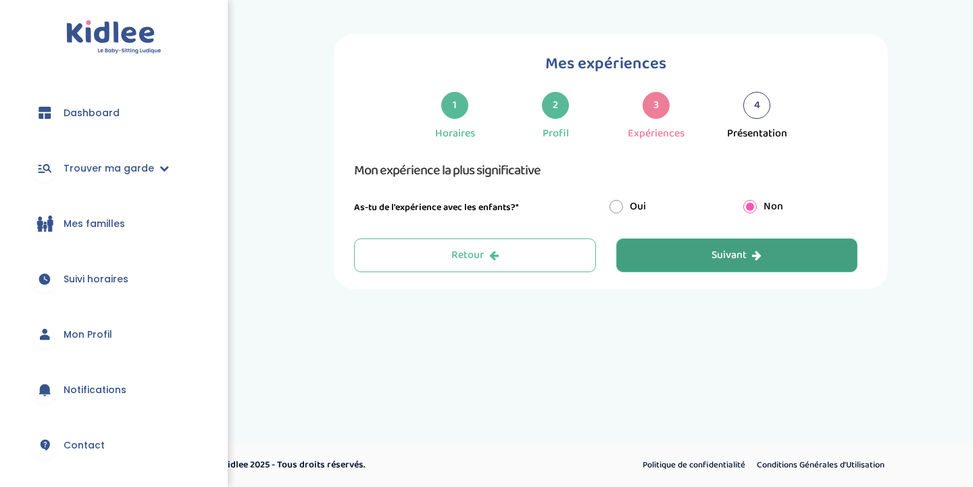
click at [668, 253] on button "Suivant" at bounding box center [737, 255] width 242 height 34
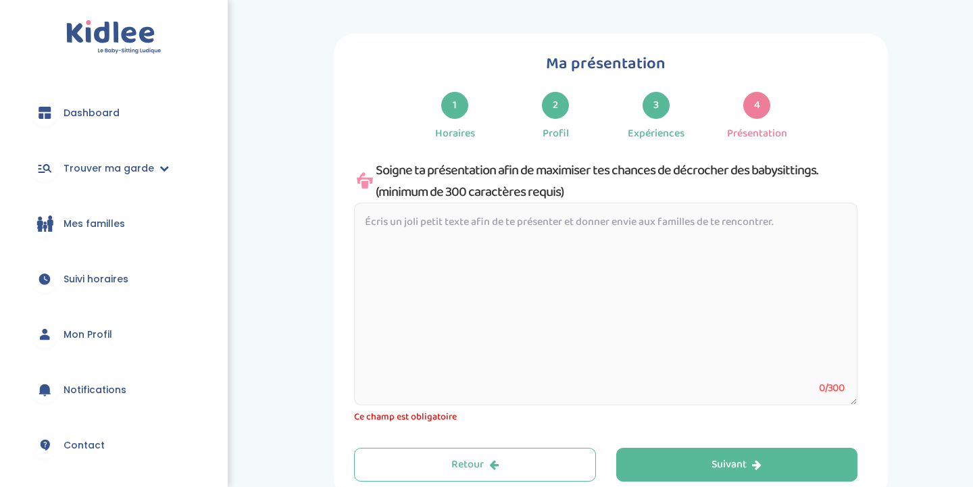
click at [587, 245] on textarea at bounding box center [605, 304] width 503 height 203
paste textarea "Bonjour ! Je suis en troisième année d'études à la [GEOGRAPHIC_DATA] en lettres…"
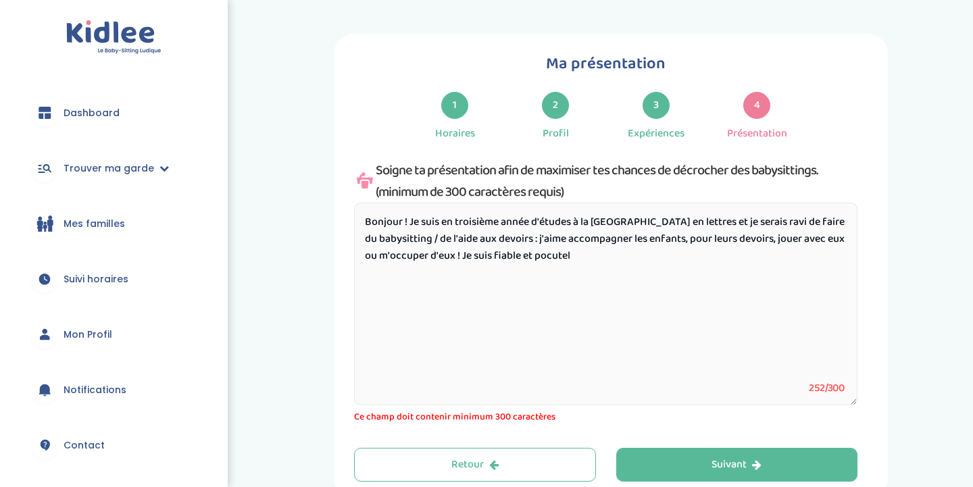
click at [546, 263] on textarea "Bonjour ! Je suis en troisième année d'études à la [GEOGRAPHIC_DATA] en lettres…" at bounding box center [605, 304] width 503 height 203
click at [609, 257] on textarea "Bonjour ! Je suis en troisième année d'études à la [GEOGRAPHIC_DATA] en lettres…" at bounding box center [605, 304] width 503 height 203
click at [495, 259] on textarea "Bonjour ! Je suis en troisième année d'études à la [GEOGRAPHIC_DATA] en lettres…" at bounding box center [605, 304] width 503 height 203
click at [594, 267] on textarea "Bonjour ! Je suis en troisième année d'études à la [GEOGRAPHIC_DATA] en lettres…" at bounding box center [605, 304] width 503 height 203
click at [613, 259] on textarea "Bonjour ! Je suis en troisième année d'études à la [GEOGRAPHIC_DATA] en lettres…" at bounding box center [605, 304] width 503 height 203
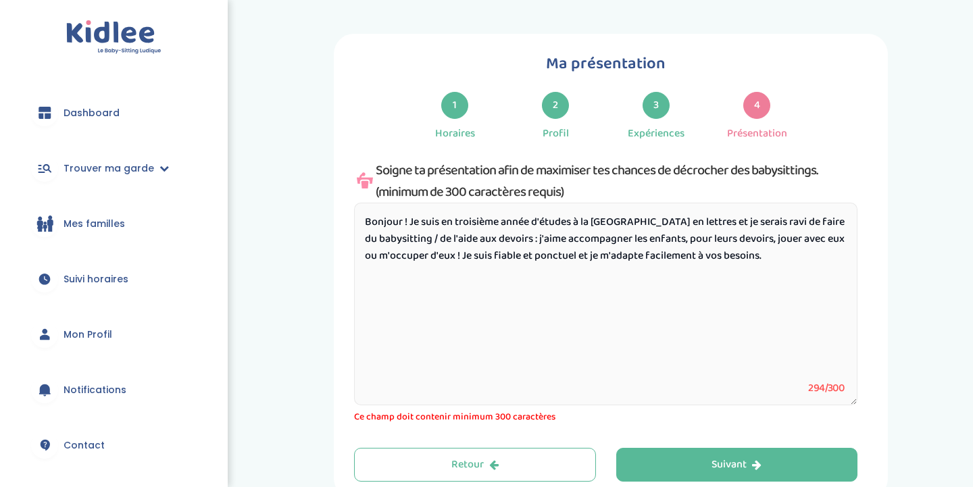
click at [613, 259] on textarea "Bonjour ! Je suis en troisième année d'études à la [GEOGRAPHIC_DATA] en lettres…" at bounding box center [605, 304] width 503 height 203
click at [777, 252] on textarea "Bonjour ! Je suis en troisième année d'études à la [GEOGRAPHIC_DATA] en lettres…" at bounding box center [605, 304] width 503 height 203
click at [630, 252] on textarea "Bonjour ! Je suis en troisième année d'études à la [GEOGRAPHIC_DATA] en lettres…" at bounding box center [605, 304] width 503 height 203
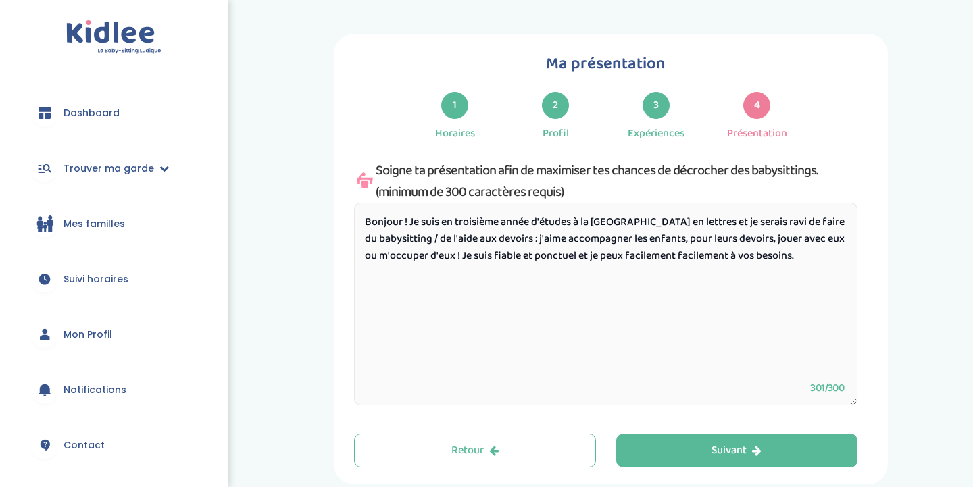
click at [701, 256] on textarea "Bonjour ! Je suis en troisième année d'études à la [GEOGRAPHIC_DATA] en lettres…" at bounding box center [605, 304] width 503 height 203
click at [566, 241] on textarea "Bonjour ! Je suis en troisième année d'études à la [GEOGRAPHIC_DATA] en lettres…" at bounding box center [605, 304] width 503 height 203
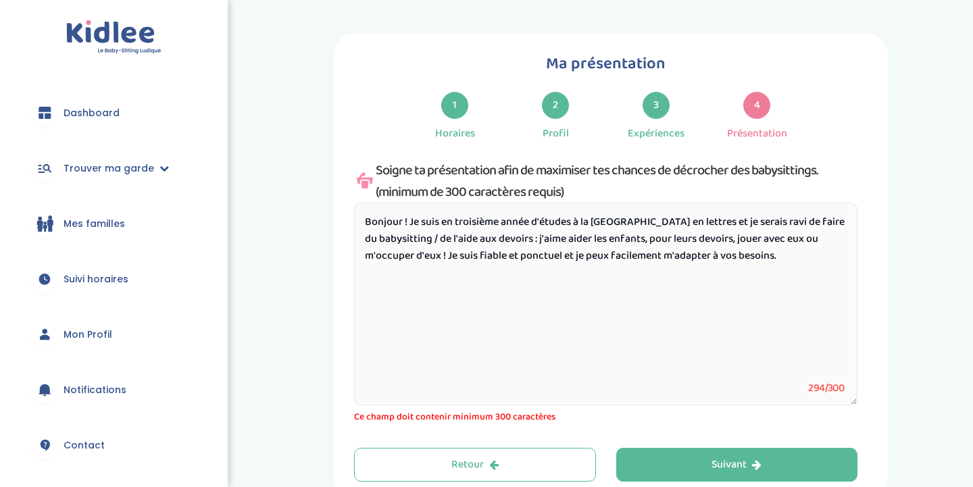
click at [638, 239] on textarea "Bonjour ! Je suis en troisième année d'études à la [GEOGRAPHIC_DATA] en lettres…" at bounding box center [605, 304] width 503 height 203
click at [806, 246] on textarea "Bonjour ! Je suis en troisième année d'études à la [GEOGRAPHIC_DATA] en lettres…" at bounding box center [605, 304] width 503 height 203
click at [806, 251] on textarea "Bonjour ! Je suis en troisième année d'études à la [GEOGRAPHIC_DATA] en lettres…" at bounding box center [605, 304] width 503 height 203
click at [804, 243] on textarea "Bonjour ! Je suis en troisième année d'études à la [GEOGRAPHIC_DATA] en lettres…" at bounding box center [605, 304] width 503 height 203
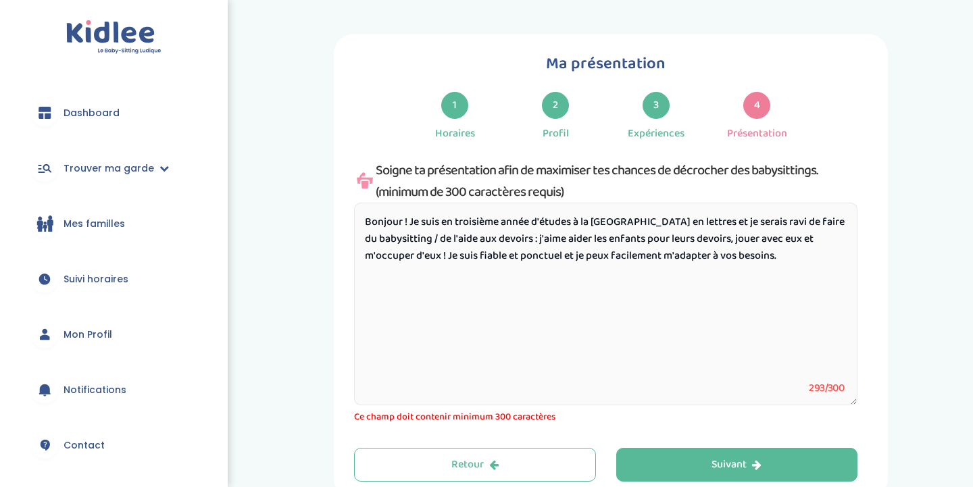
click at [447, 261] on textarea "Bonjour ! Je suis en troisième année d'études à la [GEOGRAPHIC_DATA] en lettres…" at bounding box center [605, 304] width 503 height 203
click at [788, 255] on textarea "Bonjour ! Je suis en troisième année d'études à la [GEOGRAPHIC_DATA] en lettres…" at bounding box center [605, 304] width 503 height 203
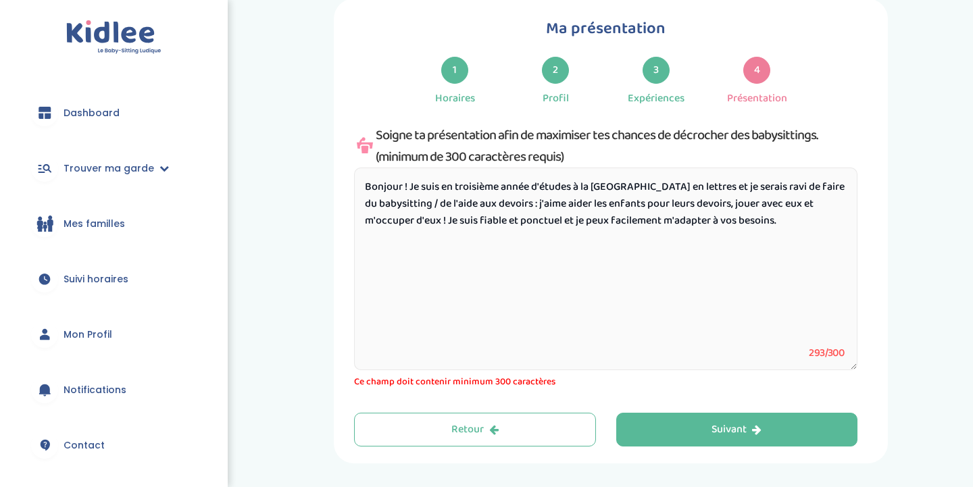
scroll to position [43, 0]
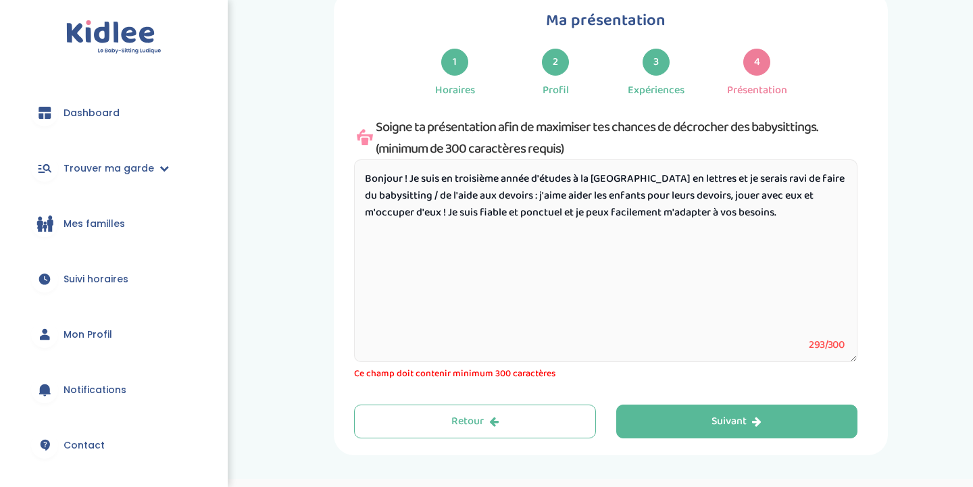
drag, startPoint x: 428, startPoint y: 132, endPoint x: 795, endPoint y: 146, distance: 367.8
click at [795, 146] on div "Soigne ta présentation afin de maximiser tes chances de décrocher des babysitti…" at bounding box center [605, 137] width 503 height 43
copy div "présentation afin de maximiser tes chances de décrocher des babysittings. (mini…"
click at [570, 200] on textarea "Bonjour ! Je suis en troisième année d'études à la [GEOGRAPHIC_DATA] en lettres…" at bounding box center [605, 260] width 503 height 203
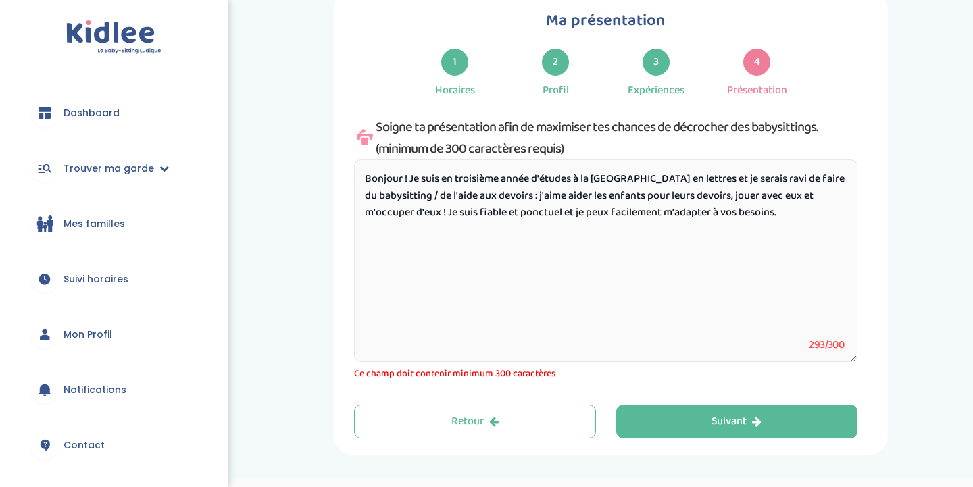
click at [570, 200] on textarea "Bonjour ! Je suis en troisième année d'études à la [GEOGRAPHIC_DATA] en lettres…" at bounding box center [605, 260] width 503 height 203
paste textarea ", je m’appelle [Prénom] et je propose mes services de babysitting. Je suis resp…"
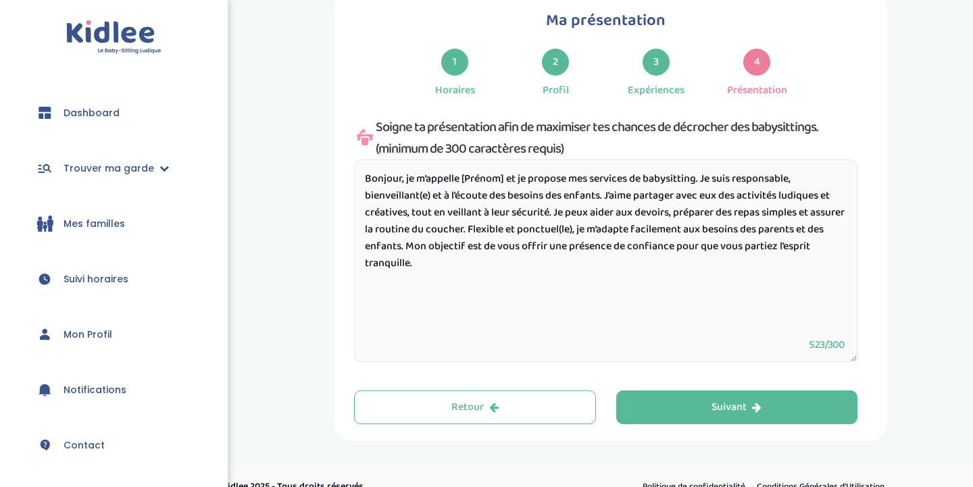
click at [405, 179] on textarea "Bonjour, je m’appelle [Prénom] et je propose mes services de babysitting. Je su…" at bounding box center [605, 260] width 503 height 203
click at [495, 176] on textarea "Bonjour ! je m’appelle [Prénom] et je propose mes services de babysitting. Je s…" at bounding box center [605, 260] width 503 height 203
click at [409, 182] on textarea "Bonjour ! je m’appelle [PERSON_NAME] et je propose mes services de babysitting.…" at bounding box center [605, 260] width 503 height 203
drag, startPoint x: 506, startPoint y: 184, endPoint x: 411, endPoint y: 182, distance: 94.6
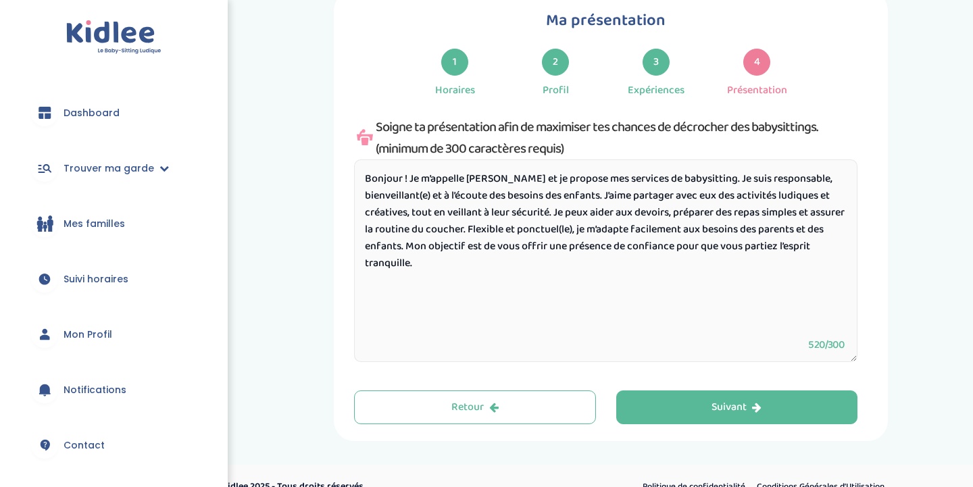
click at [411, 182] on textarea "Bonjour ! Je m’appelle [PERSON_NAME] et je propose mes services de babysitting.…" at bounding box center [605, 260] width 503 height 203
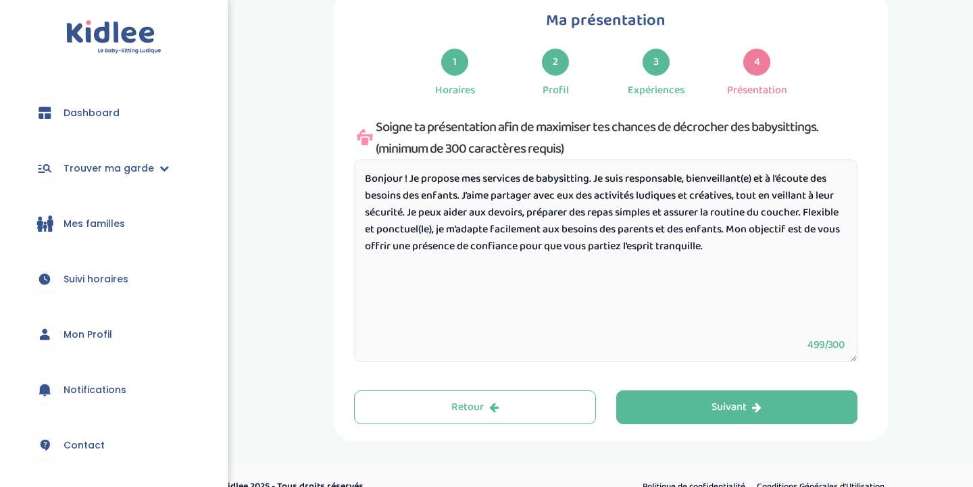
drag, startPoint x: 598, startPoint y: 179, endPoint x: 413, endPoint y: 178, distance: 185.1
click at [413, 178] on textarea "Bonjour ! Je propose mes services de babysitting. Je suis responsable, bienveil…" at bounding box center [605, 260] width 503 height 203
click at [423, 180] on textarea "Bonjour ! Je propose mes services de babysitting. Je suis responsable, bienveil…" at bounding box center [605, 260] width 503 height 203
click at [592, 178] on textarea "Bonjour ! Je propose mes services de babysitting. Je suis responsable, bienveil…" at bounding box center [605, 260] width 503 height 203
click at [762, 184] on textarea "Bonjour ! Je propose mes services de babysitting. Je suis responsable, bienveil…" at bounding box center [605, 260] width 503 height 203
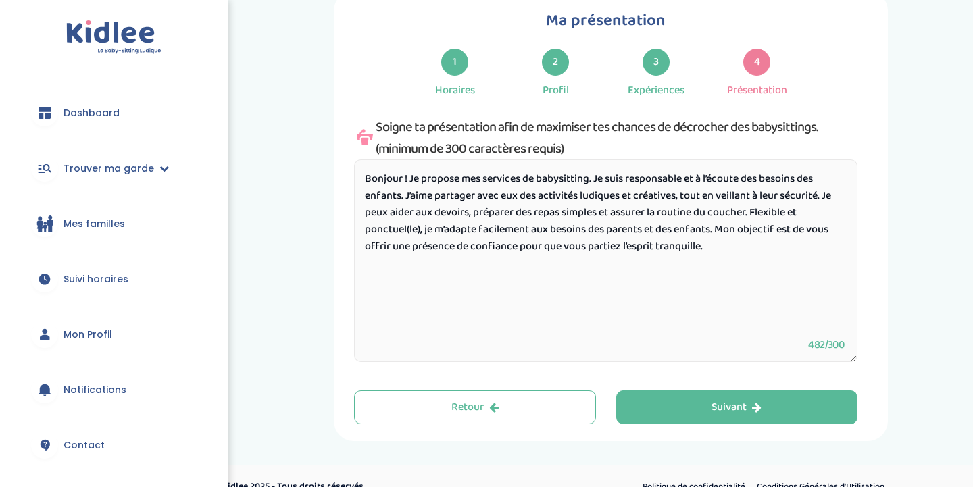
drag, startPoint x: 826, startPoint y: 198, endPoint x: 680, endPoint y: 195, distance: 146.0
click at [680, 195] on textarea "Bonjour ! Je propose mes services de babysitting. Je suis responsable et à l’éc…" at bounding box center [605, 260] width 503 height 203
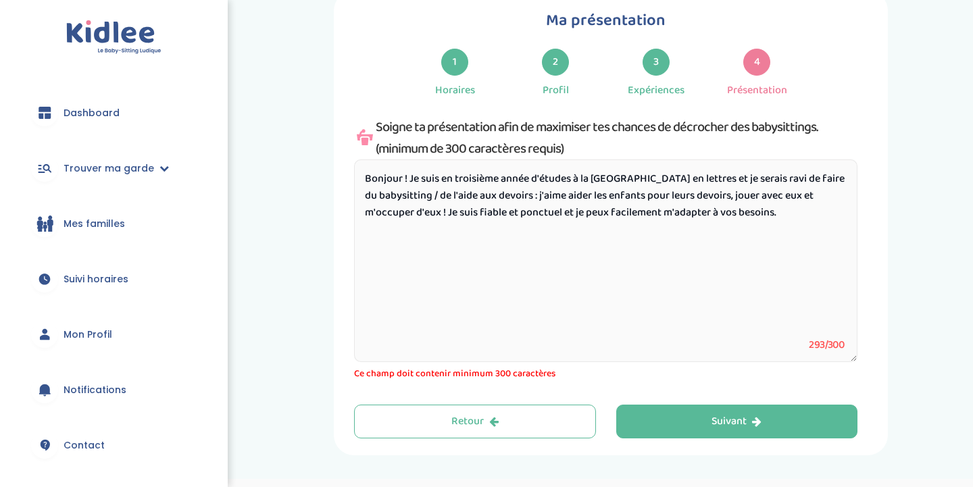
click at [680, 196] on textarea "Bonjour ! Je suis en troisième année d'études à la [GEOGRAPHIC_DATA] en lettres…" at bounding box center [605, 260] width 503 height 203
drag, startPoint x: 448, startPoint y: 218, endPoint x: 777, endPoint y: 217, distance: 329.0
click at [777, 217] on textarea "Bonjour ! Je suis en troisième année d'études à la [GEOGRAPHIC_DATA] en lettres…" at bounding box center [605, 260] width 503 height 203
paste textarea "Flexible et ponctuel(le), je m’adapte facilement aux besoins des parents et des…"
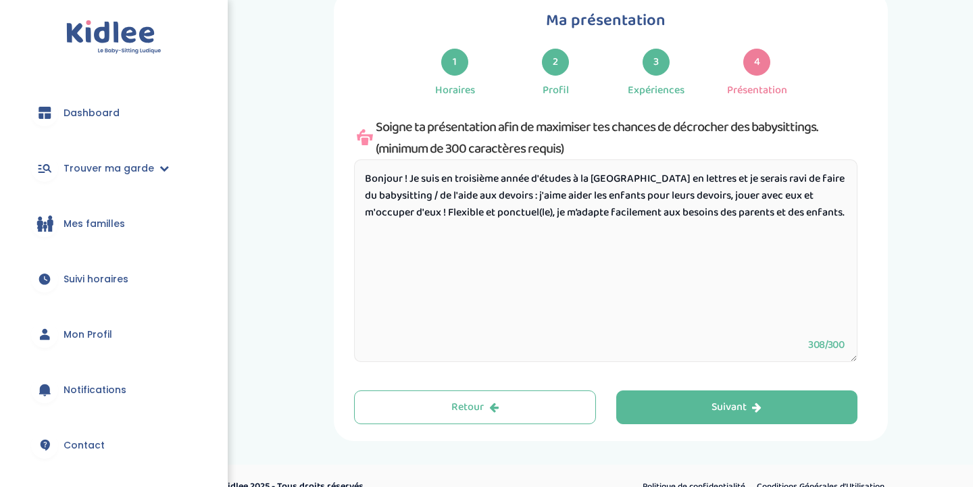
click at [556, 213] on textarea "Bonjour ! Je suis en troisième année d'études à la [GEOGRAPHIC_DATA] en lettres…" at bounding box center [605, 260] width 503 height 203
drag, startPoint x: 572, startPoint y: 179, endPoint x: 457, endPoint y: 181, distance: 114.9
click at [457, 181] on textarea "Bonjour ! Je suis en troisième année d'études à la [GEOGRAPHIC_DATA] en lettres…" at bounding box center [605, 260] width 503 height 203
click at [514, 179] on textarea "Bonjour ! Je suis en troisième année d'études à la [GEOGRAPHIC_DATA] en lettres…" at bounding box center [605, 260] width 503 height 203
drag, startPoint x: 688, startPoint y: 179, endPoint x: 643, endPoint y: 182, distance: 45.3
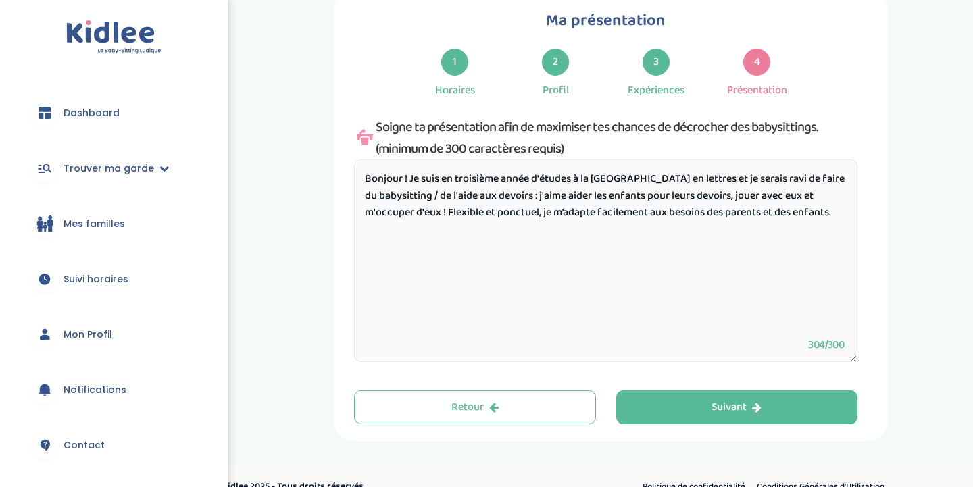
click at [643, 182] on textarea "Bonjour ! Je suis en troisième année d'études à la [GEOGRAPHIC_DATA] en lettres…" at bounding box center [605, 260] width 503 height 203
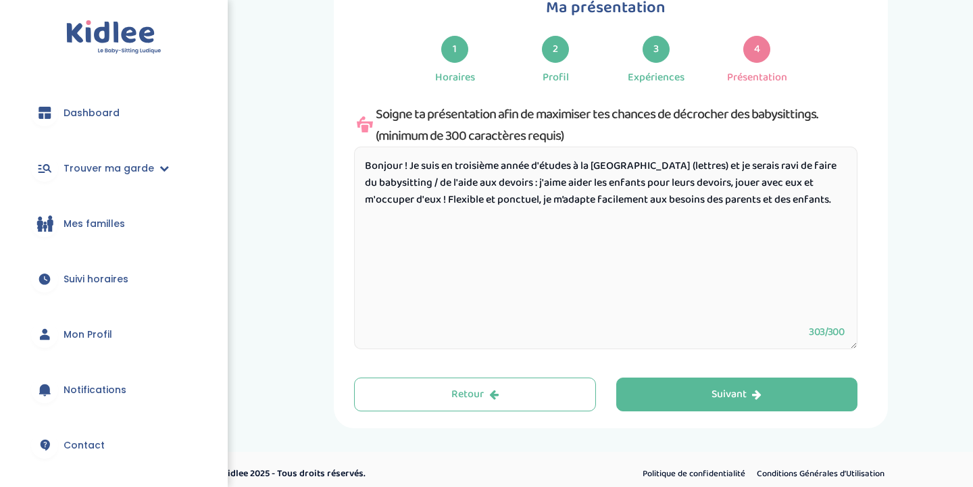
scroll to position [58, 0]
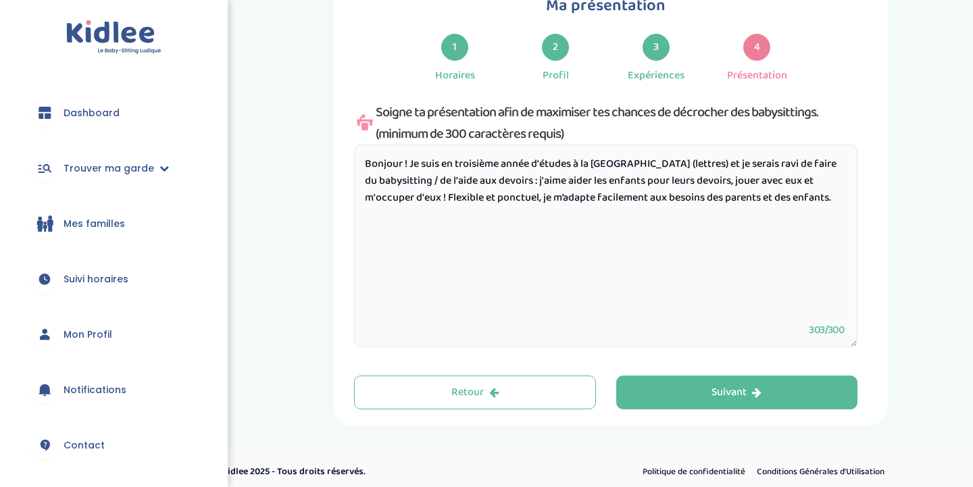
click at [732, 165] on textarea "Bonjour ! Je suis en troisième année d'études à la [GEOGRAPHIC_DATA] (lettres) …" at bounding box center [605, 246] width 503 height 203
drag, startPoint x: 640, startPoint y: 166, endPoint x: 578, endPoint y: 171, distance: 63.0
click at [578, 171] on textarea "Bonjour ! Je suis en troisième année d'études à la [GEOGRAPHIC_DATA] (lettres) …" at bounding box center [605, 246] width 503 height 203
click at [586, 182] on textarea "Bonjour ! Je suis en troisième année d'études à la [GEOGRAPHIC_DATA] (lettres) …" at bounding box center [605, 246] width 503 height 203
click at [432, 184] on textarea "Bonjour ! Je suis en troisième année d'études à la [GEOGRAPHIC_DATA] (lettres) …" at bounding box center [605, 246] width 503 height 203
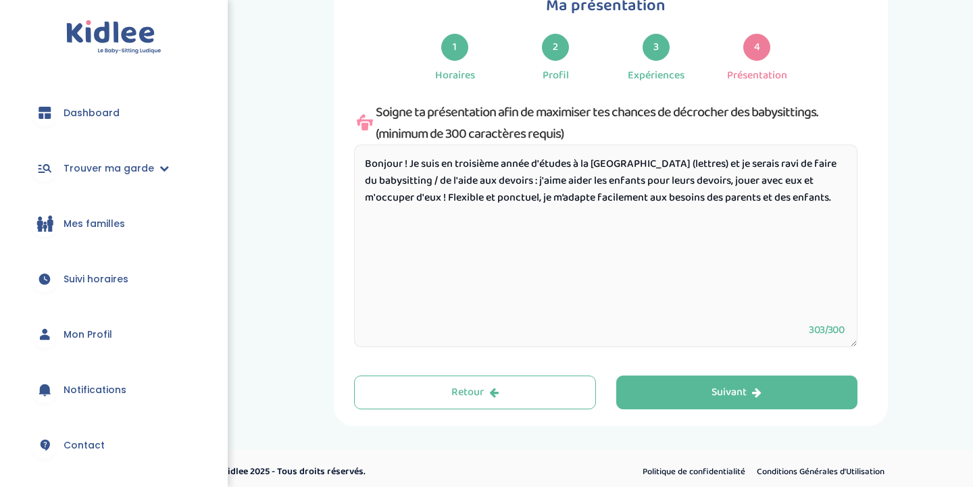
click at [432, 184] on textarea "Bonjour ! Je suis en troisième année d'études à la [GEOGRAPHIC_DATA] (lettres) …" at bounding box center [605, 246] width 503 height 203
click at [534, 218] on textarea "Bonjour ! Je suis en troisième année d'études à la [GEOGRAPHIC_DATA] (lettres) …" at bounding box center [605, 246] width 503 height 203
drag, startPoint x: 514, startPoint y: 182, endPoint x: 513, endPoint y: 192, distance: 9.5
click at [513, 192] on textarea "Bonjour ! Je suis en troisième année d'études à la [GEOGRAPHIC_DATA] (lettres) …" at bounding box center [605, 246] width 503 height 203
drag, startPoint x: 512, startPoint y: 176, endPoint x: 394, endPoint y: 196, distance: 119.8
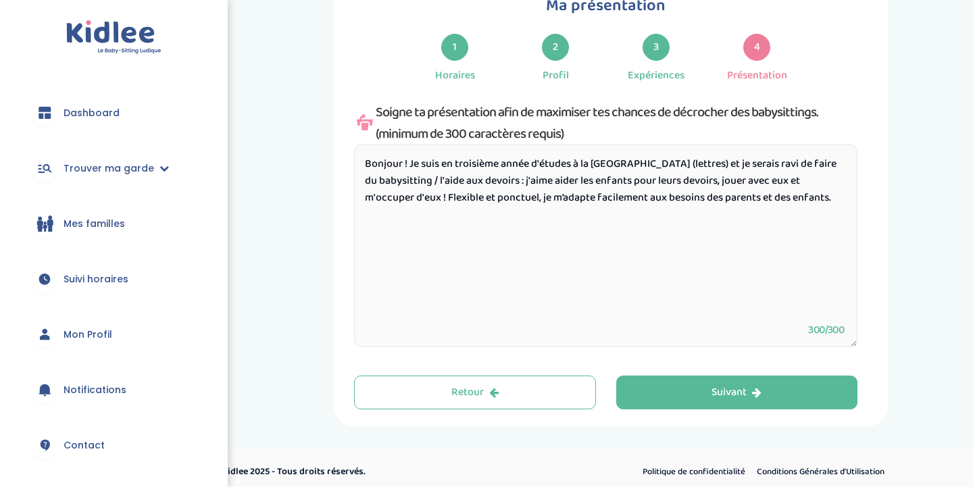
click at [394, 196] on textarea "Bonjour ! Je suis en troisième année d'études à la [GEOGRAPHIC_DATA] (lettres) …" at bounding box center [605, 246] width 503 height 203
paste textarea "e peux aider aux devoirs, préparer des repas simples et assurer la routine du c…"
click at [516, 185] on textarea "Bonjour ! Je suis en troisième année d'études à la [GEOGRAPHIC_DATA] (lettres) …" at bounding box center [605, 246] width 503 height 203
drag, startPoint x: 444, startPoint y: 167, endPoint x: 680, endPoint y: 171, distance: 236.5
click at [680, 171] on textarea "Bonjour ! Je suis en troisième année d'études à la [GEOGRAPHIC_DATA] (lettres) …" at bounding box center [605, 246] width 503 height 203
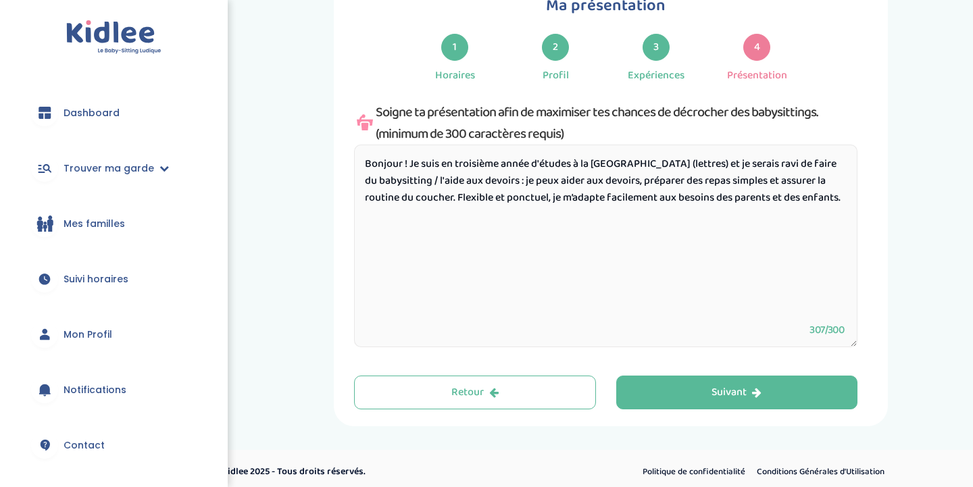
click at [726, 188] on textarea "Bonjour ! Je suis en troisième année d'études à la [GEOGRAPHIC_DATA] (lettres) …" at bounding box center [605, 246] width 503 height 203
click at [511, 186] on textarea "Bonjour ! Je suis en troisième année d'études à la [GEOGRAPHIC_DATA] (lettres) …" at bounding box center [605, 246] width 503 height 203
drag, startPoint x: 513, startPoint y: 184, endPoint x: 456, endPoint y: 198, distance: 58.5
click at [456, 198] on textarea "Bonjour ! Je suis en troisième année d'études à la [GEOGRAPHIC_DATA] (lettres) …" at bounding box center [605, 246] width 503 height 203
click at [399, 199] on textarea "Bonjour ! Je suis en troisième année d'études à la [GEOGRAPHIC_DATA] (lettres) …" at bounding box center [605, 246] width 503 height 203
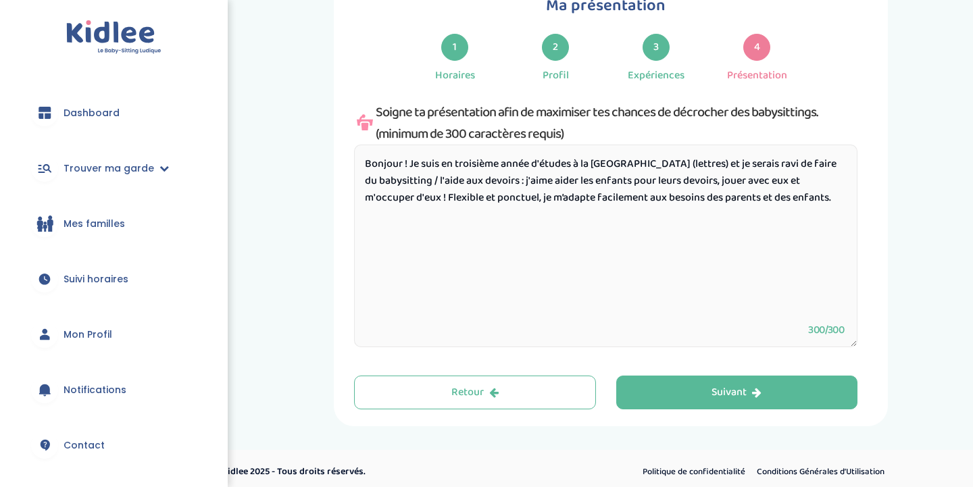
paste textarea "je peux aider aux devoirs, préparer des repas simples et assurer la routine du …"
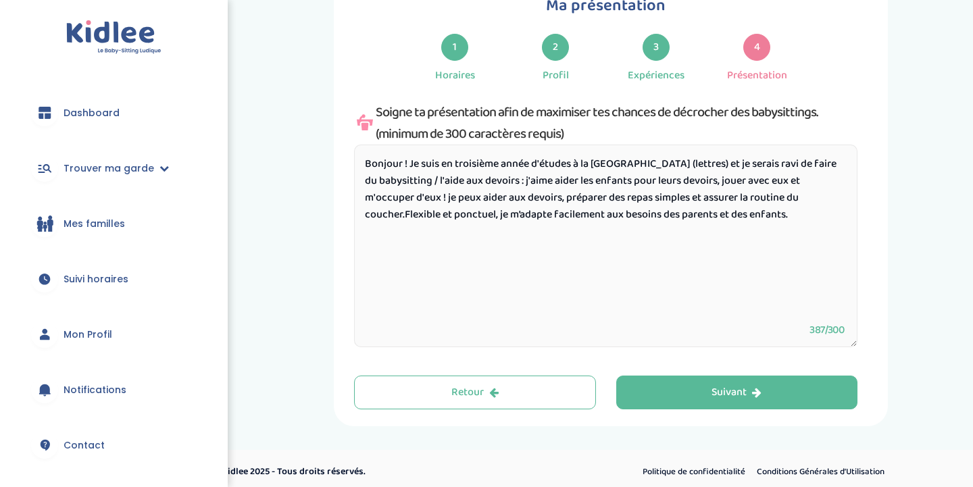
drag, startPoint x: 517, startPoint y: 199, endPoint x: 398, endPoint y: 195, distance: 119.6
click at [398, 195] on textarea "Bonjour ! Je suis en troisième année d'études à la [GEOGRAPHIC_DATA] (lettres) …" at bounding box center [605, 246] width 503 height 203
click at [714, 199] on textarea "Bonjour ! Je suis en troisième année d'études à la [GEOGRAPHIC_DATA] (lettres) …" at bounding box center [605, 246] width 503 height 203
click at [435, 201] on textarea "Bonjour ! Je suis en troisième année d'études à la [GEOGRAPHIC_DATA] (lettres) …" at bounding box center [605, 246] width 503 height 203
click at [480, 214] on textarea "Bonjour ! Je suis en troisième année d'études à la [GEOGRAPHIC_DATA] (lettres) …" at bounding box center [605, 246] width 503 height 203
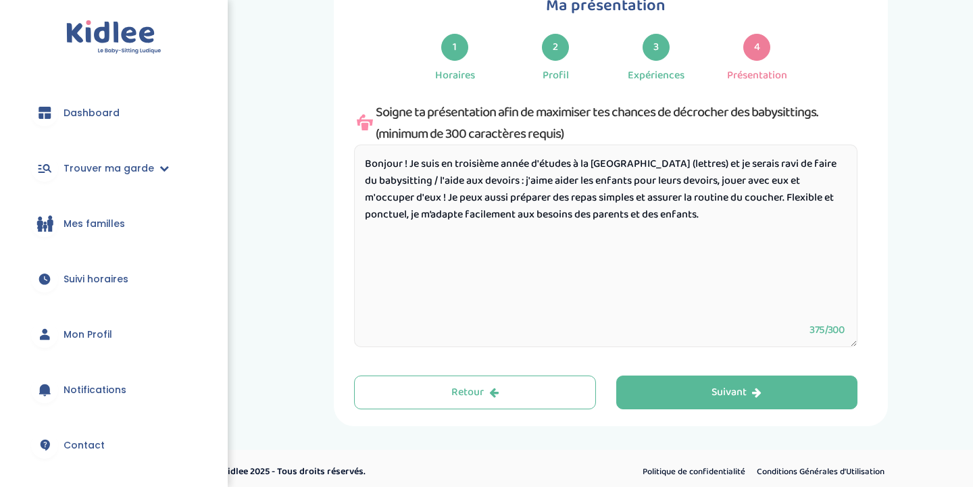
click at [480, 214] on textarea "Bonjour ! Je suis en troisième année d'études à la [GEOGRAPHIC_DATA] (lettres) …" at bounding box center [605, 246] width 503 height 203
click at [479, 215] on textarea "Bonjour ! Je suis en troisième année d'études à la [GEOGRAPHIC_DATA] (lettres) …" at bounding box center [605, 246] width 503 height 203
click at [478, 215] on textarea "Bonjour ! Je suis en troisième année d'études à la [GEOGRAPHIC_DATA] (lettres) …" at bounding box center [605, 246] width 503 height 203
drag, startPoint x: 474, startPoint y: 215, endPoint x: 655, endPoint y: 211, distance: 181.1
click at [655, 211] on textarea "Bonjour ! Je suis en troisième année d'études à la [GEOGRAPHIC_DATA] (lettres) …" at bounding box center [605, 246] width 503 height 203
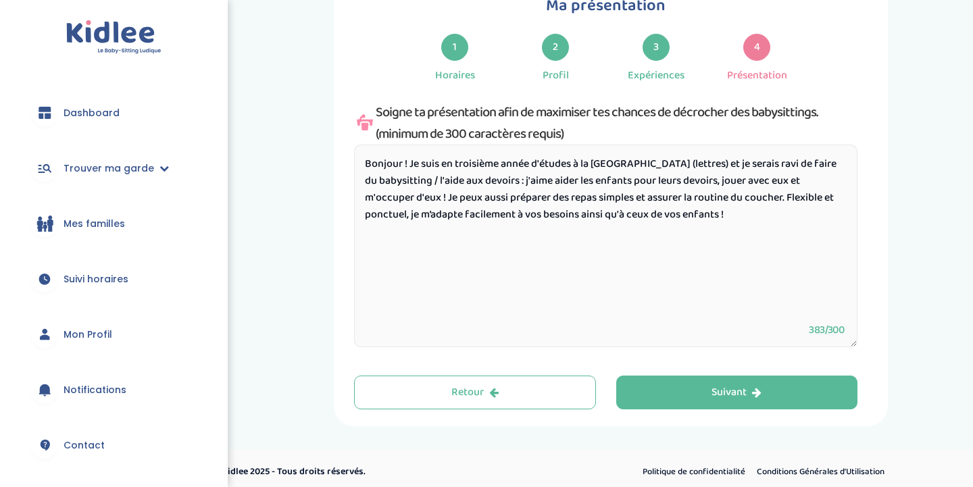
paste textarea "Mon objectif est de vous offrir une présence de confiance pour que vous partiez…"
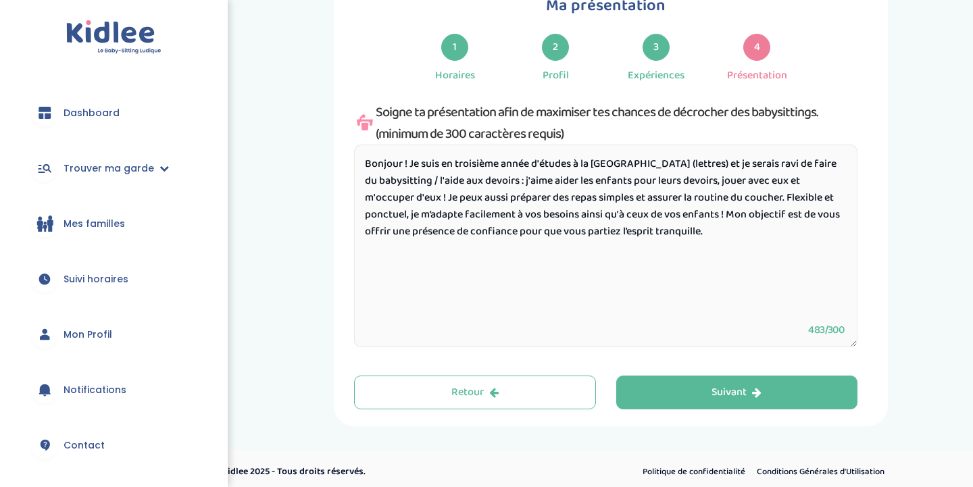
click at [420, 163] on textarea "Bonjour ! Je suis en troisième année d'études à la [GEOGRAPHIC_DATA] (lettres) …" at bounding box center [605, 246] width 503 height 203
click at [477, 182] on textarea "Bonjour ! Je m'appelle [PERSON_NAME], je suis en troisième année d'études à la …" at bounding box center [605, 246] width 503 height 203
click at [408, 213] on textarea "Bonjour ! Je m'appelle [PERSON_NAME], je suis en troisième année d'études à la …" at bounding box center [605, 246] width 503 height 203
click at [747, 212] on textarea "Bonjour ! Je m'appelle [PERSON_NAME], je suis en troisième année d'études à la …" at bounding box center [605, 246] width 503 height 203
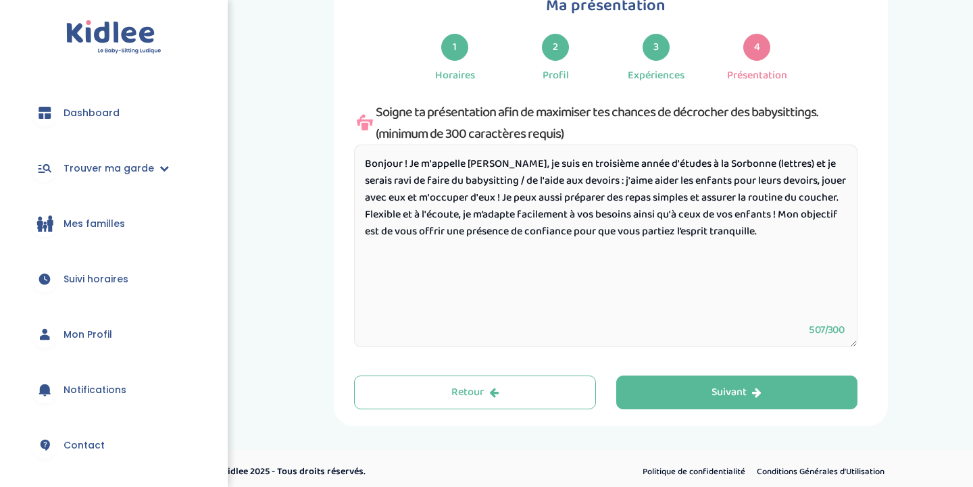
click at [782, 228] on textarea "Bonjour ! Je m'appelle [PERSON_NAME], je suis en troisième année d'études à la …" at bounding box center [605, 246] width 503 height 203
click at [735, 234] on textarea "Bonjour ! Je m'appelle [PERSON_NAME], je suis en troisième année d'études à la …" at bounding box center [605, 246] width 503 height 203
click at [411, 166] on textarea "Bonjour ! Je m'appelle [PERSON_NAME], je suis en troisième année d'études à la …" at bounding box center [605, 246] width 503 height 203
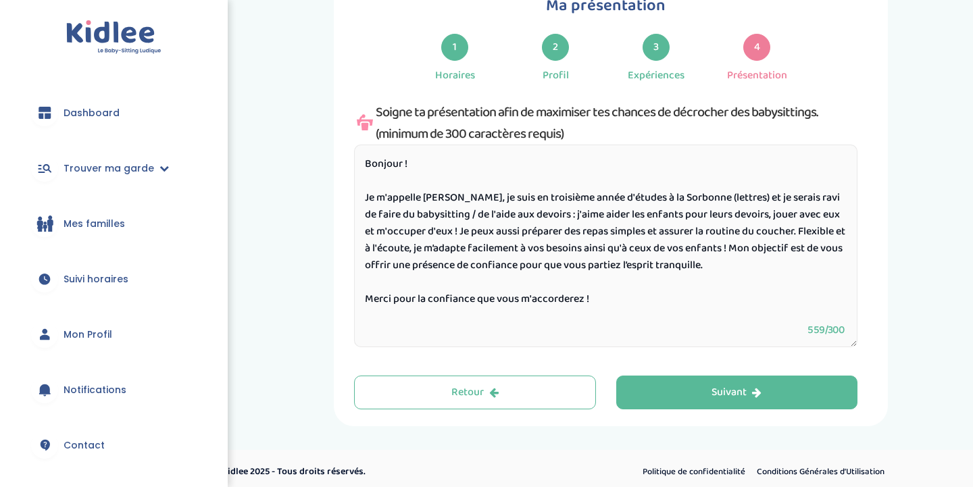
drag, startPoint x: 529, startPoint y: 216, endPoint x: 517, endPoint y: 216, distance: 11.5
click at [517, 216] on textarea "Bonjour ! Je m'appelle [PERSON_NAME], je suis en troisième année d'études à la …" at bounding box center [605, 246] width 503 height 203
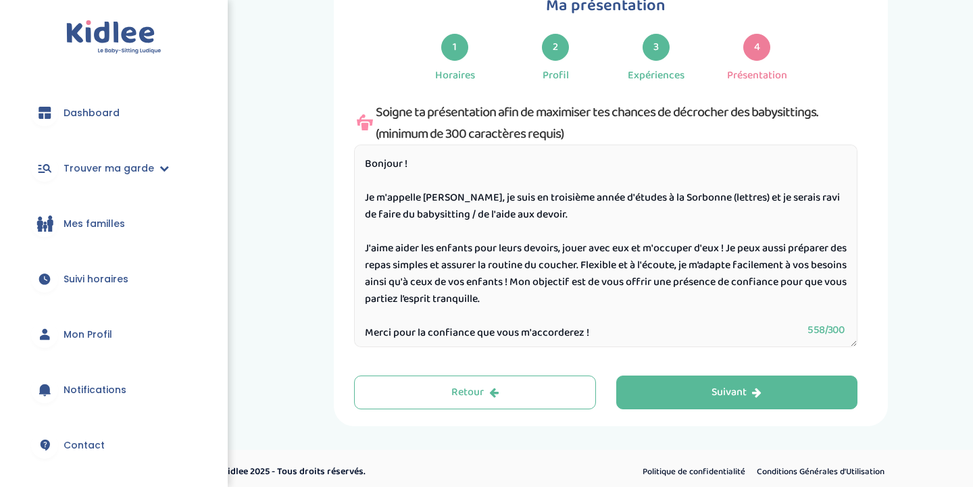
scroll to position [5, 0]
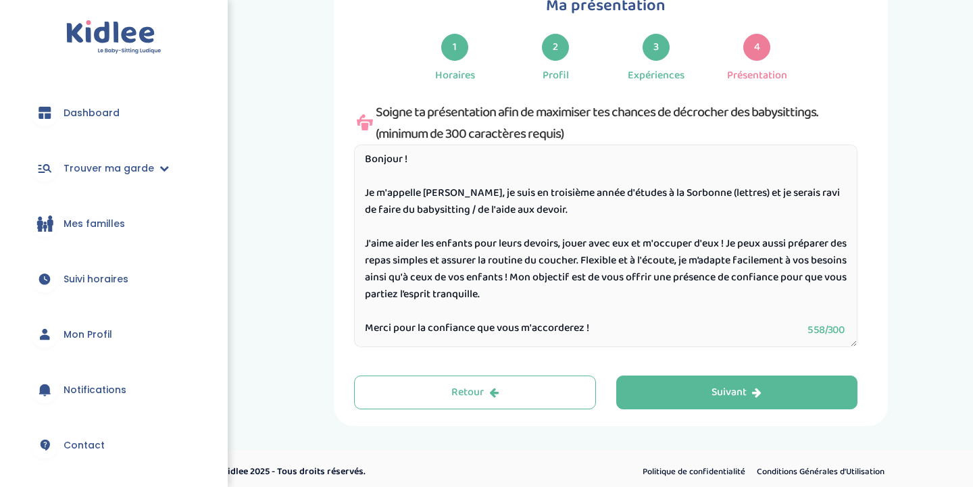
click at [566, 245] on textarea "Bonjour ! Je m'appelle [PERSON_NAME], je suis en troisième année d'études à la …" at bounding box center [605, 246] width 503 height 203
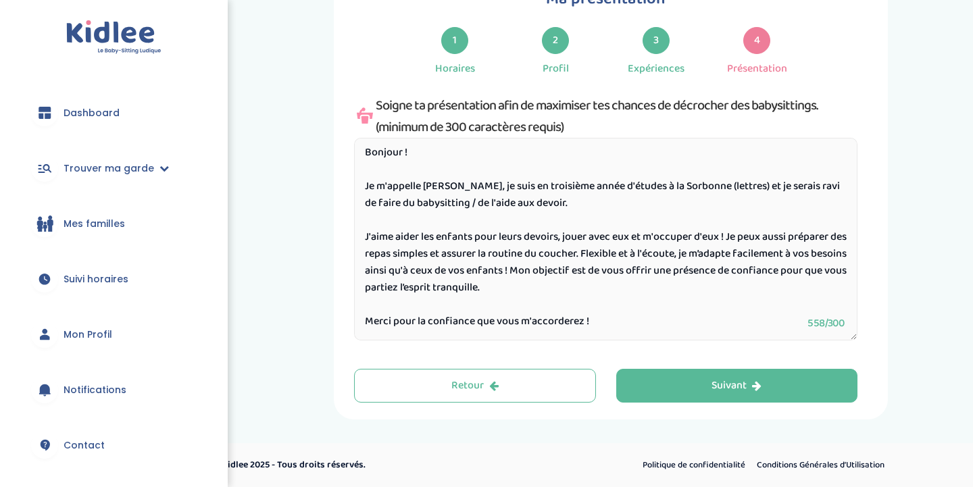
click at [606, 320] on textarea "Bonjour ! Je m'appelle [PERSON_NAME], je suis en troisième année d'études à la …" at bounding box center [605, 239] width 503 height 203
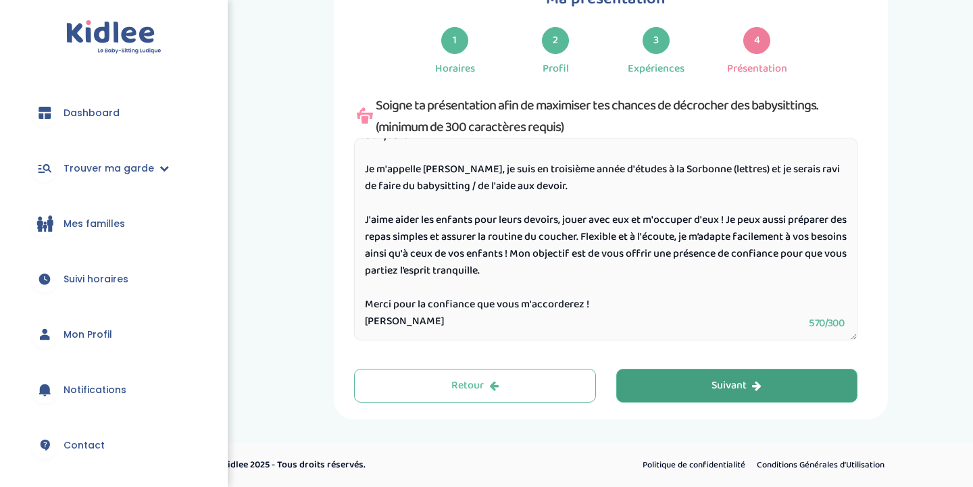
type textarea "Bonjour ! Je m'appelle [PERSON_NAME], je suis en troisième année d'études à la …"
click at [657, 380] on button "Suivant" at bounding box center [737, 386] width 242 height 34
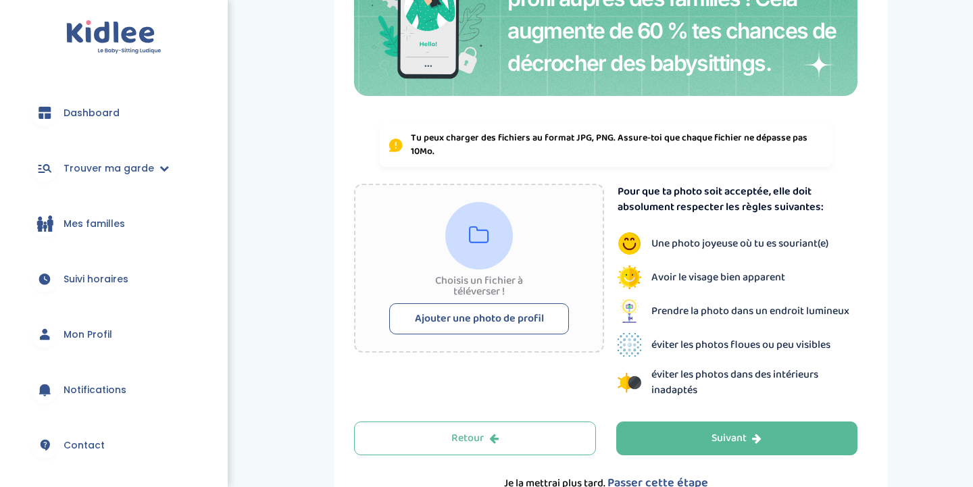
scroll to position [195, 0]
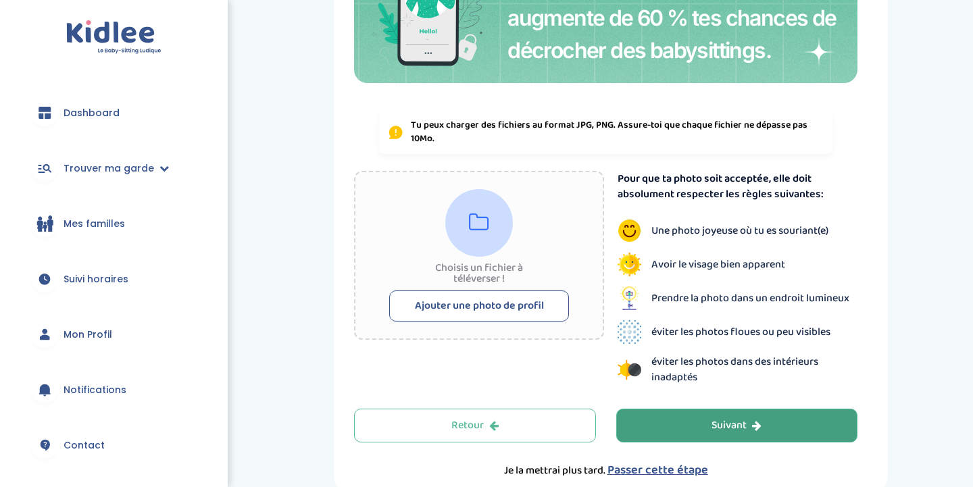
click at [688, 425] on button "Suivant" at bounding box center [737, 426] width 242 height 34
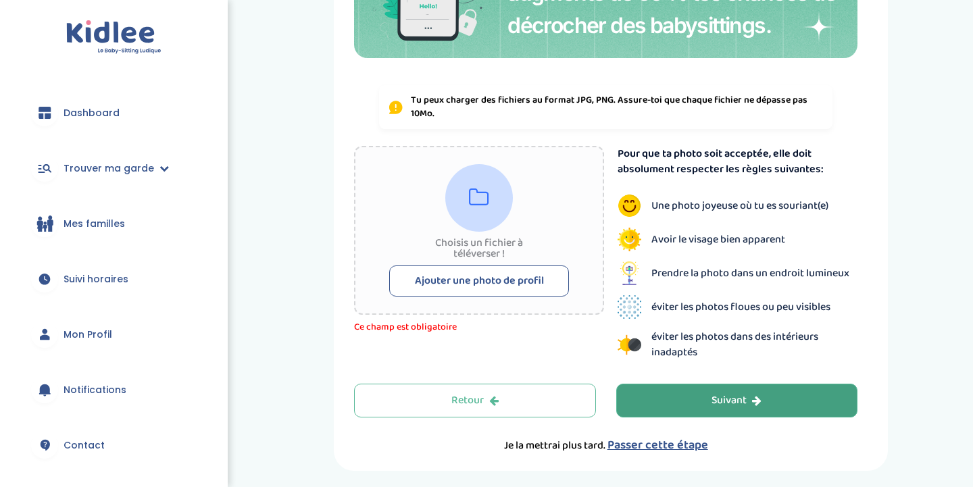
scroll to position [240, 0]
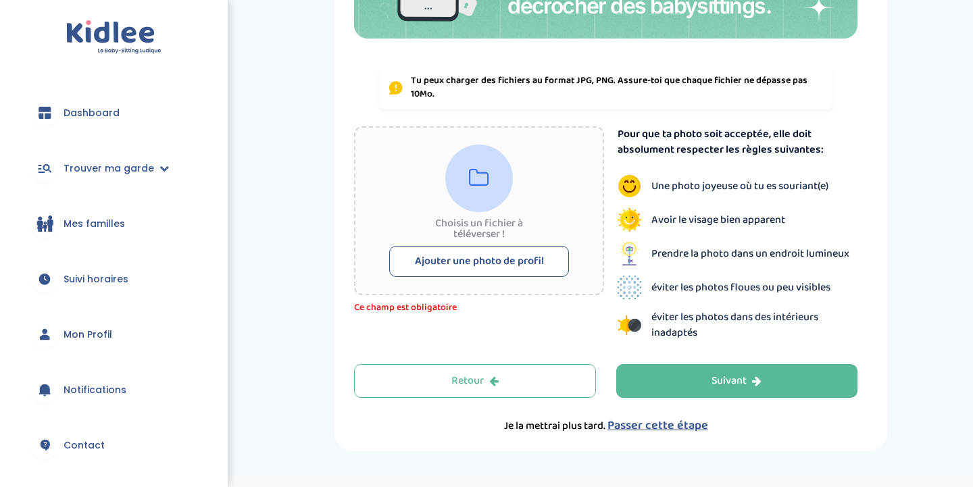
click at [684, 424] on span "Passer cette étape" at bounding box center [657, 425] width 101 height 19
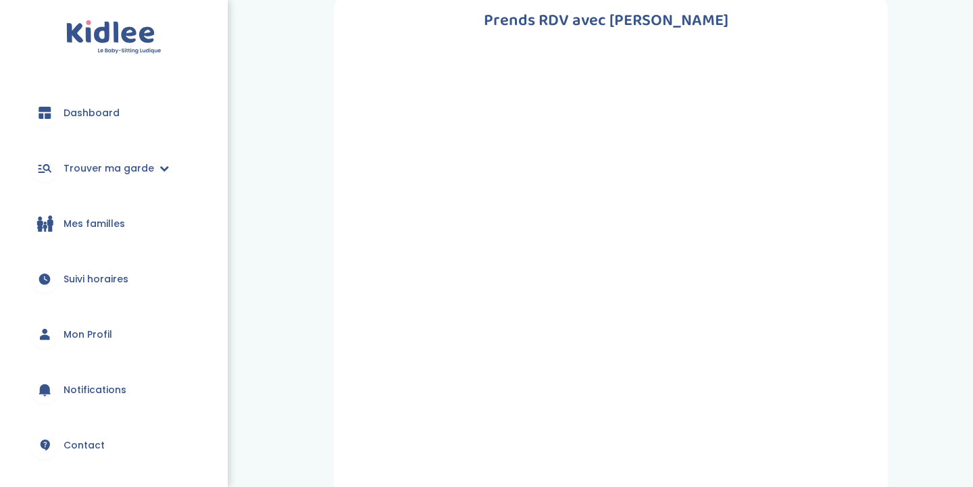
scroll to position [41, 0]
